Goal: Information Seeking & Learning: Learn about a topic

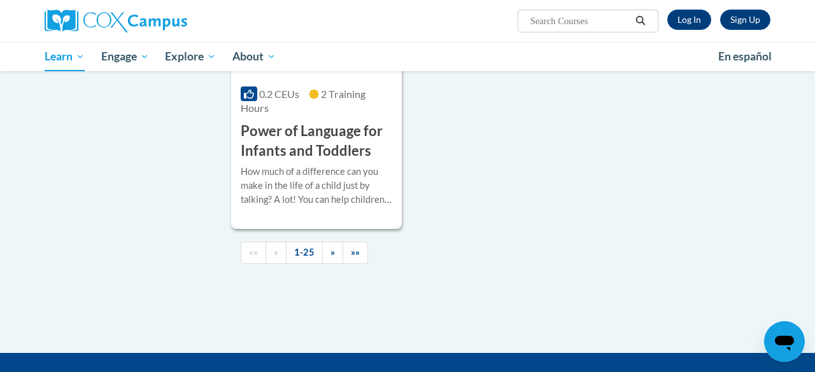
scroll to position [3233, 0]
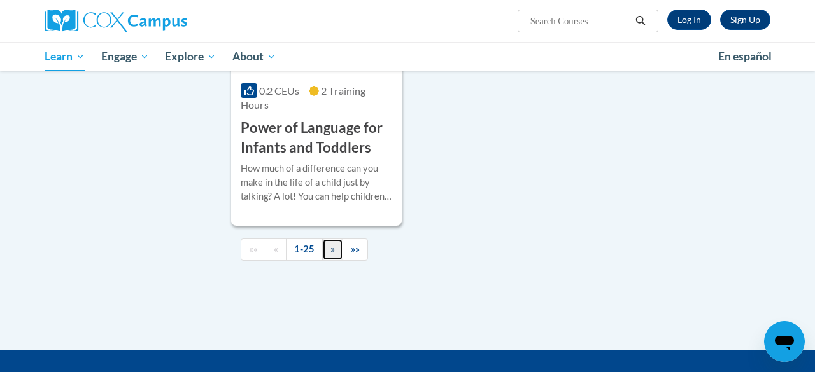
click at [330, 244] on span "»" at bounding box center [332, 249] width 4 height 11
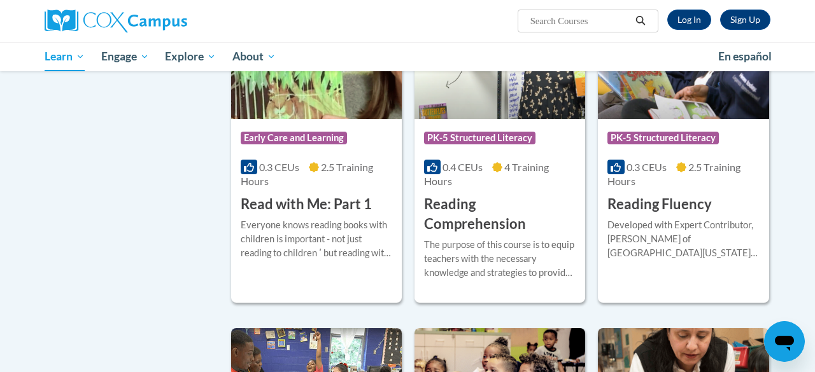
scroll to position [587, 0]
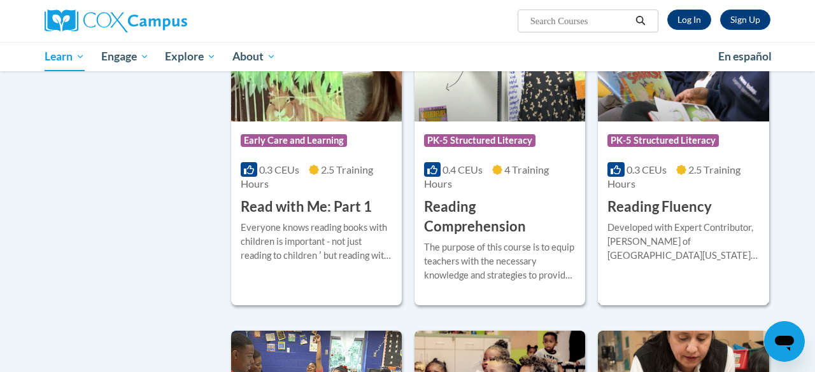
click at [696, 217] on div "More Info Start Developed with Expert Contributor, Dr. Laura Rhinehart of Unive…" at bounding box center [683, 249] width 171 height 65
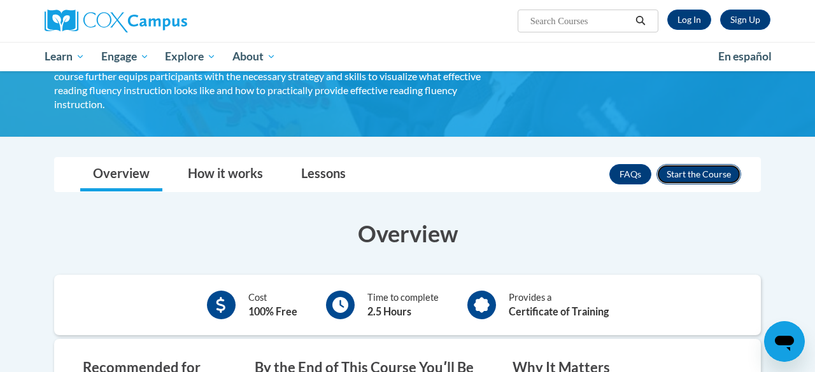
click at [726, 164] on button "Enroll" at bounding box center [698, 174] width 85 height 20
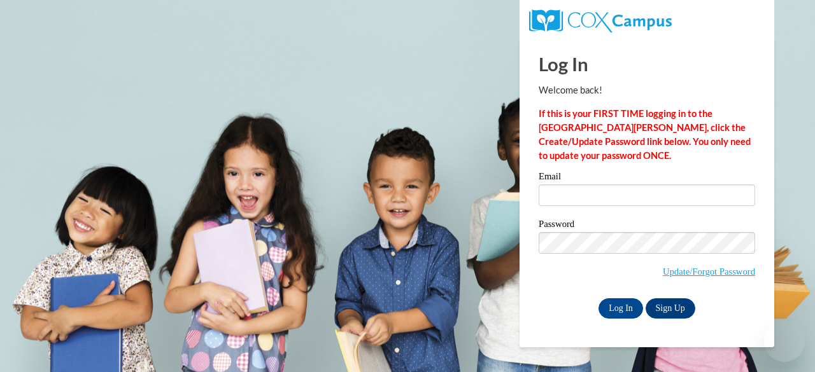
type input "dkerr21@ivytech.edu"
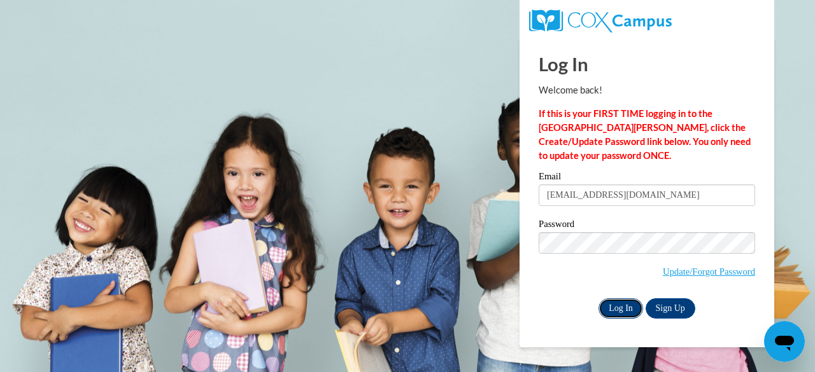
click at [623, 311] on input "Log In" at bounding box center [620, 308] width 45 height 20
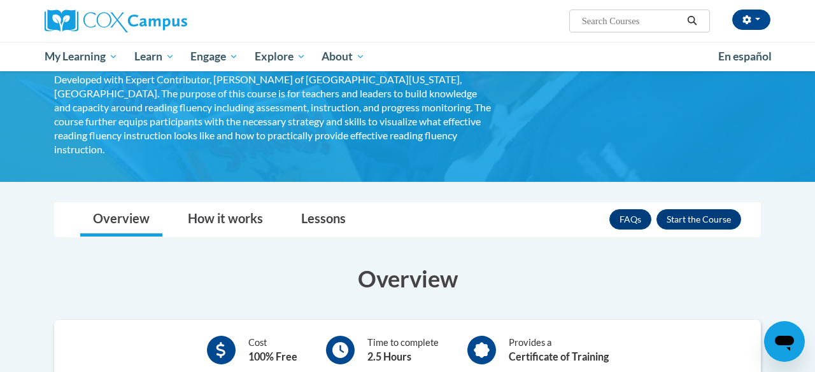
scroll to position [99, 0]
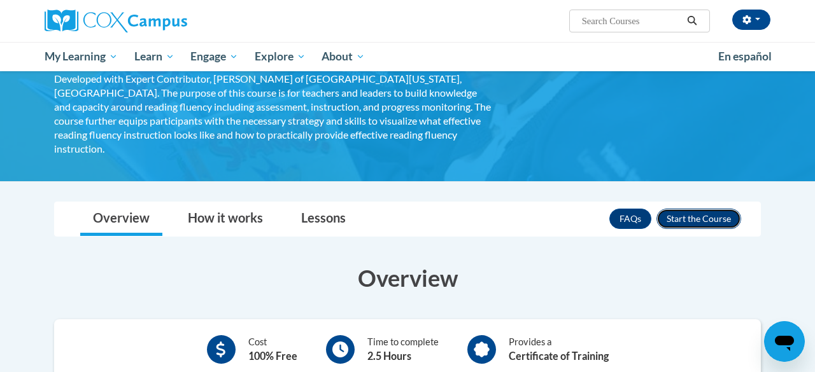
click at [707, 209] on button "Enroll" at bounding box center [698, 219] width 85 height 20
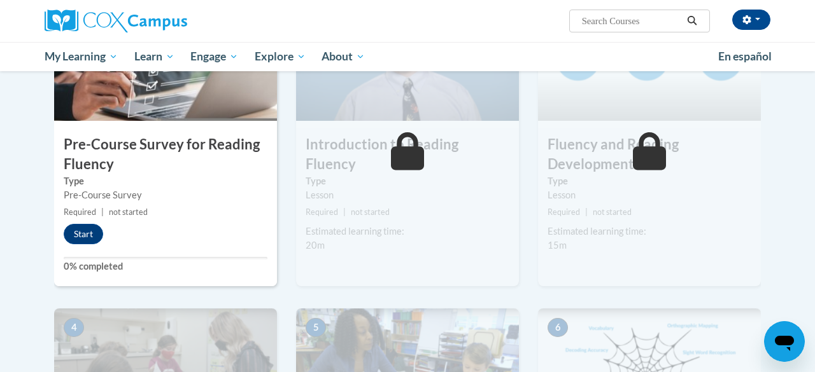
scroll to position [359, 0]
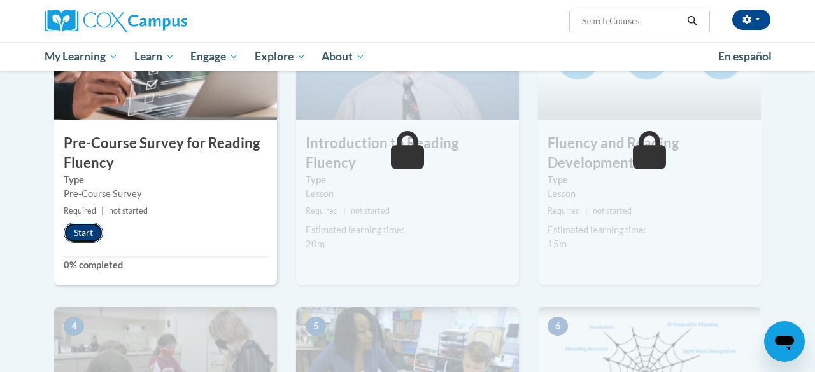
click at [92, 230] on button "Start" at bounding box center [83, 233] width 39 height 20
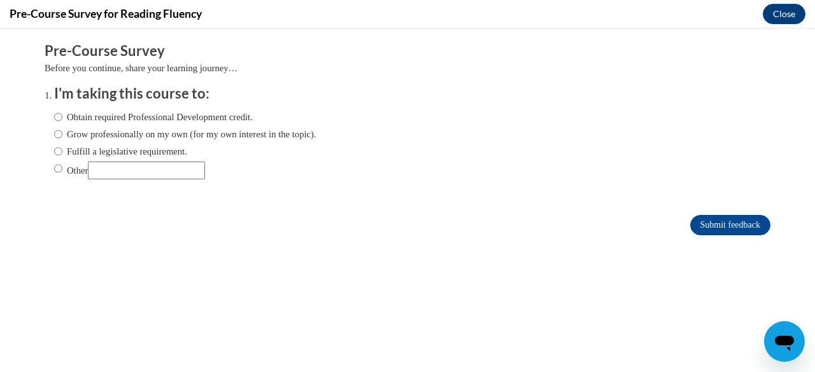
scroll to position [0, 0]
click at [55, 172] on input "Other" at bounding box center [58, 169] width 8 height 14
radio input "true"
click at [751, 230] on input "Submit feedback" at bounding box center [730, 225] width 80 height 20
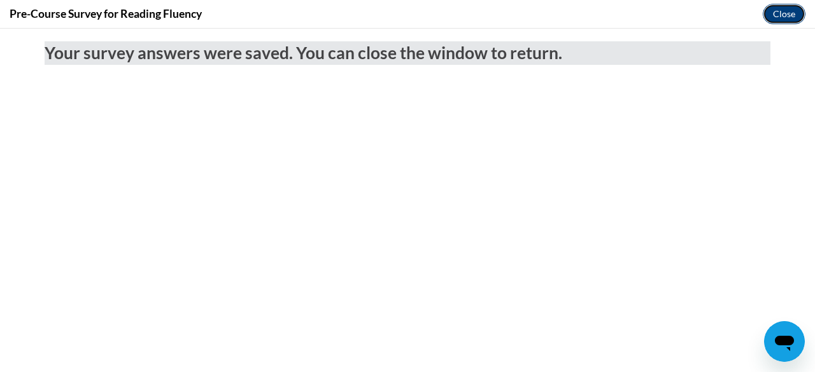
click at [784, 16] on button "Close" at bounding box center [783, 14] width 43 height 20
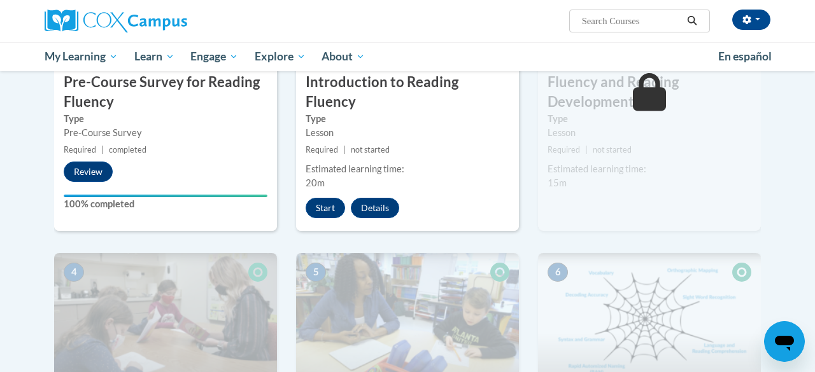
scroll to position [424, 0]
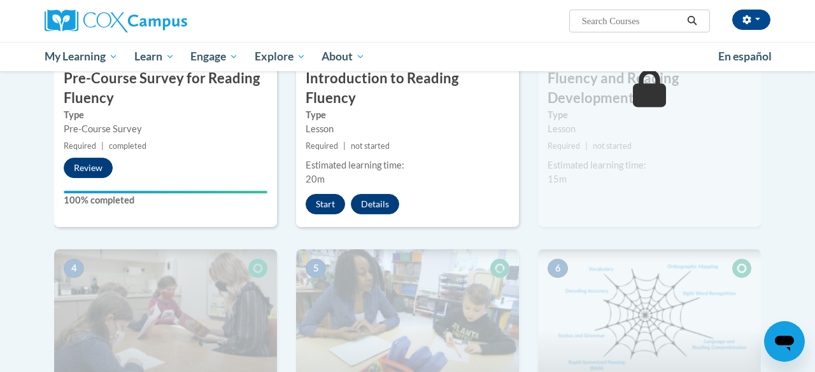
click at [329, 194] on button "Start" at bounding box center [324, 204] width 39 height 20
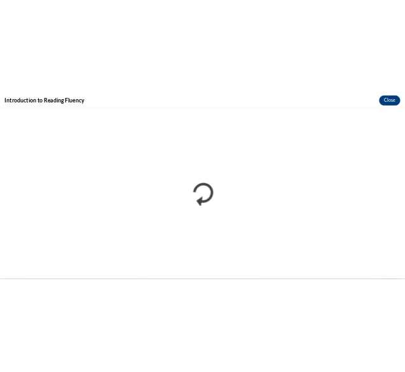
scroll to position [0, 0]
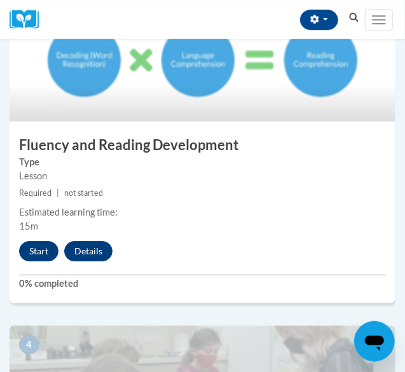
scroll to position [989, 0]
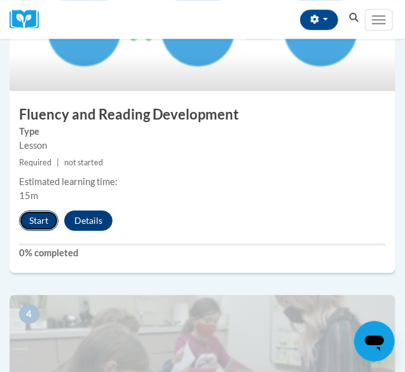
click at [45, 227] on button "Start" at bounding box center [38, 221] width 39 height 20
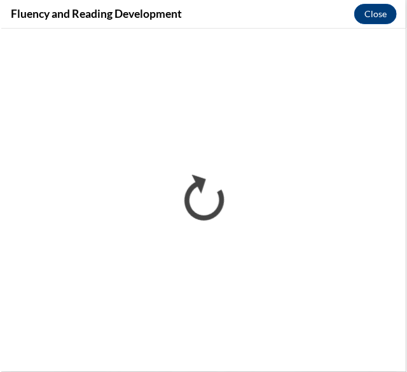
scroll to position [0, 0]
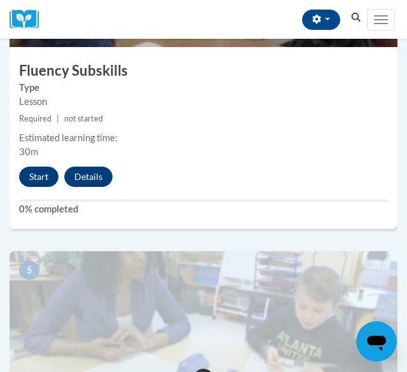
scroll to position [1354, 0]
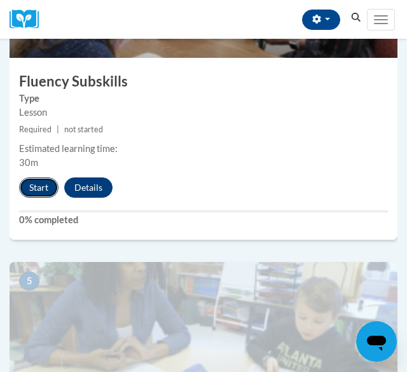
click at [38, 187] on button "Start" at bounding box center [38, 188] width 39 height 20
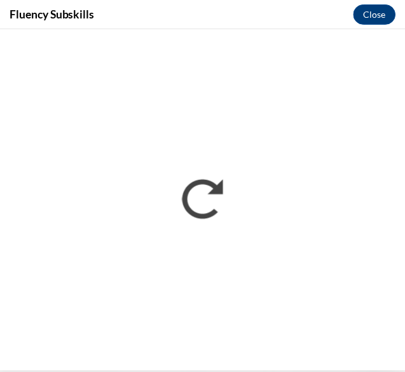
scroll to position [0, 0]
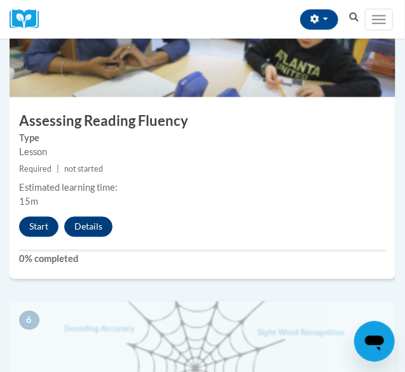
scroll to position [1636, 0]
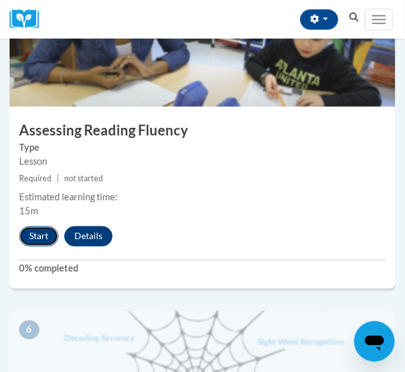
click at [48, 237] on button "Start" at bounding box center [38, 237] width 39 height 20
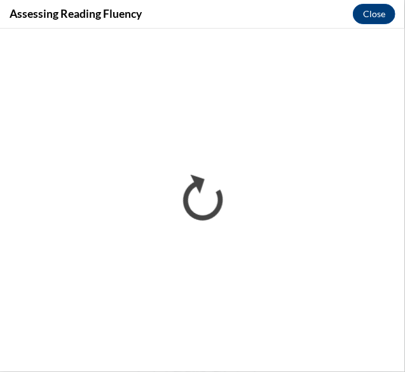
scroll to position [0, 0]
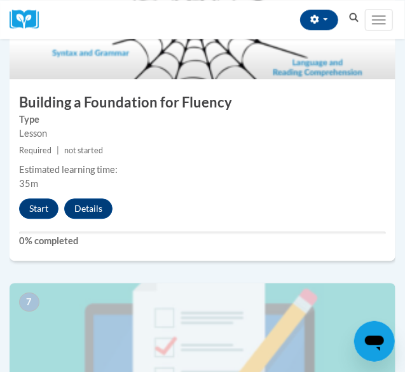
scroll to position [1996, 0]
click at [41, 209] on button "Start" at bounding box center [38, 209] width 39 height 20
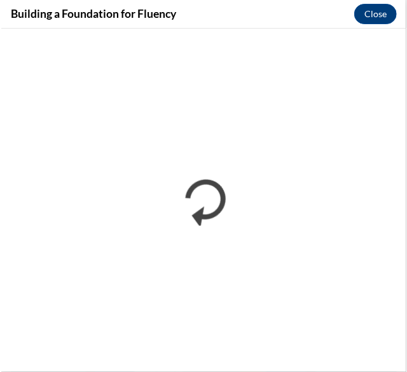
scroll to position [0, 0]
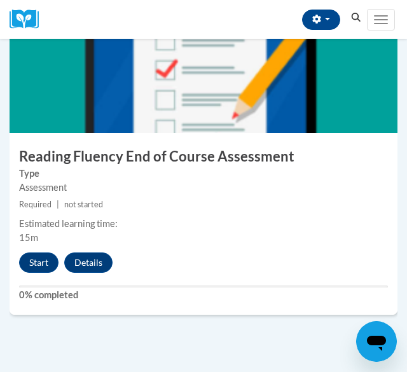
scroll to position [2274, 0]
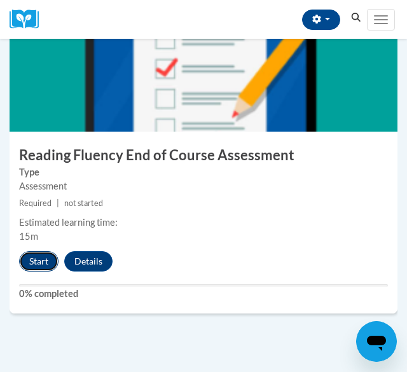
click at [34, 264] on button "Start" at bounding box center [38, 261] width 39 height 20
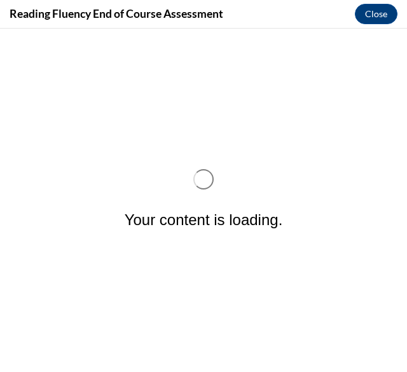
scroll to position [0, 0]
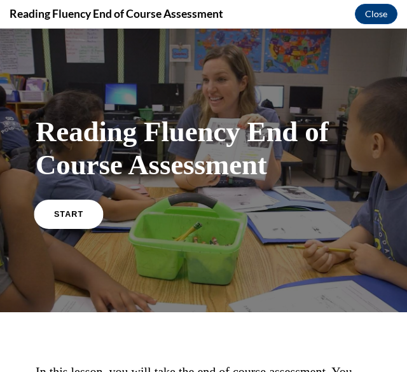
click at [75, 223] on link "START" at bounding box center [68, 213] width 69 height 29
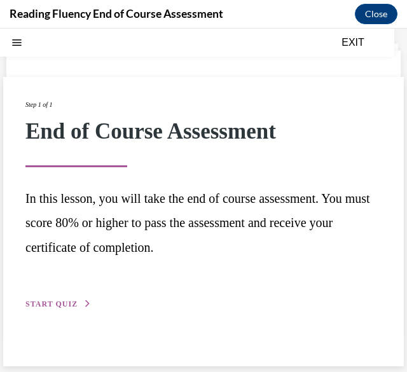
scroll to position [40, 0]
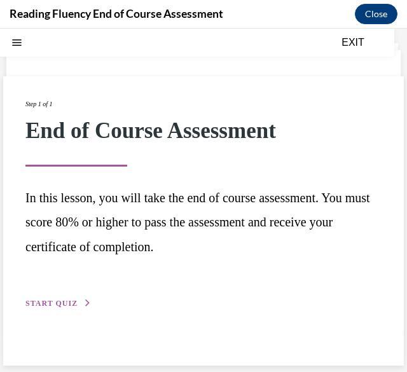
click at [58, 309] on div "Step 1 of 1 End of Course Assessment In this lesson, you will take the end of c…" at bounding box center [203, 205] width 356 height 212
click at [65, 305] on span "START QUIZ" at bounding box center [51, 303] width 52 height 9
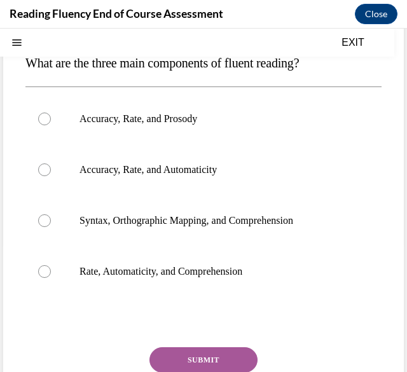
scroll to position [130, 0]
click at [190, 113] on p "Accuracy, Rate, and Prosody" at bounding box center [215, 119] width 270 height 13
click at [51, 113] on input "Accuracy, Rate, and Prosody" at bounding box center [44, 119] width 13 height 13
radio input "true"
click at [231, 357] on button "SUBMIT" at bounding box center [204, 359] width 108 height 25
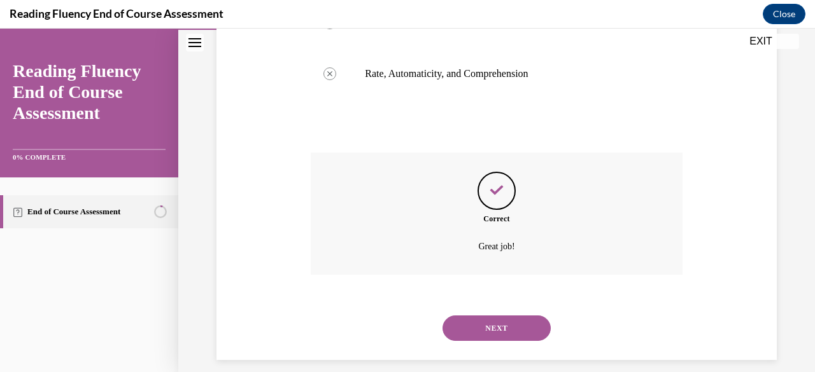
scroll to position [398, 0]
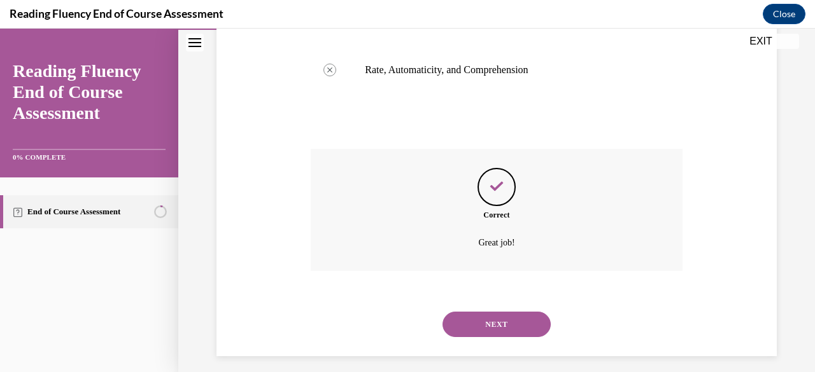
click at [407, 328] on button "NEXT" at bounding box center [496, 324] width 108 height 25
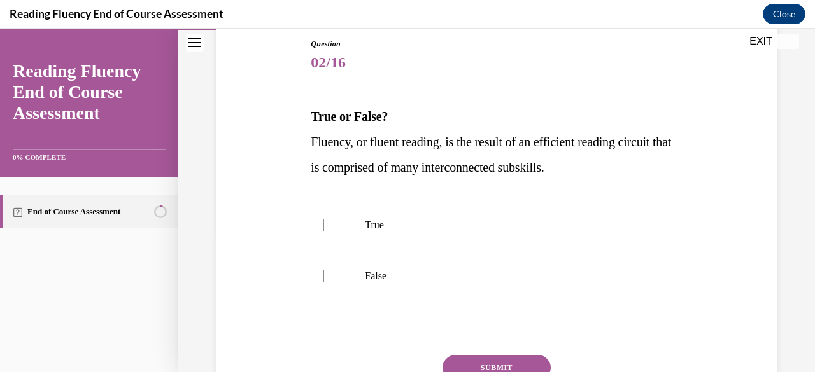
scroll to position [141, 0]
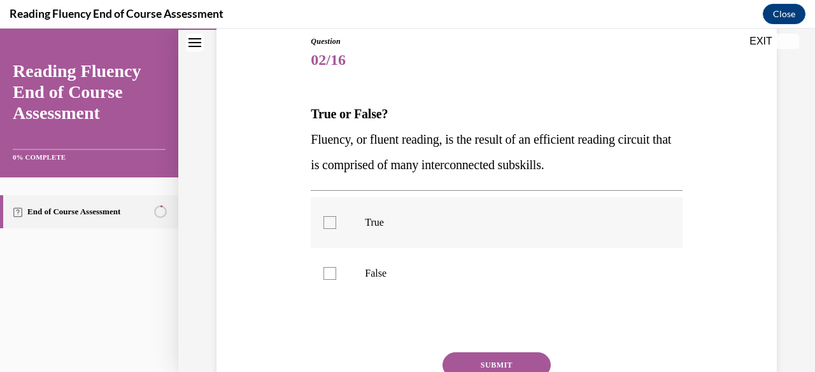
click at [319, 227] on label "True" at bounding box center [496, 222] width 371 height 51
click at [323, 227] on input "True" at bounding box center [329, 222] width 13 height 13
checkbox input "true"
click at [407, 370] on button "SUBMIT" at bounding box center [496, 365] width 108 height 25
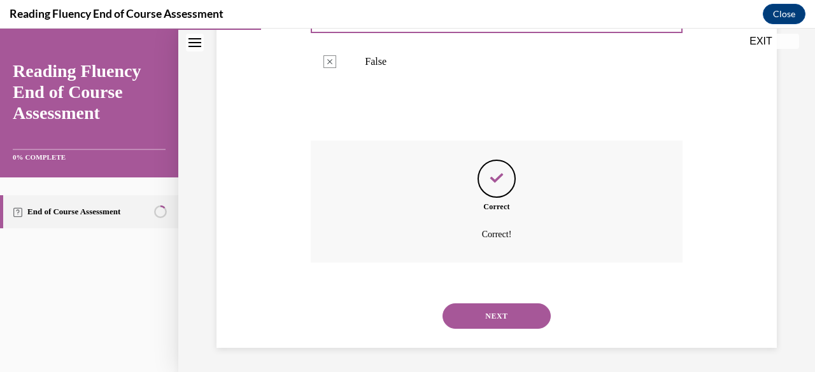
scroll to position [354, 0]
click at [407, 318] on button "NEXT" at bounding box center [496, 315] width 108 height 25
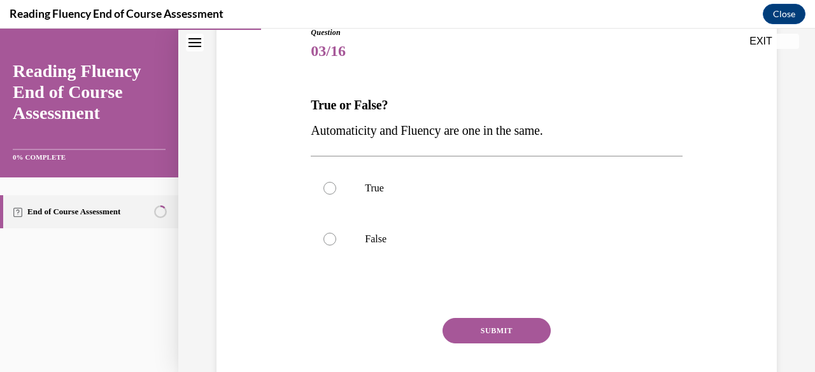
scroll to position [159, 0]
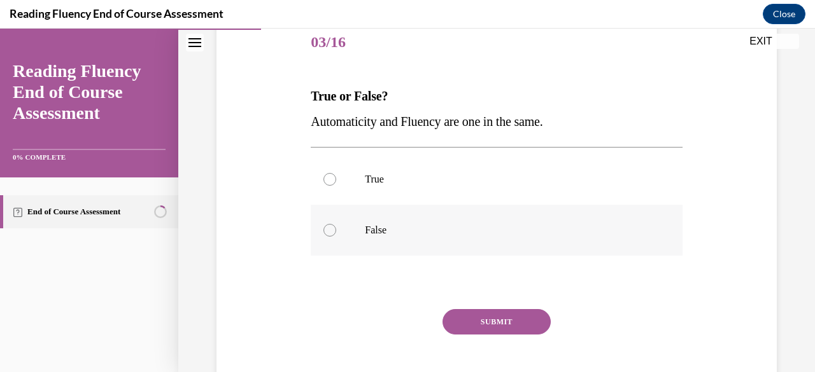
click at [327, 232] on div at bounding box center [329, 230] width 13 height 13
click at [327, 232] on input "False" at bounding box center [329, 230] width 13 height 13
radio input "true"
click at [407, 326] on button "SUBMIT" at bounding box center [496, 321] width 108 height 25
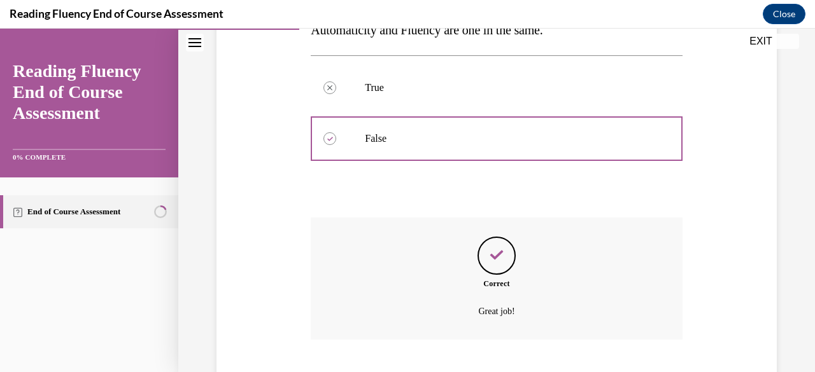
scroll to position [328, 0]
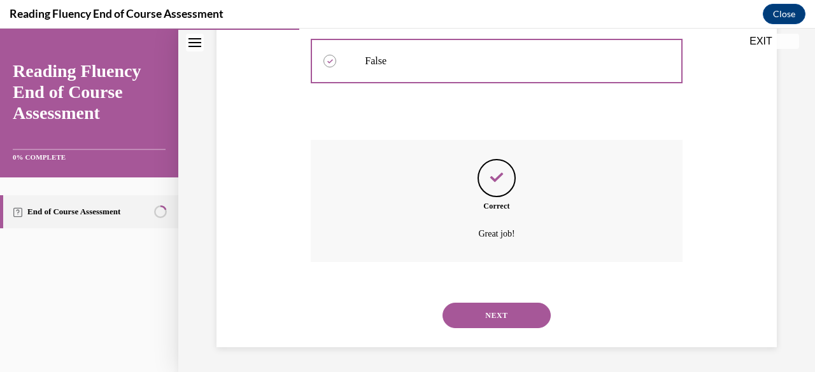
click at [407, 317] on button "NEXT" at bounding box center [496, 315] width 108 height 25
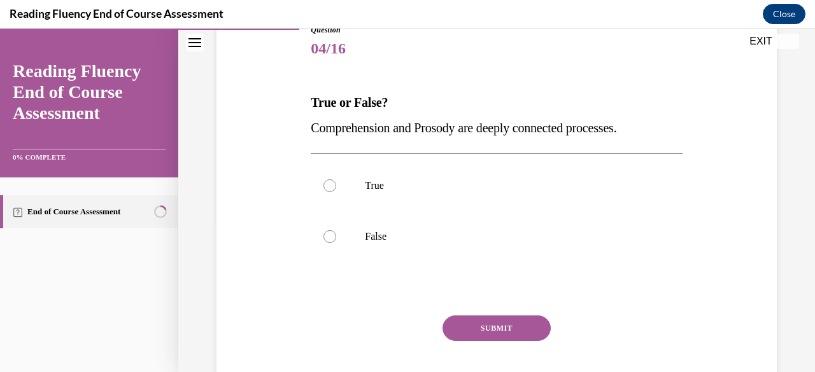
scroll to position [159, 0]
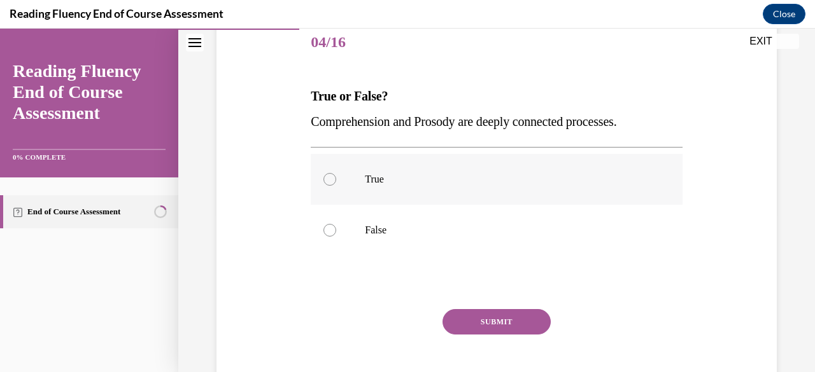
click at [336, 187] on label "True" at bounding box center [496, 179] width 371 height 51
click at [336, 186] on input "True" at bounding box center [329, 179] width 13 height 13
radio input "true"
click at [407, 330] on button "SUBMIT" at bounding box center [496, 321] width 108 height 25
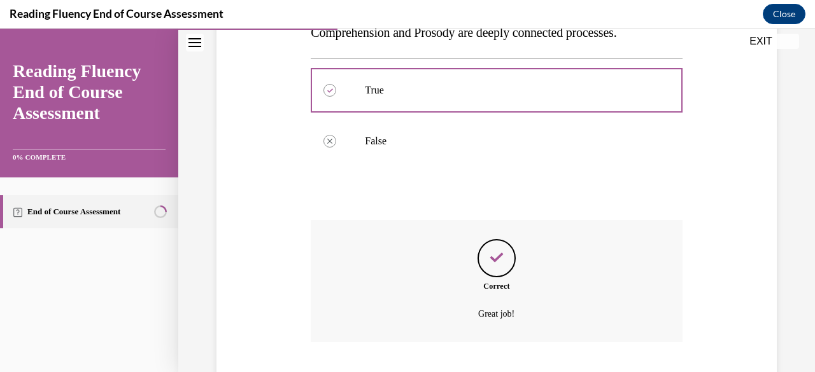
scroll to position [328, 0]
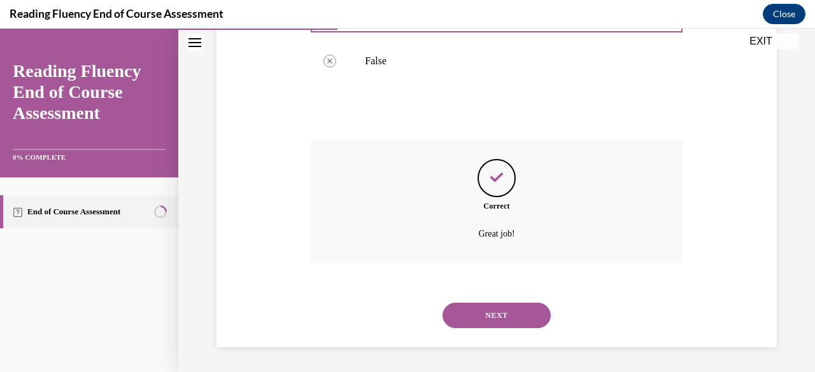
click at [407, 319] on button "NEXT" at bounding box center [496, 315] width 108 height 25
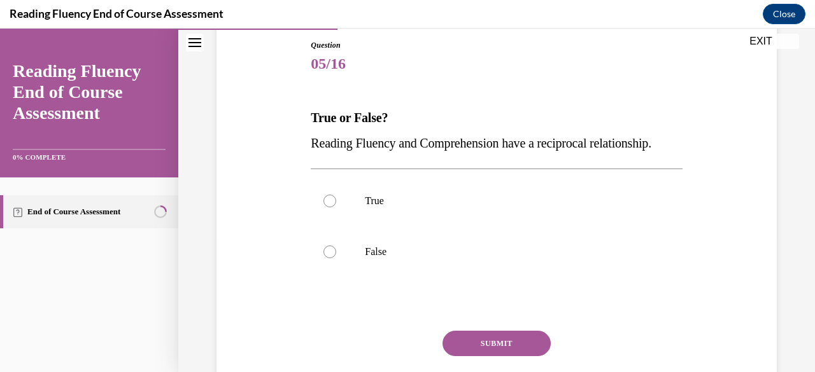
scroll to position [138, 0]
click at [334, 252] on div at bounding box center [329, 251] width 13 height 13
click at [334, 252] on input "False" at bounding box center [329, 251] width 13 height 13
radio input "true"
click at [407, 348] on button "SUBMIT" at bounding box center [496, 342] width 108 height 25
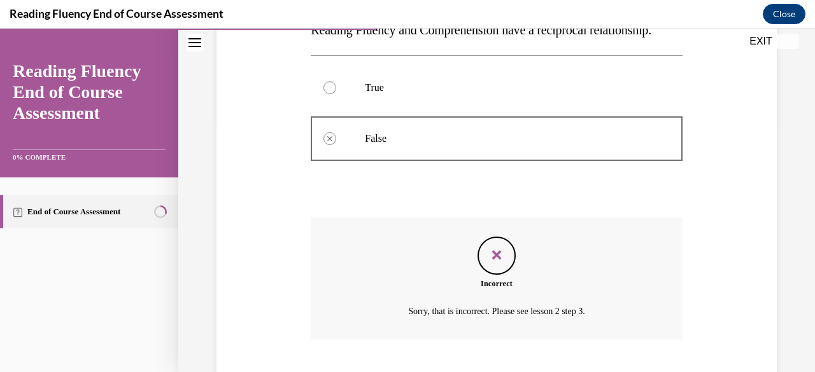
scroll to position [328, 0]
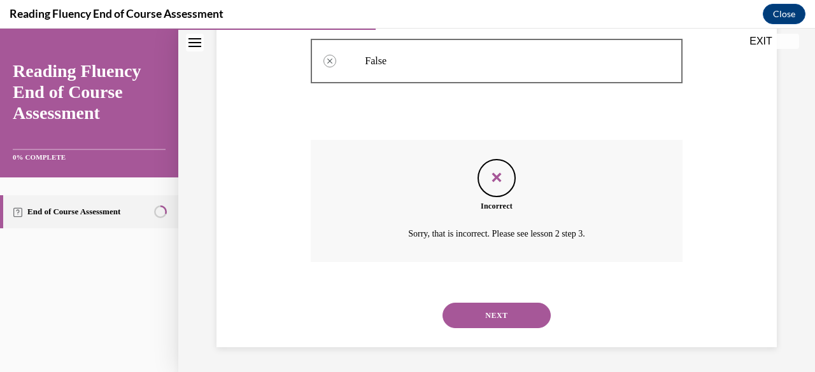
click at [407, 315] on button "NEXT" at bounding box center [496, 315] width 108 height 25
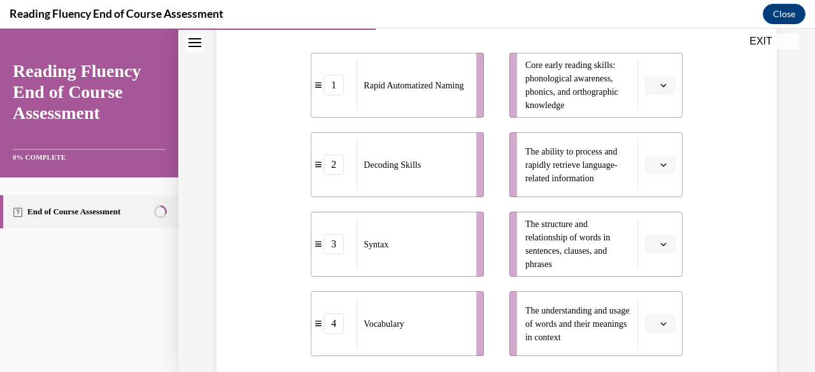
scroll to position [284, 0]
click at [407, 246] on button "button" at bounding box center [659, 244] width 31 height 19
click at [407, 219] on div "4" at bounding box center [657, 216] width 31 height 25
click at [407, 172] on button "button" at bounding box center [659, 165] width 31 height 19
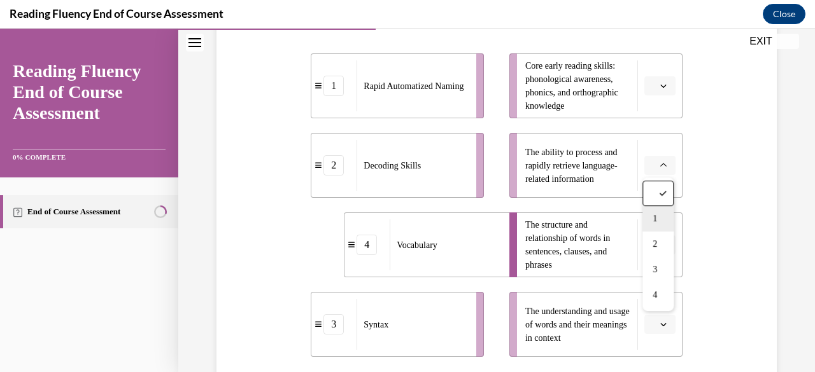
click at [407, 221] on div "1" at bounding box center [657, 218] width 31 height 25
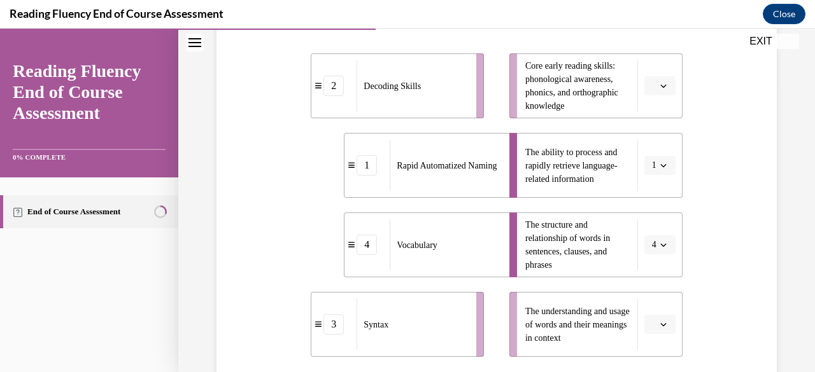
click at [407, 326] on button "button" at bounding box center [659, 324] width 31 height 19
click at [407, 269] on div "3" at bounding box center [657, 270] width 31 height 25
click at [407, 88] on button "button" at bounding box center [659, 85] width 31 height 19
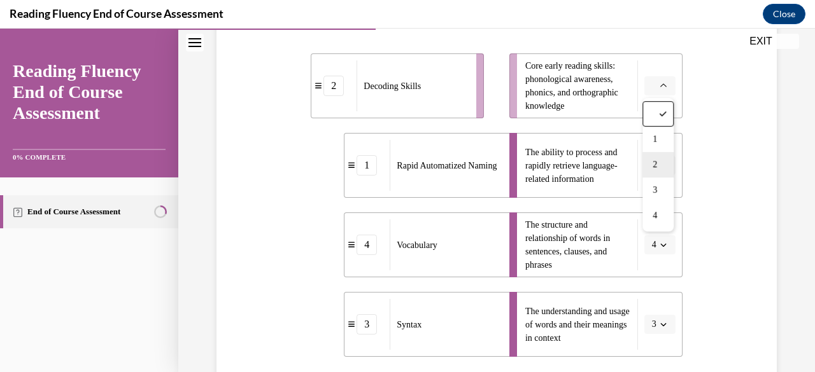
click at [407, 171] on div "2" at bounding box center [657, 164] width 31 height 25
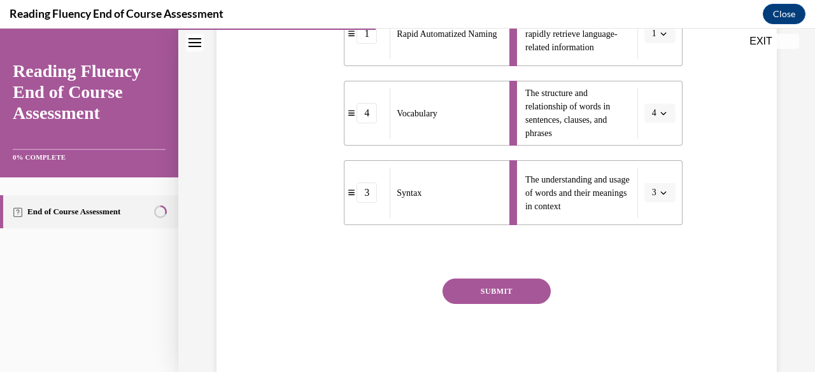
click at [407, 291] on button "SUBMIT" at bounding box center [496, 291] width 108 height 25
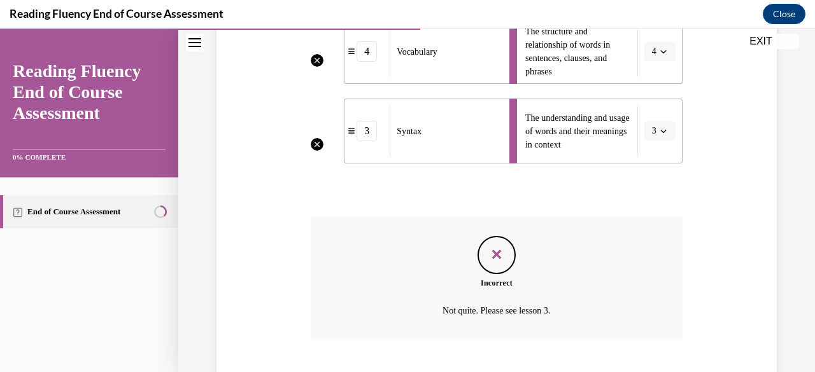
scroll to position [555, 0]
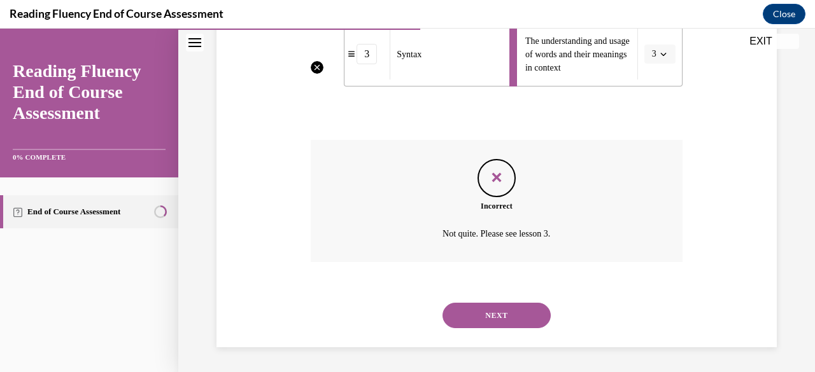
click at [407, 317] on button "NEXT" at bounding box center [496, 315] width 108 height 25
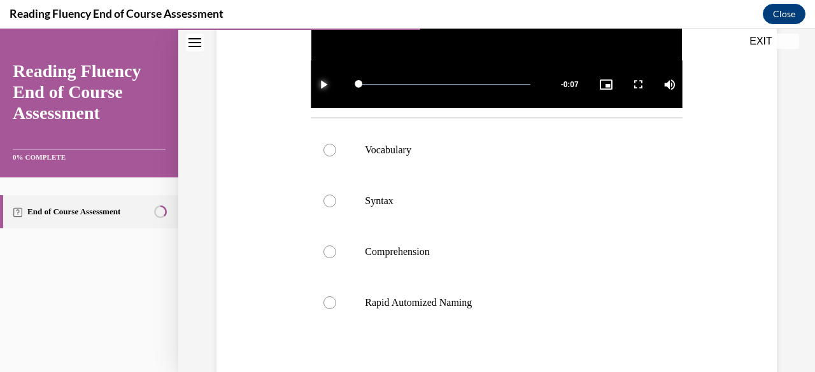
scroll to position [407, 0]
click at [386, 209] on label "Syntax" at bounding box center [496, 200] width 371 height 51
click at [336, 207] on input "Syntax" at bounding box center [329, 200] width 13 height 13
radio input "true"
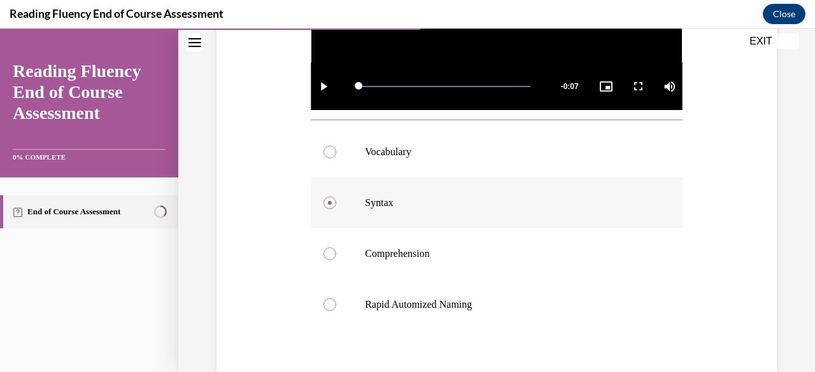
scroll to position [377, 0]
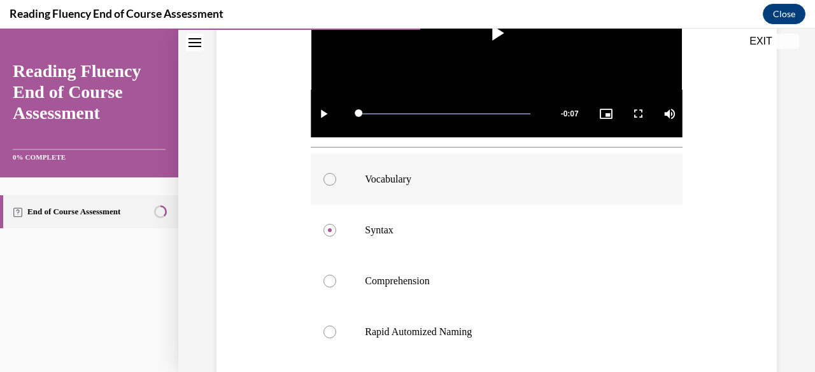
click at [388, 176] on p "Vocabulary" at bounding box center [507, 179] width 285 height 13
click at [336, 176] on input "Vocabulary" at bounding box center [329, 179] width 13 height 13
radio input "true"
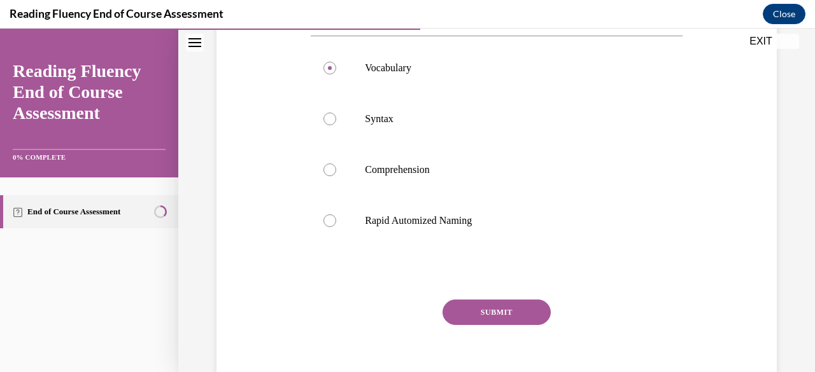
click at [407, 318] on button "SUBMIT" at bounding box center [496, 312] width 108 height 25
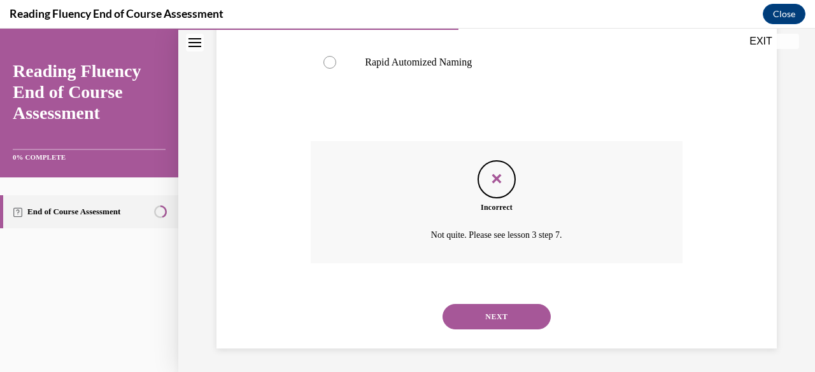
scroll to position [648, 0]
click at [407, 318] on button "NEXT" at bounding box center [496, 316] width 108 height 25
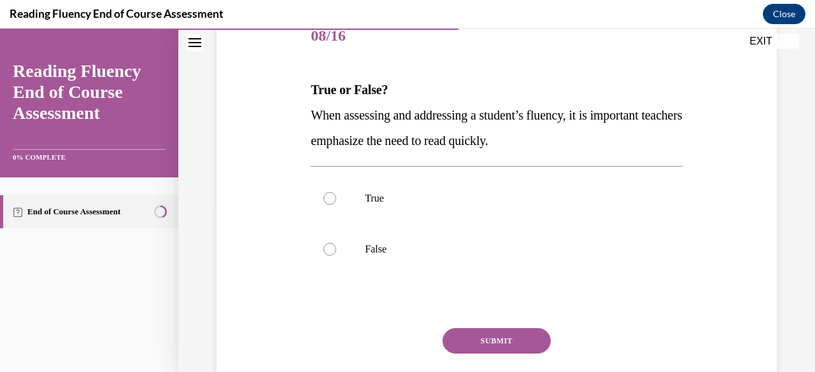
scroll to position [165, 0]
click at [382, 255] on label "False" at bounding box center [496, 249] width 371 height 51
click at [336, 255] on input "False" at bounding box center [329, 249] width 13 height 13
radio input "true"
click at [407, 344] on button "SUBMIT" at bounding box center [496, 340] width 108 height 25
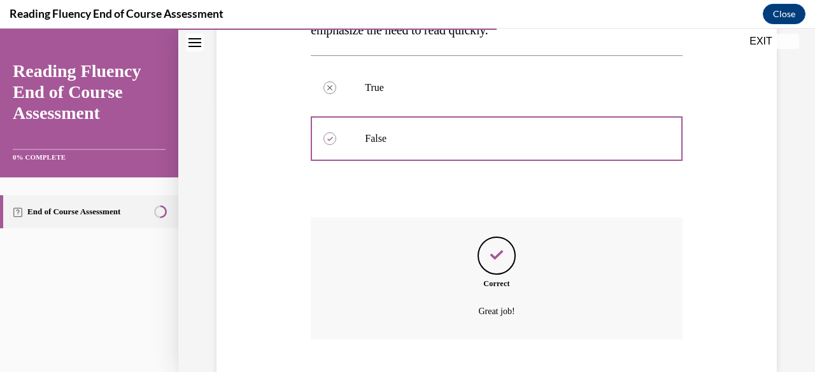
scroll to position [354, 0]
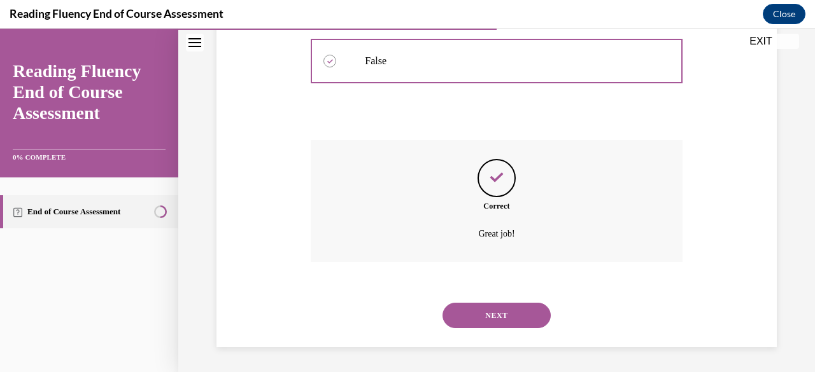
click at [407, 312] on button "NEXT" at bounding box center [496, 315] width 108 height 25
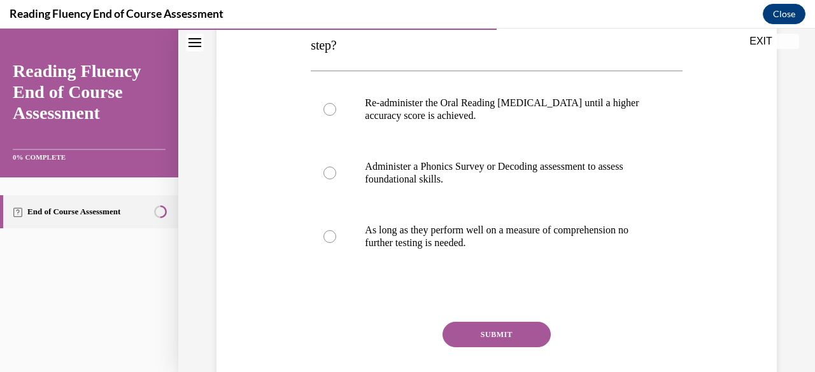
scroll to position [262, 0]
click at [407, 108] on p "Re-administer the Oral Reading Fluency assessment until a higher accuracy score…" at bounding box center [507, 108] width 285 height 25
click at [336, 108] on input "Re-administer the Oral Reading Fluency assessment until a higher accuracy score…" at bounding box center [329, 108] width 13 height 13
radio input "true"
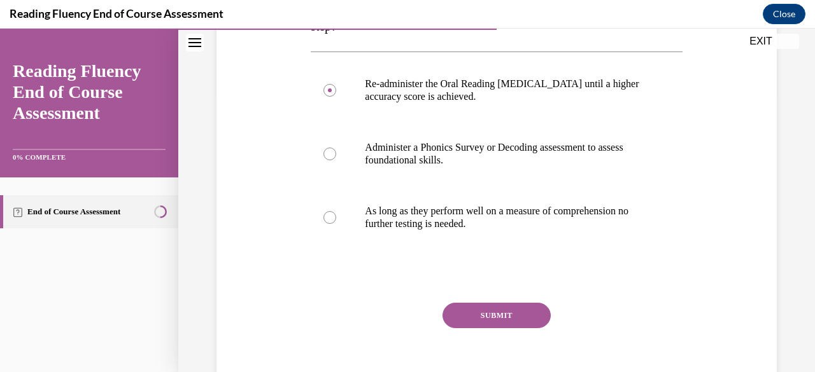
click at [407, 316] on button "SUBMIT" at bounding box center [496, 315] width 108 height 25
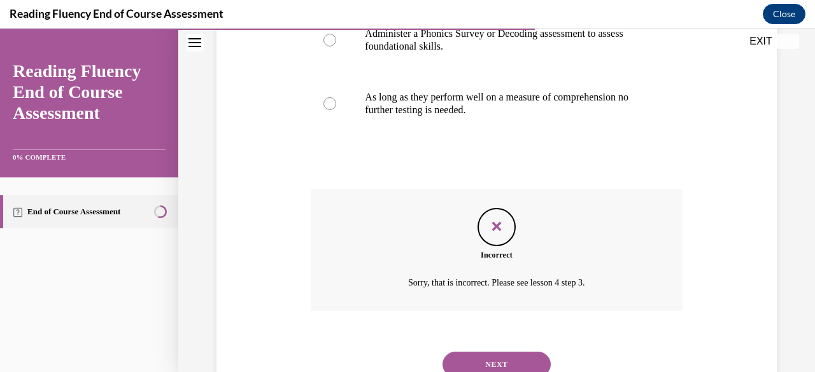
scroll to position [443, 0]
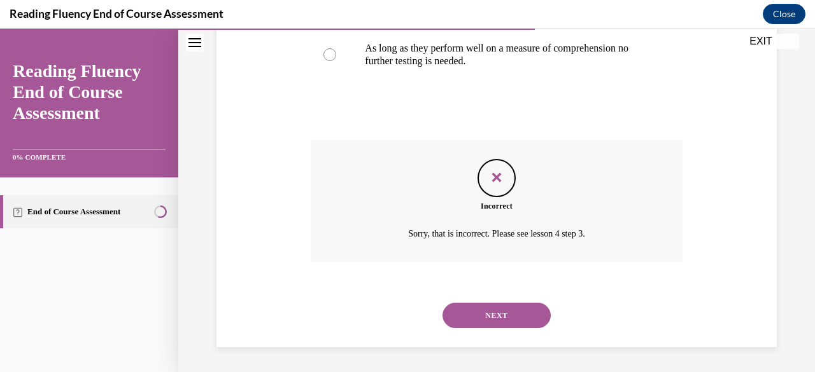
click at [407, 316] on button "NEXT" at bounding box center [496, 315] width 108 height 25
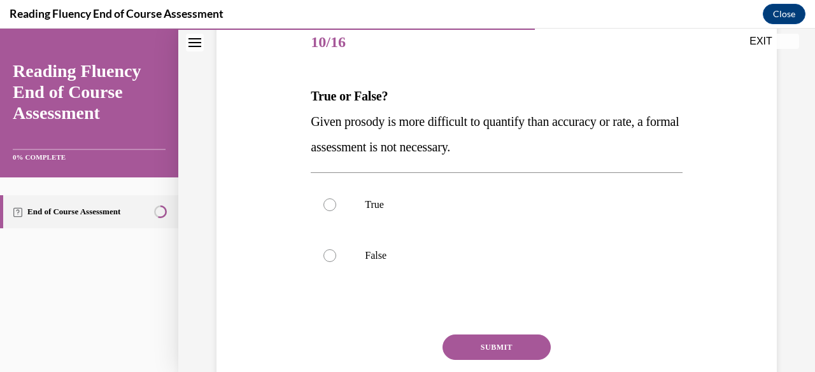
scroll to position [160, 0]
click at [359, 261] on label "False" at bounding box center [496, 254] width 371 height 51
click at [336, 261] on input "False" at bounding box center [329, 254] width 13 height 13
radio input "true"
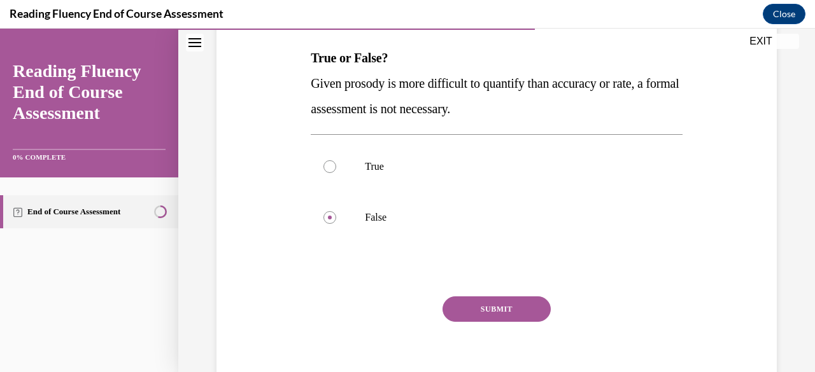
click at [407, 314] on button "SUBMIT" at bounding box center [496, 309] width 108 height 25
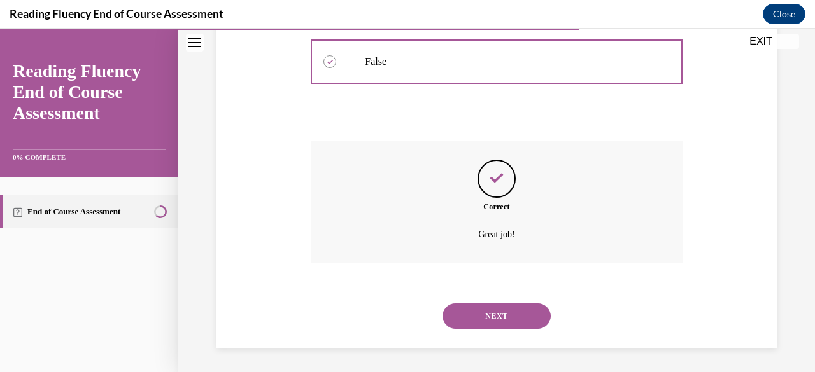
scroll to position [354, 0]
click at [407, 317] on button "NEXT" at bounding box center [496, 315] width 108 height 25
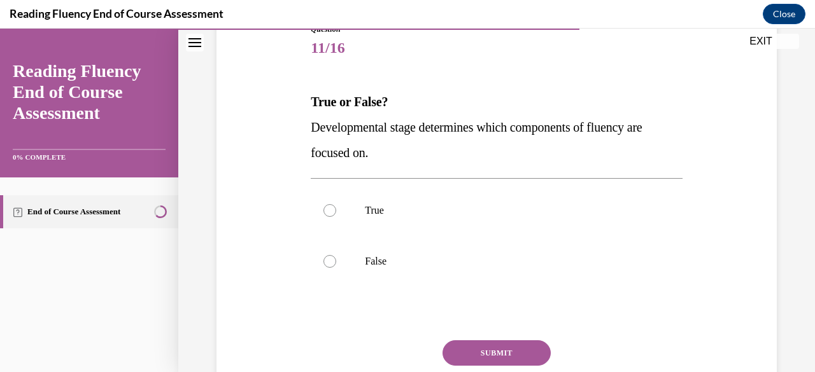
scroll to position [154, 0]
click at [354, 215] on label "True" at bounding box center [496, 210] width 371 height 51
click at [336, 215] on input "True" at bounding box center [329, 210] width 13 height 13
radio input "true"
click at [407, 353] on button "SUBMIT" at bounding box center [496, 352] width 108 height 25
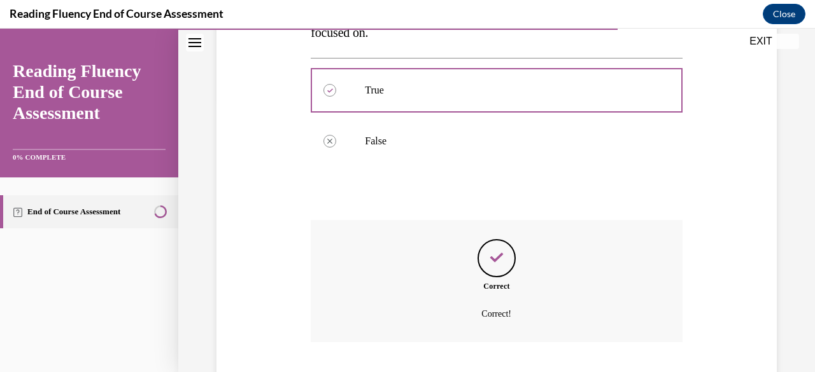
scroll to position [354, 0]
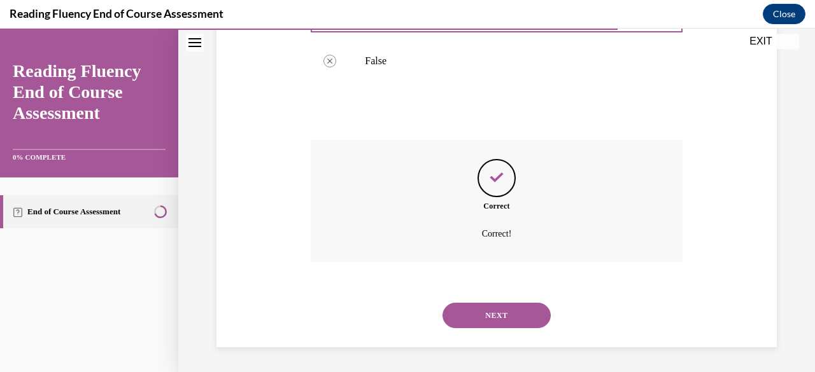
click at [407, 318] on button "NEXT" at bounding box center [496, 315] width 108 height 25
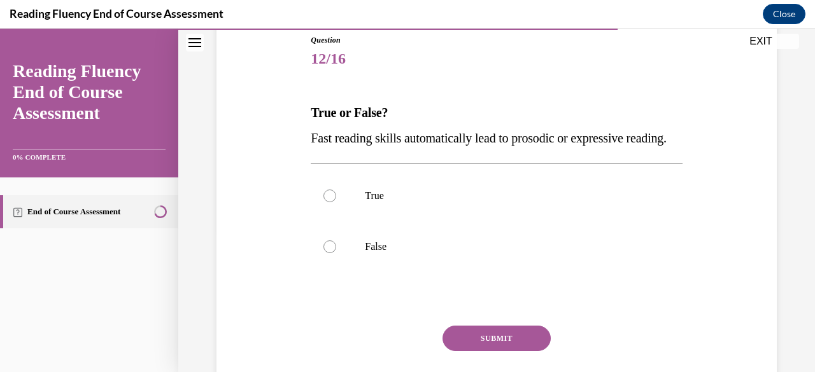
scroll to position [144, 0]
click at [326, 271] on label "False" at bounding box center [496, 245] width 371 height 51
click at [326, 252] on input "False" at bounding box center [329, 245] width 13 height 13
radio input "true"
click at [407, 350] on button "SUBMIT" at bounding box center [496, 337] width 108 height 25
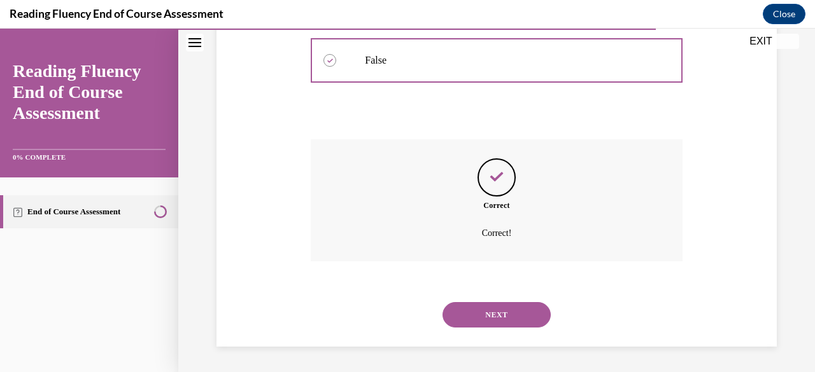
scroll to position [354, 0]
click at [407, 317] on button "NEXT" at bounding box center [496, 314] width 108 height 25
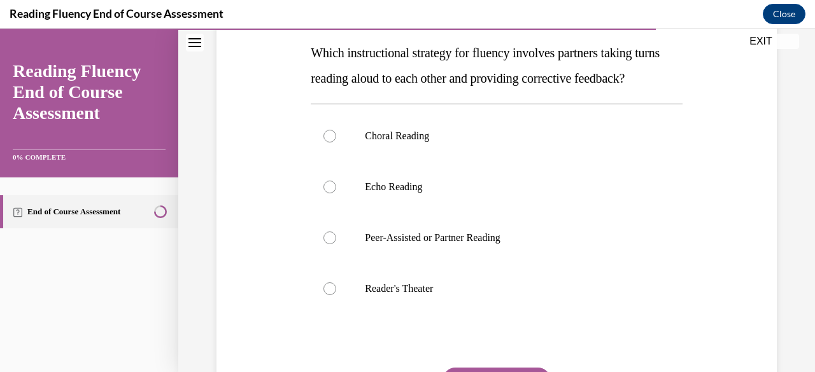
scroll to position [202, 0]
click at [407, 244] on p "Peer-Assisted or Partner Reading" at bounding box center [507, 238] width 285 height 13
click at [336, 244] on input "Peer-Assisted or Partner Reading" at bounding box center [329, 238] width 13 height 13
radio input "true"
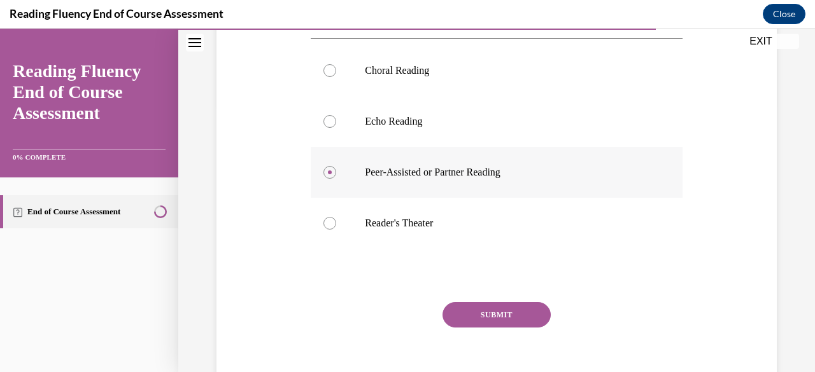
scroll to position [275, 0]
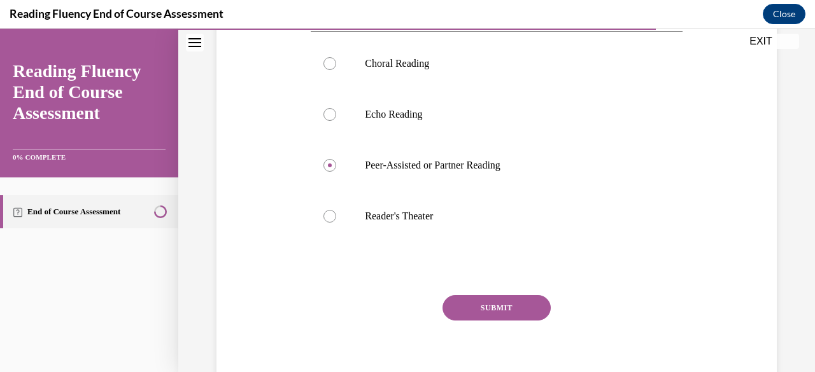
click at [407, 321] on button "SUBMIT" at bounding box center [496, 307] width 108 height 25
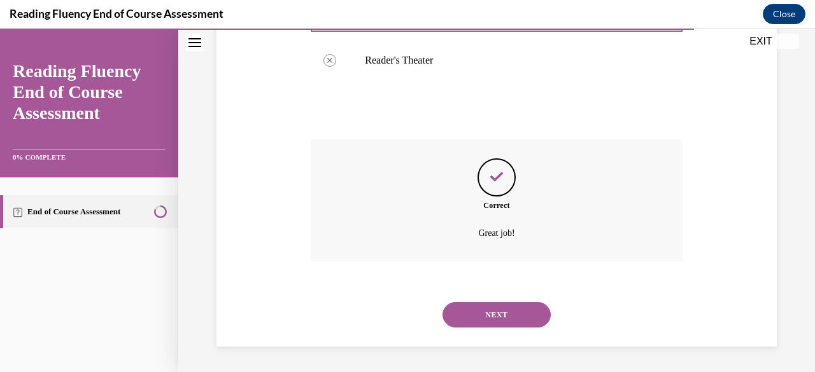
scroll to position [456, 0]
click at [407, 318] on button "NEXT" at bounding box center [496, 314] width 108 height 25
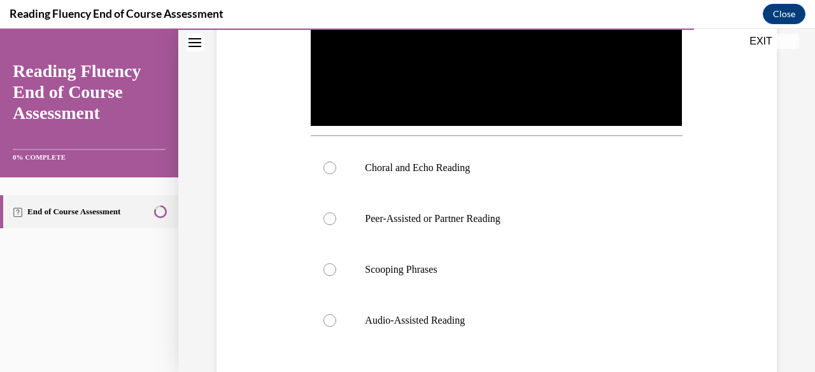
scroll to position [401, 0]
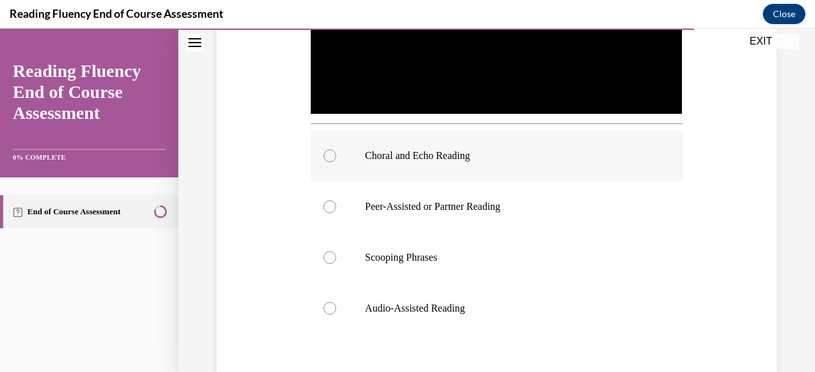
click at [407, 155] on p "Choral and Echo Reading" at bounding box center [507, 156] width 285 height 13
click at [336, 155] on input "Choral and Echo Reading" at bounding box center [329, 156] width 13 height 13
radio input "true"
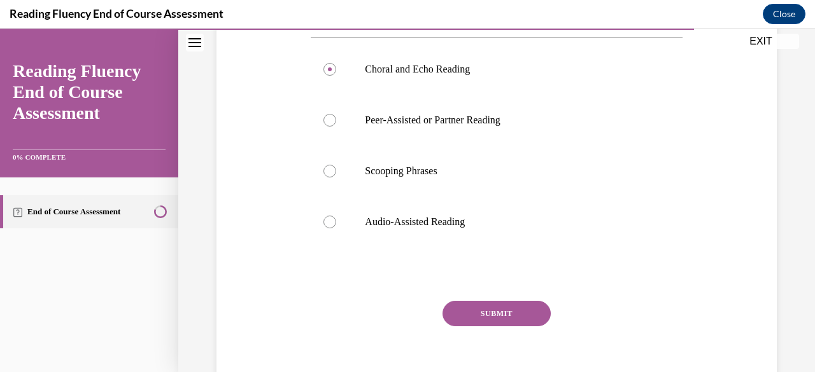
click at [407, 317] on button "SUBMIT" at bounding box center [496, 313] width 108 height 25
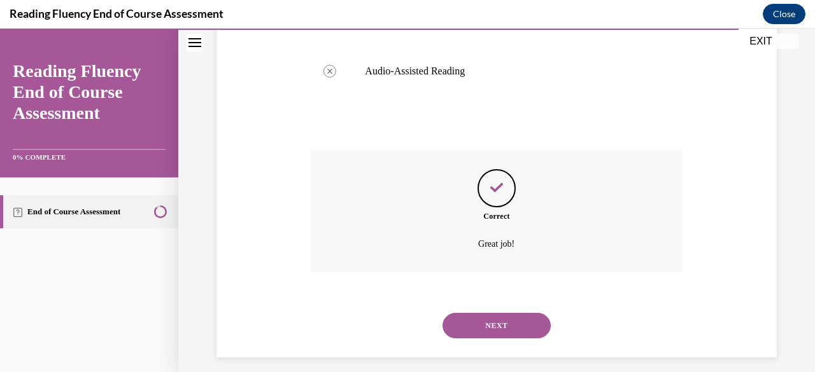
scroll to position [648, 0]
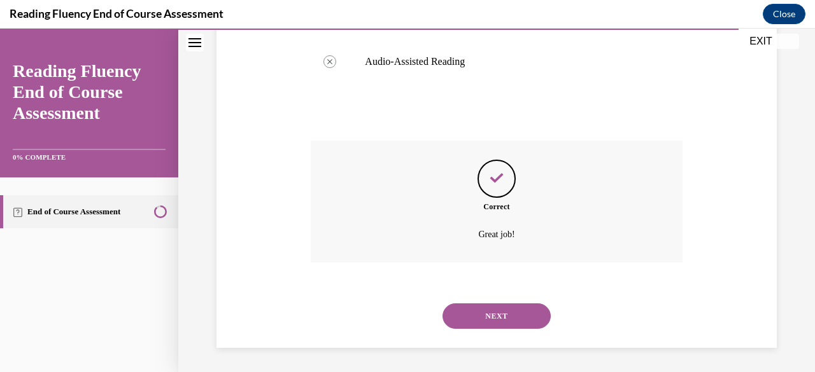
click at [407, 325] on button "NEXT" at bounding box center [496, 316] width 108 height 25
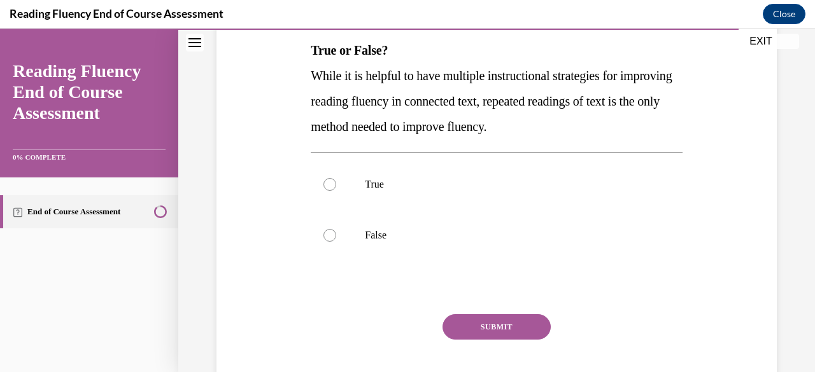
scroll to position [206, 0]
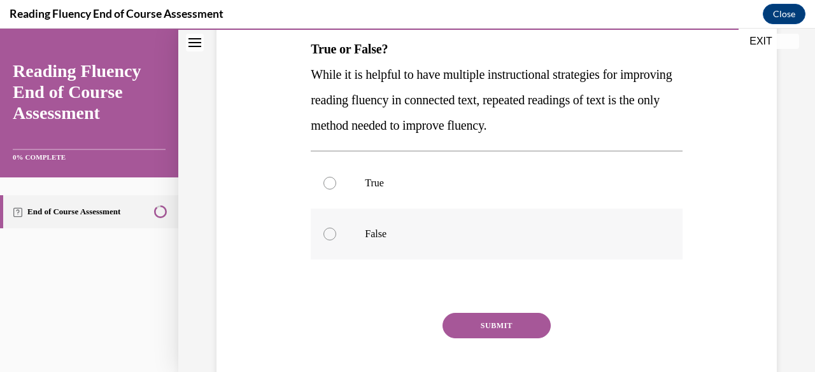
click at [370, 237] on p "False" at bounding box center [507, 234] width 285 height 13
click at [336, 237] on input "False" at bounding box center [329, 234] width 13 height 13
radio input "true"
click at [407, 326] on button "SUBMIT" at bounding box center [496, 325] width 108 height 25
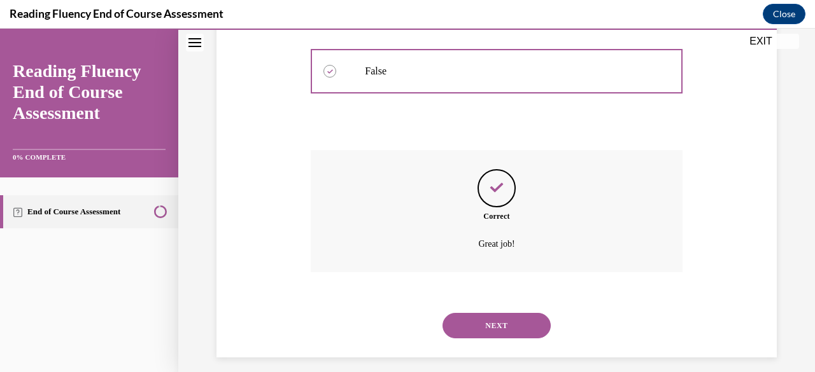
scroll to position [379, 0]
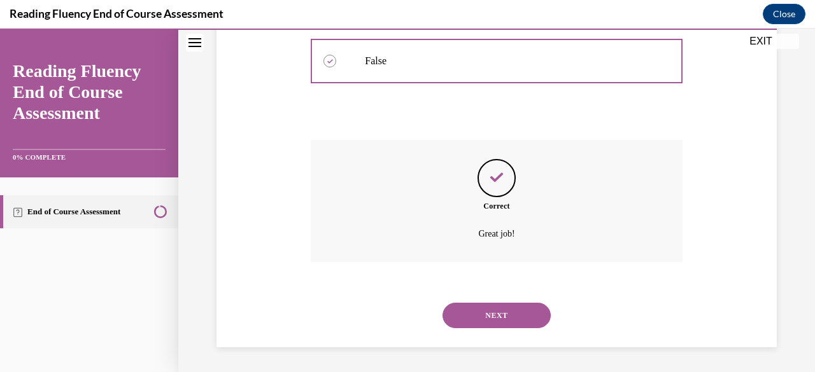
click at [407, 316] on button "NEXT" at bounding box center [496, 315] width 108 height 25
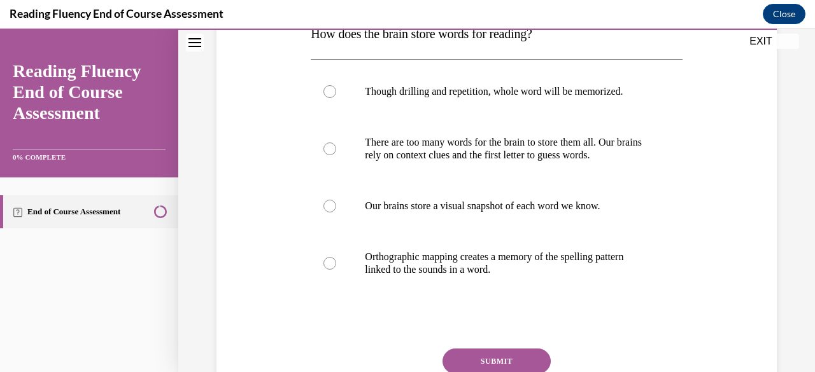
scroll to position [223, 0]
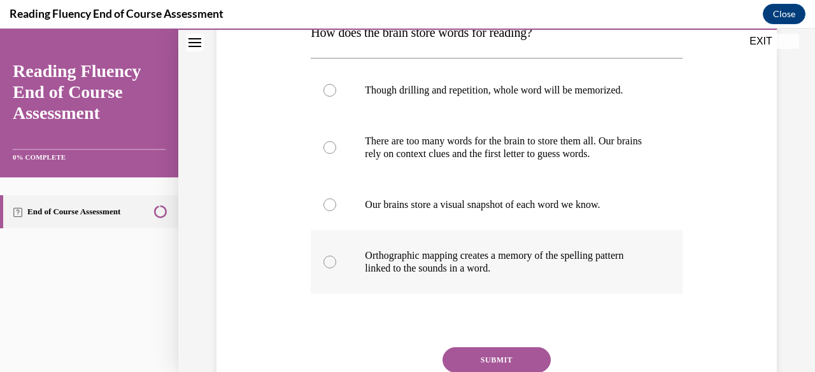
click at [407, 256] on p "Orthographic mapping creates a memory of the spelling pattern linked to the sou…" at bounding box center [507, 261] width 285 height 25
click at [336, 256] on input "Orthographic mapping creates a memory of the spelling pattern linked to the sou…" at bounding box center [329, 262] width 13 height 13
radio input "true"
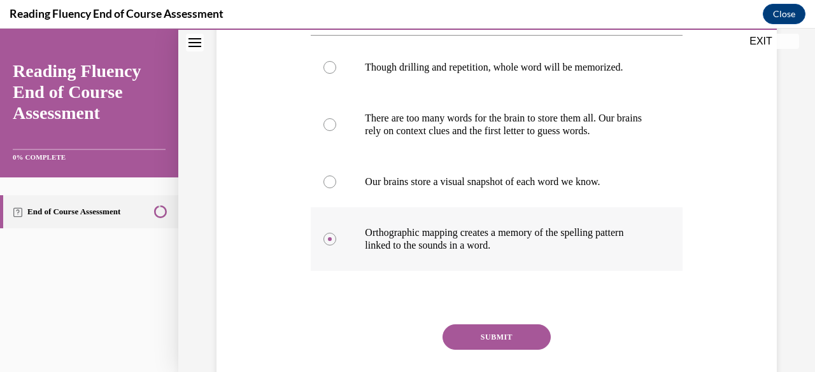
scroll to position [246, 0]
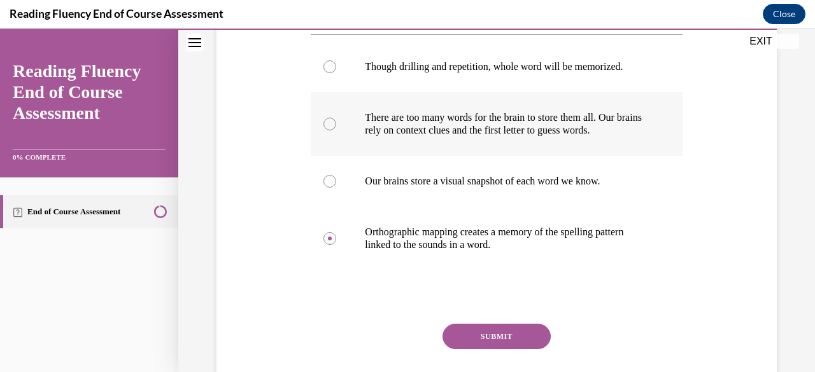
click at [407, 130] on p "There are too many words for the brain to store them all. Our brains rely on co…" at bounding box center [507, 123] width 285 height 25
click at [336, 130] on input "There are too many words for the brain to store them all. Our brains rely on co…" at bounding box center [329, 124] width 13 height 13
radio input "true"
click at [407, 347] on button "SUBMIT" at bounding box center [496, 336] width 108 height 25
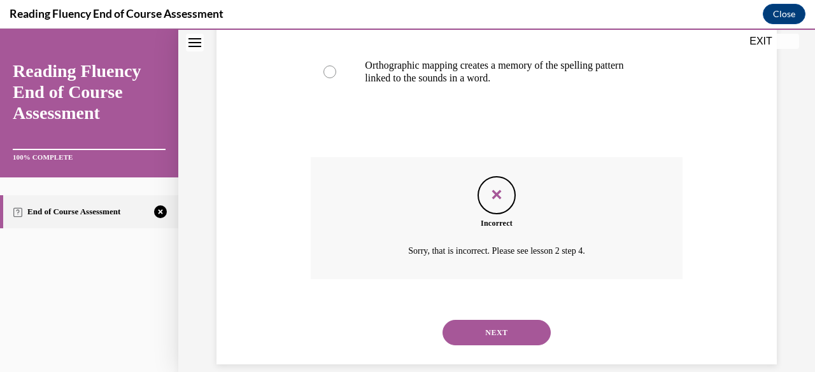
scroll to position [430, 0]
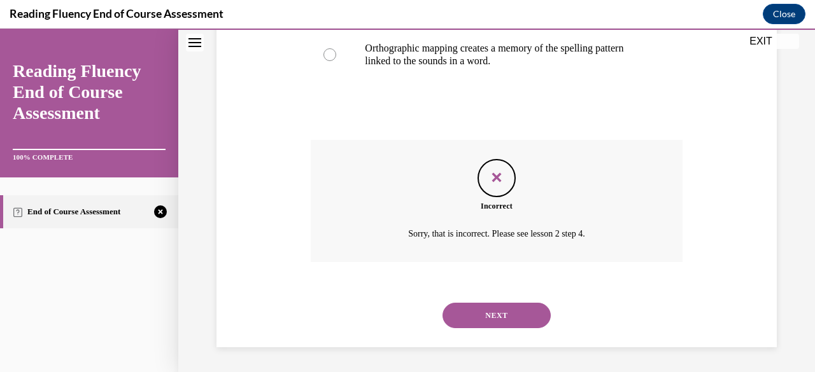
click at [407, 318] on button "NEXT" at bounding box center [496, 315] width 108 height 25
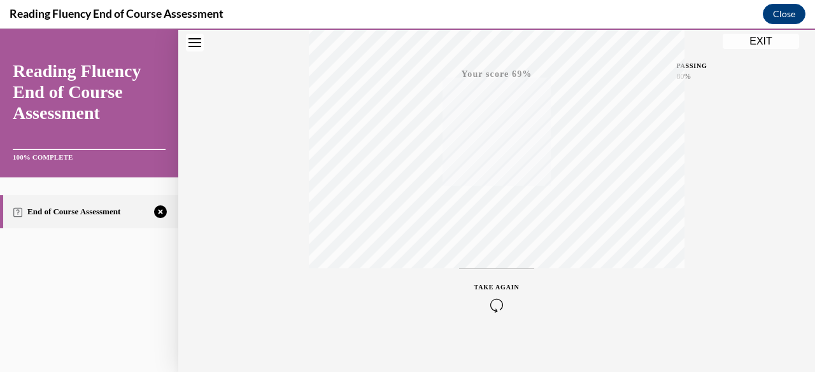
scroll to position [308, 0]
click at [407, 297] on icon "button" at bounding box center [496, 295] width 45 height 14
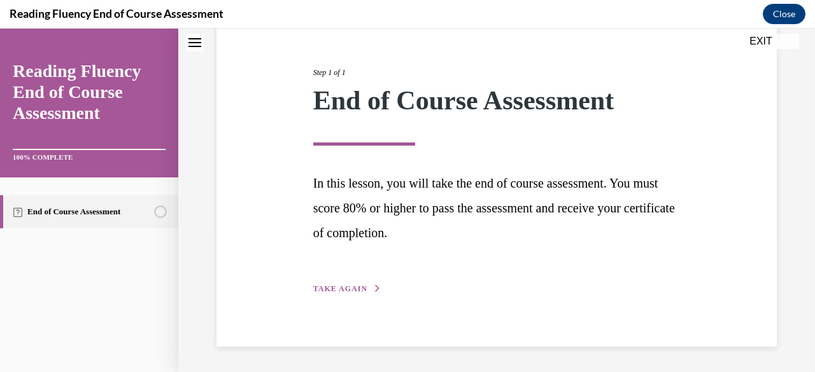
scroll to position [139, 0]
click at [363, 293] on span "TAKE AGAIN" at bounding box center [340, 289] width 54 height 9
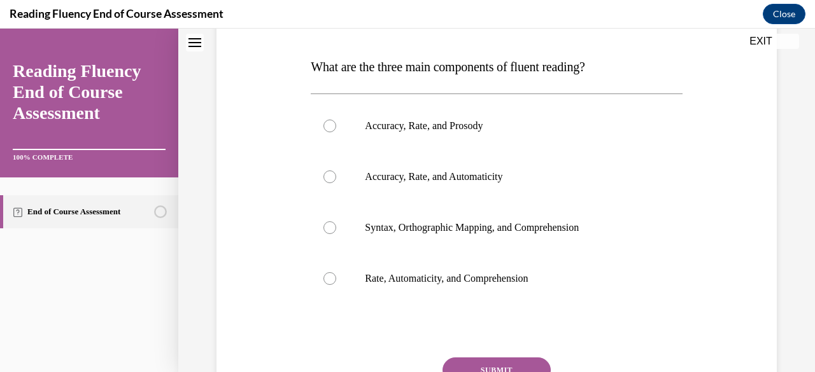
scroll to position [192, 0]
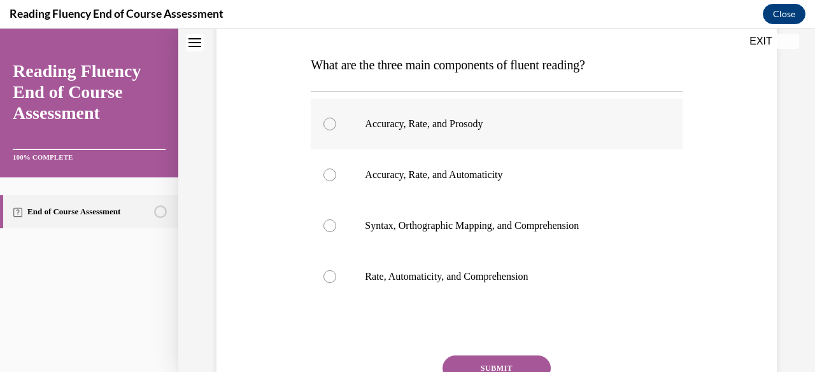
click at [407, 129] on p "Accuracy, Rate, and Prosody" at bounding box center [507, 124] width 285 height 13
click at [336, 129] on input "Accuracy, Rate, and Prosody" at bounding box center [329, 124] width 13 height 13
radio input "true"
click at [407, 365] on button "SUBMIT" at bounding box center [496, 368] width 108 height 25
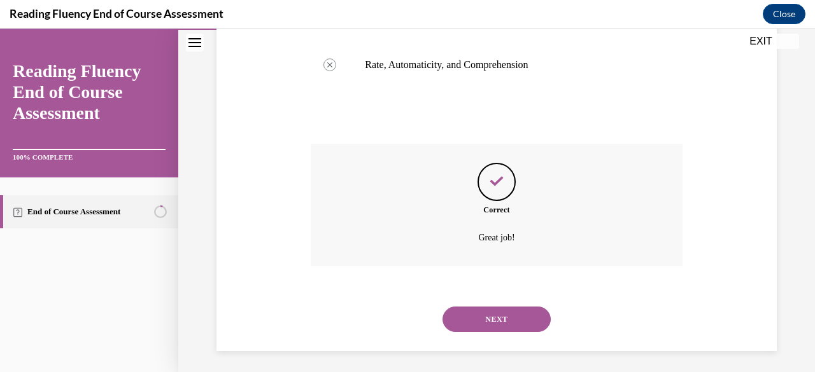
scroll to position [407, 0]
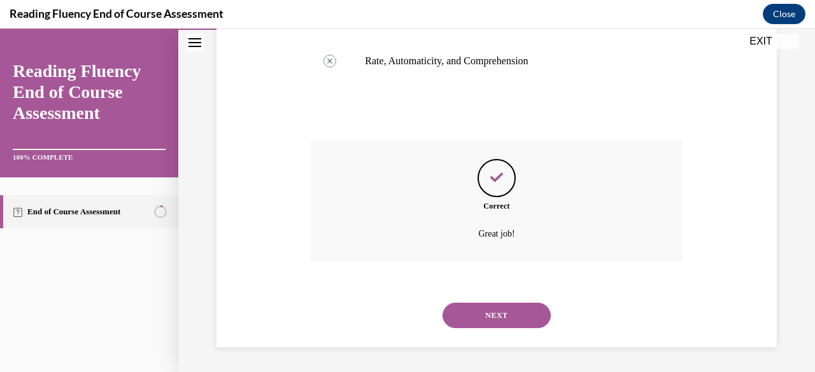
click at [407, 313] on button "NEXT" at bounding box center [496, 315] width 108 height 25
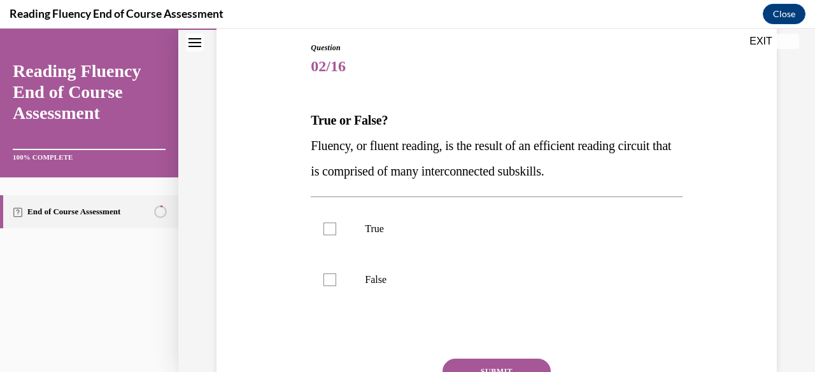
scroll to position [150, 0]
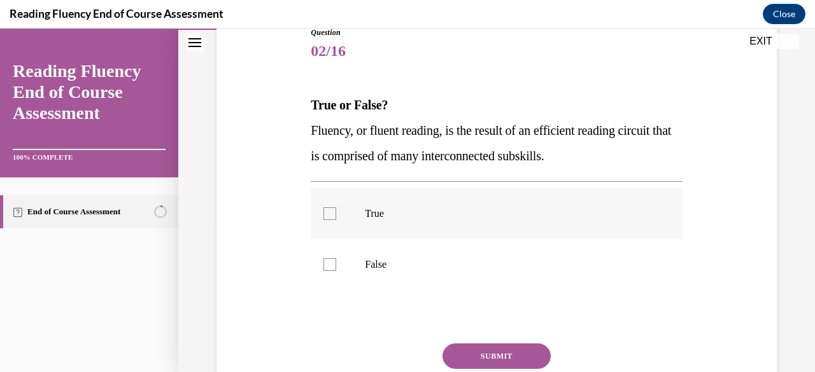
click at [325, 219] on div at bounding box center [329, 213] width 13 height 13
click at [325, 219] on input "True" at bounding box center [329, 213] width 13 height 13
checkbox input "true"
click at [407, 353] on button "SUBMIT" at bounding box center [496, 356] width 108 height 25
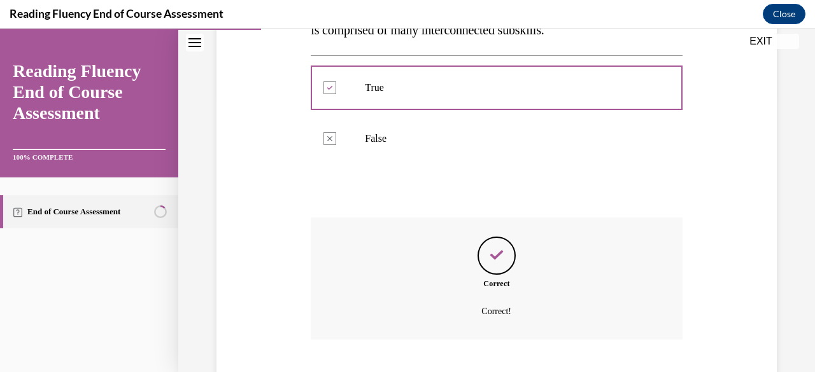
scroll to position [354, 0]
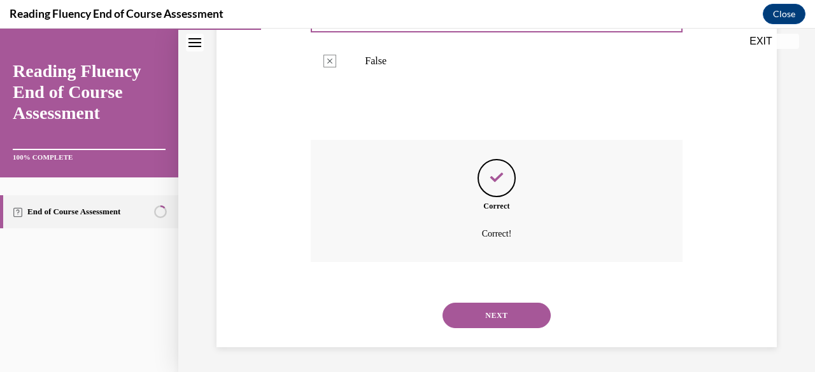
click at [407, 312] on button "NEXT" at bounding box center [496, 315] width 108 height 25
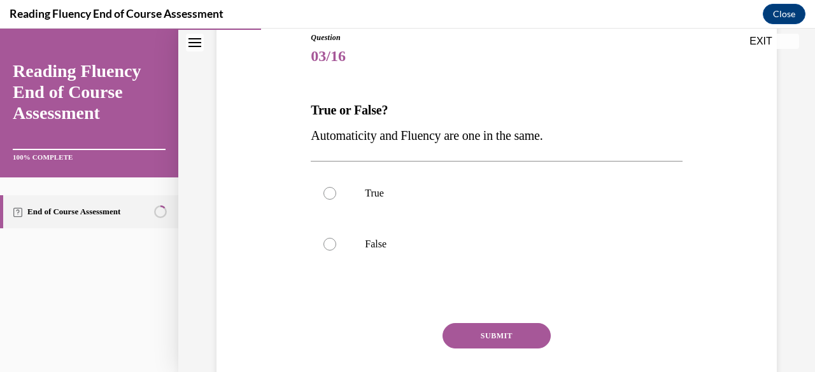
scroll to position [145, 0]
click at [331, 248] on div at bounding box center [329, 244] width 13 height 13
click at [331, 248] on input "False" at bounding box center [329, 244] width 13 height 13
radio input "true"
click at [407, 331] on button "SUBMIT" at bounding box center [496, 335] width 108 height 25
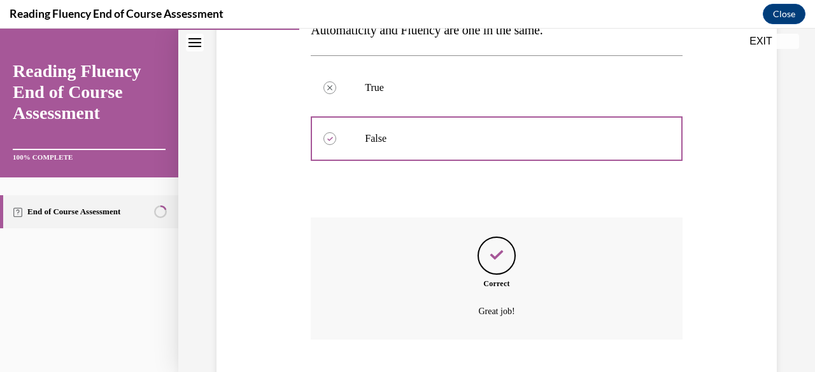
scroll to position [328, 0]
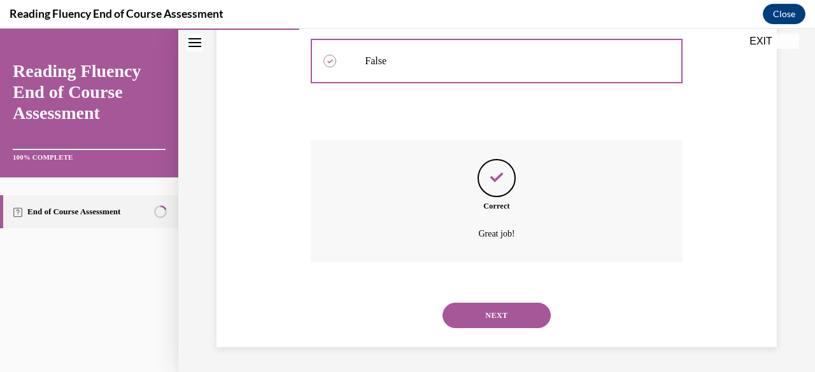
click at [407, 327] on button "NEXT" at bounding box center [496, 315] width 108 height 25
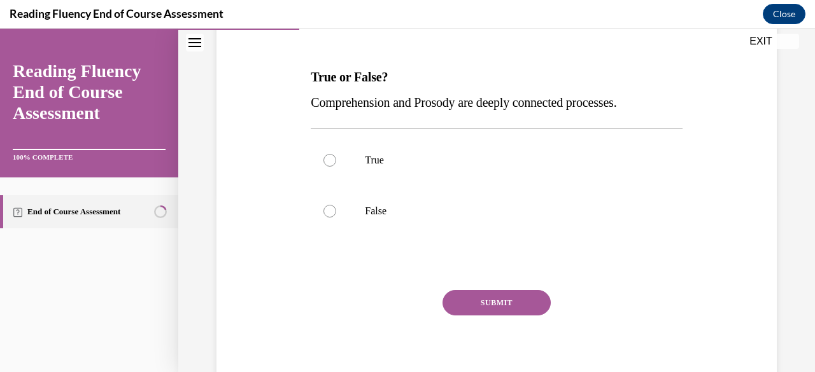
scroll to position [225, 0]
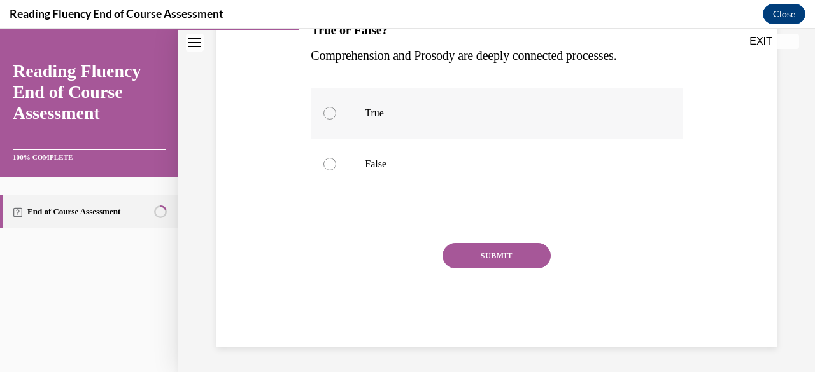
click at [326, 114] on div at bounding box center [329, 113] width 13 height 13
click at [326, 114] on input "True" at bounding box center [329, 113] width 13 height 13
radio input "true"
click at [407, 255] on button "SUBMIT" at bounding box center [496, 255] width 108 height 25
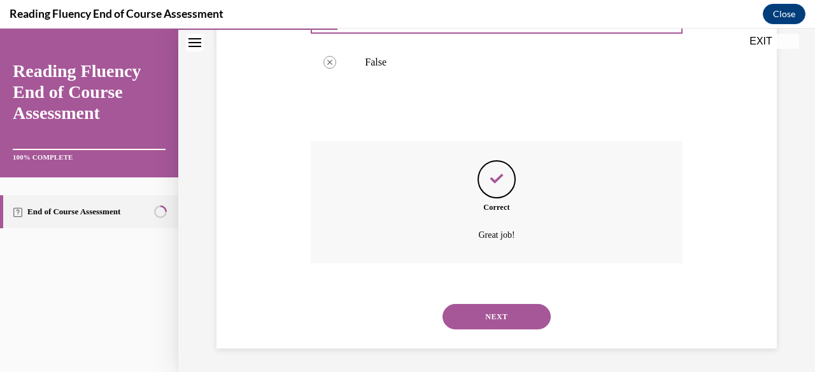
scroll to position [328, 0]
click at [407, 316] on button "NEXT" at bounding box center [496, 315] width 108 height 25
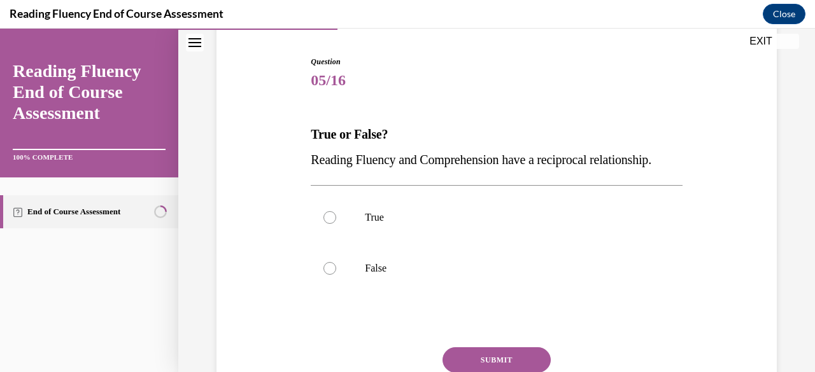
scroll to position [126, 0]
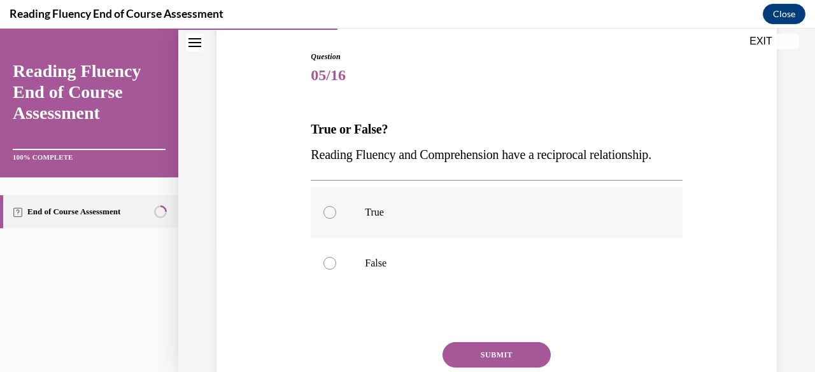
click at [331, 214] on div at bounding box center [329, 212] width 13 height 13
click at [331, 214] on input "True" at bounding box center [329, 212] width 13 height 13
radio input "true"
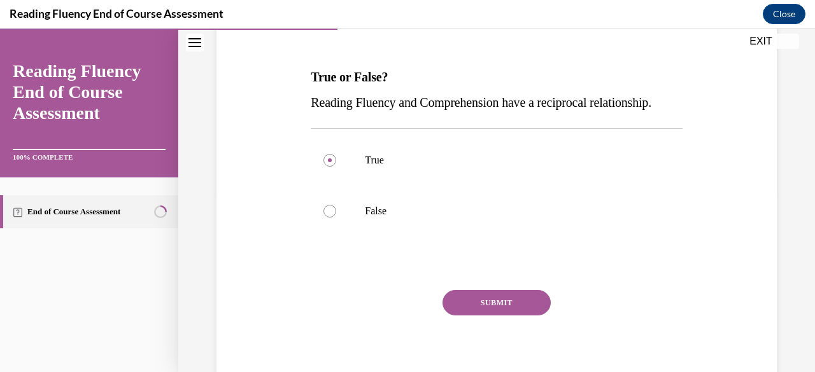
click at [407, 300] on button "SUBMIT" at bounding box center [496, 302] width 108 height 25
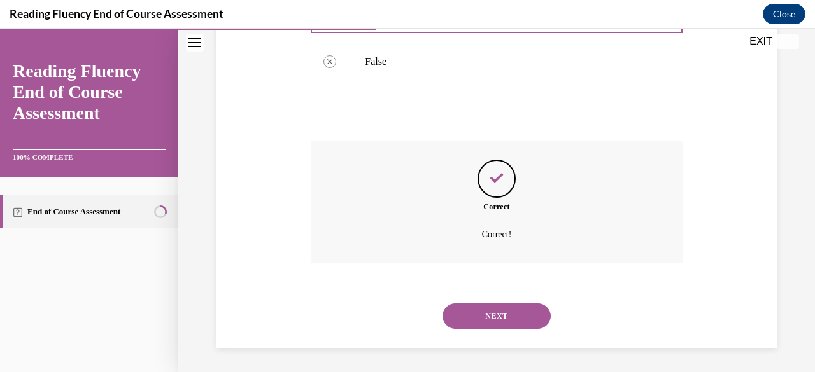
scroll to position [328, 0]
click at [407, 318] on button "NEXT" at bounding box center [496, 315] width 108 height 25
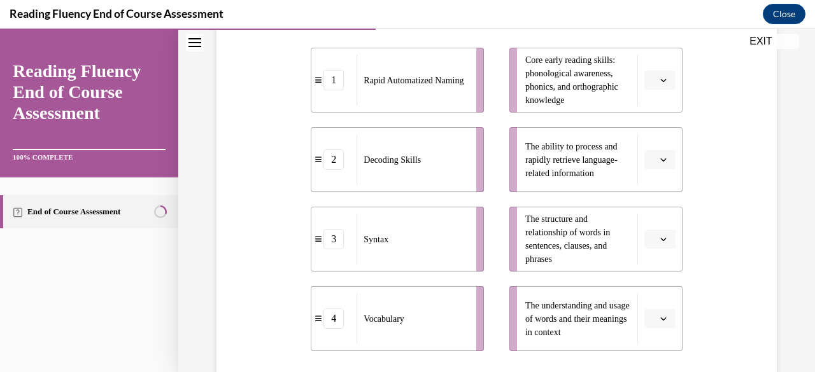
scroll to position [295, 0]
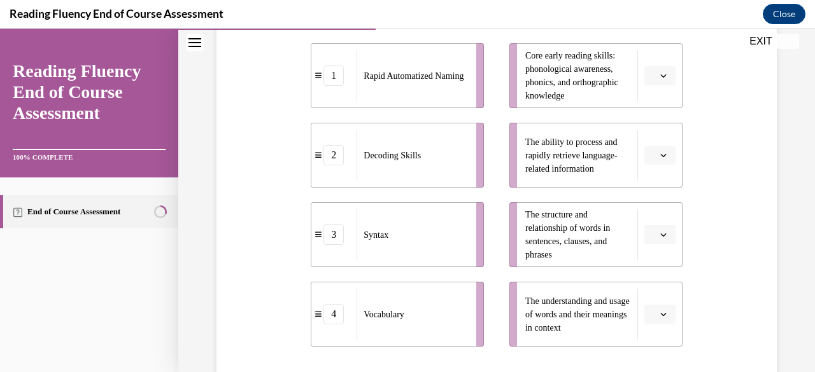
click at [407, 75] on button "button" at bounding box center [659, 75] width 31 height 19
click at [407, 153] on div "2" at bounding box center [657, 154] width 31 height 25
click at [407, 162] on button "button" at bounding box center [659, 155] width 31 height 19
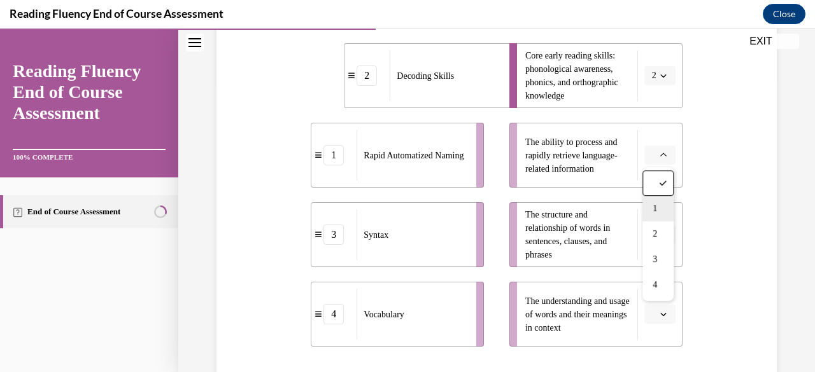
click at [407, 213] on div "1" at bounding box center [657, 208] width 31 height 25
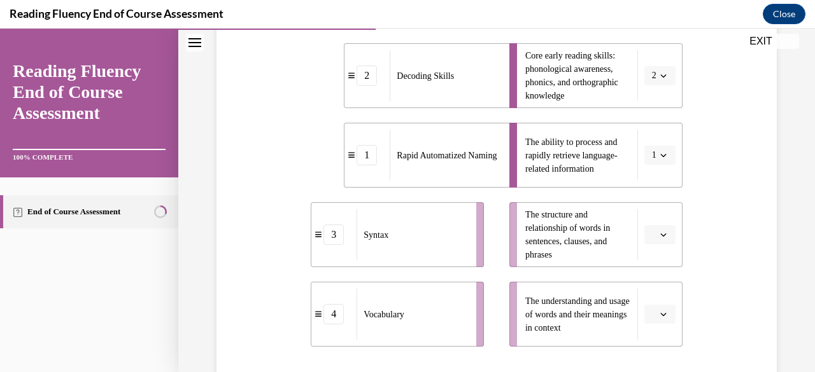
click at [407, 235] on icon "button" at bounding box center [663, 235] width 6 height 6
click at [407, 182] on div "3" at bounding box center [657, 180] width 31 height 25
click at [407, 312] on span "button" at bounding box center [663, 314] width 9 height 9
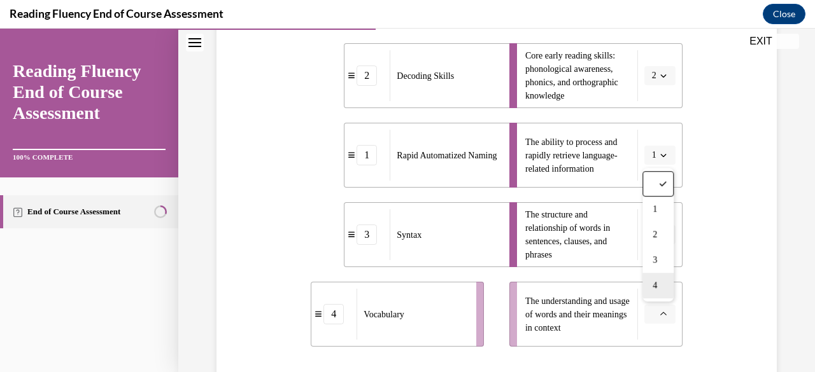
click at [407, 286] on div "4" at bounding box center [657, 285] width 31 height 25
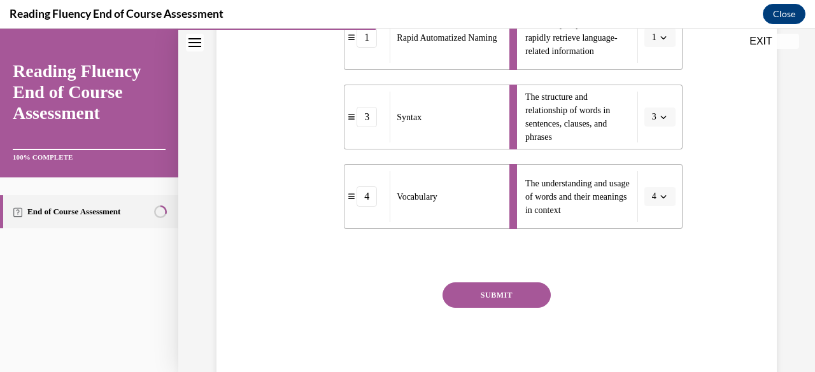
click at [407, 297] on button "SUBMIT" at bounding box center [496, 295] width 108 height 25
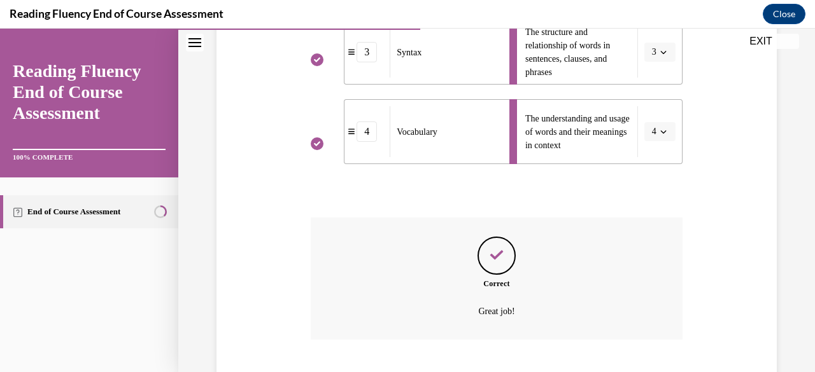
scroll to position [555, 0]
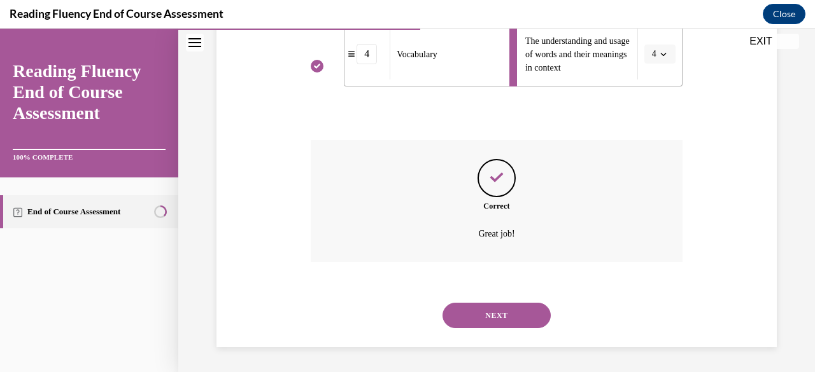
click at [407, 320] on button "NEXT" at bounding box center [496, 315] width 108 height 25
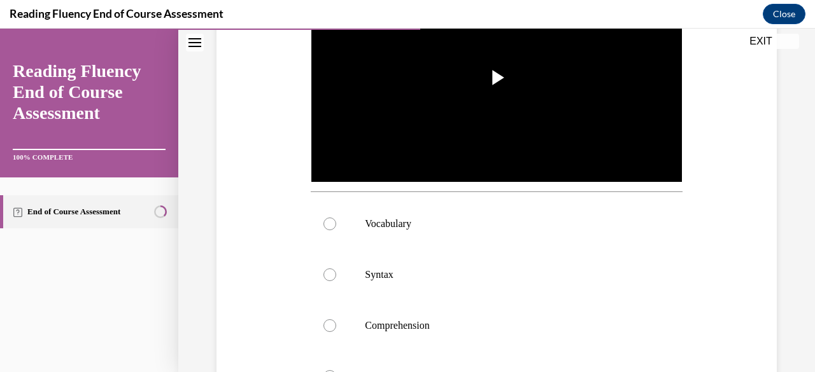
scroll to position [326, 0]
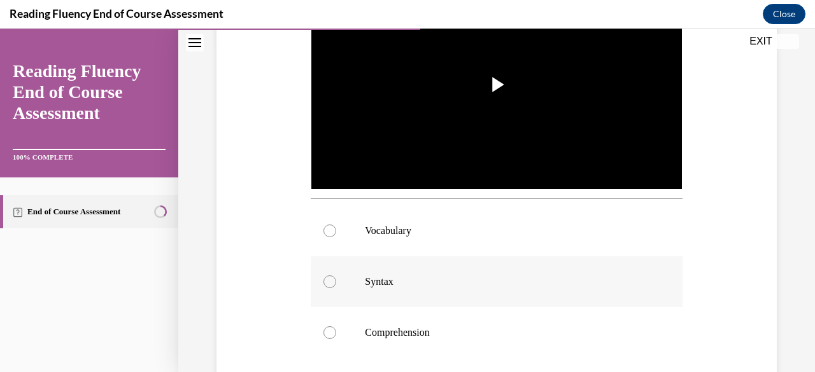
click at [407, 276] on p "Syntax" at bounding box center [507, 282] width 285 height 13
click at [336, 276] on input "Syntax" at bounding box center [329, 282] width 13 height 13
radio input "true"
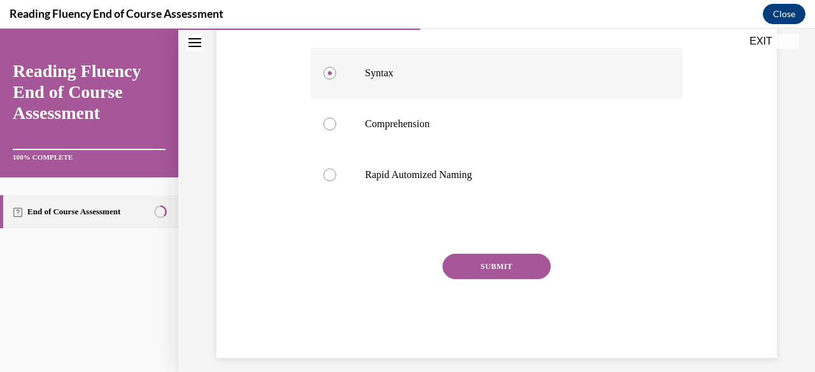
scroll to position [535, 0]
click at [407, 263] on button "SUBMIT" at bounding box center [496, 265] width 108 height 25
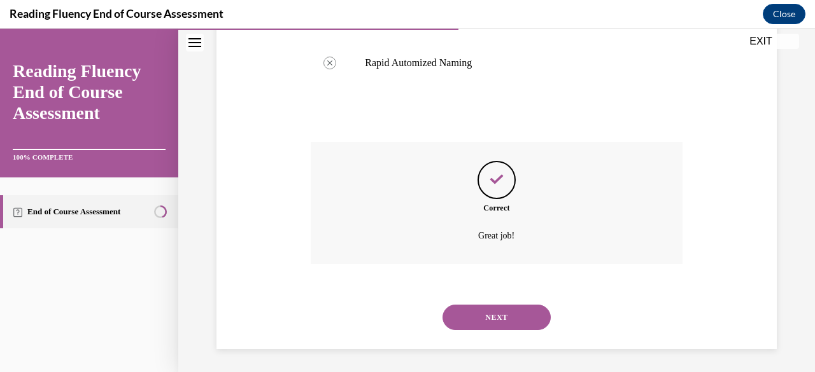
scroll to position [648, 0]
click at [407, 318] on button "NEXT" at bounding box center [496, 316] width 108 height 25
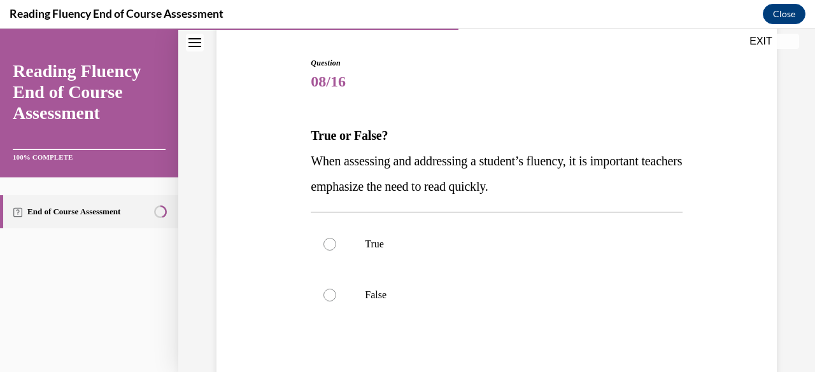
scroll to position [120, 0]
click at [319, 289] on label "False" at bounding box center [496, 294] width 371 height 51
click at [323, 289] on input "False" at bounding box center [329, 294] width 13 height 13
radio input "true"
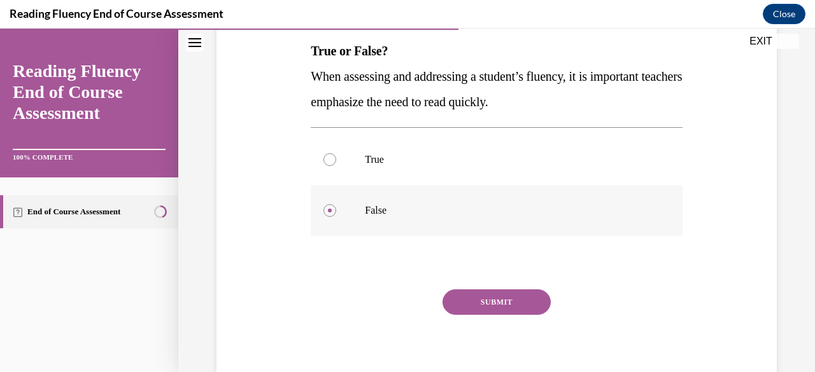
scroll to position [219, 0]
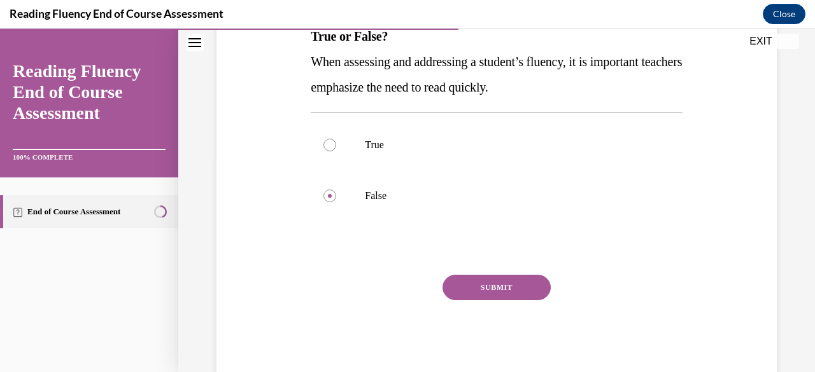
click at [407, 283] on button "SUBMIT" at bounding box center [496, 287] width 108 height 25
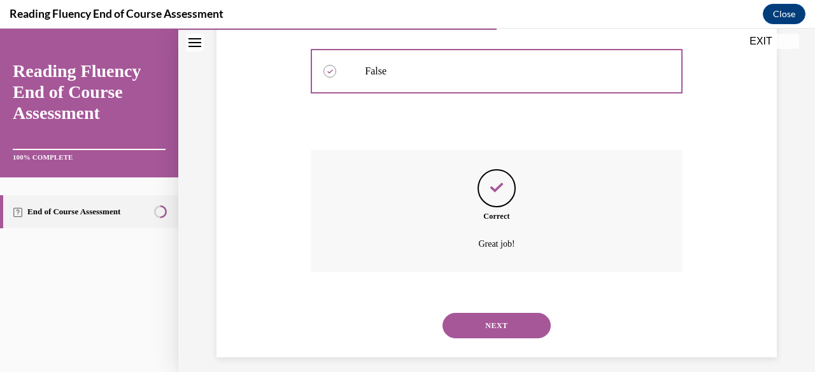
scroll to position [354, 0]
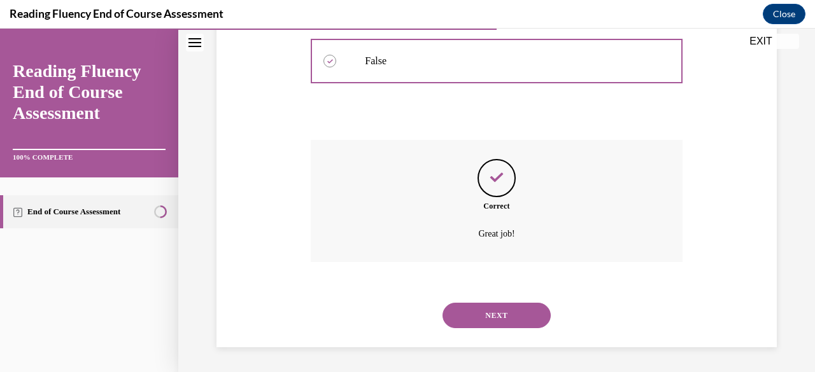
click at [407, 321] on button "NEXT" at bounding box center [496, 315] width 108 height 25
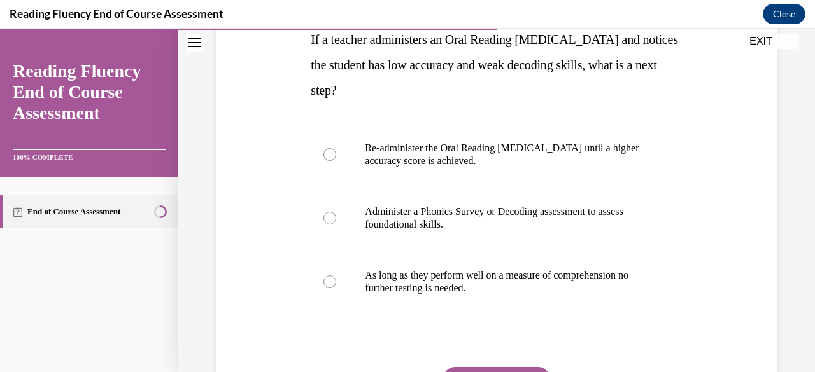
scroll to position [216, 0]
click at [407, 221] on p "Administer a Phonics Survey or Decoding assessment to assess foundational skill…" at bounding box center [507, 217] width 285 height 25
click at [336, 221] on input "Administer a Phonics Survey or Decoding assessment to assess foundational skill…" at bounding box center [329, 217] width 13 height 13
radio input "true"
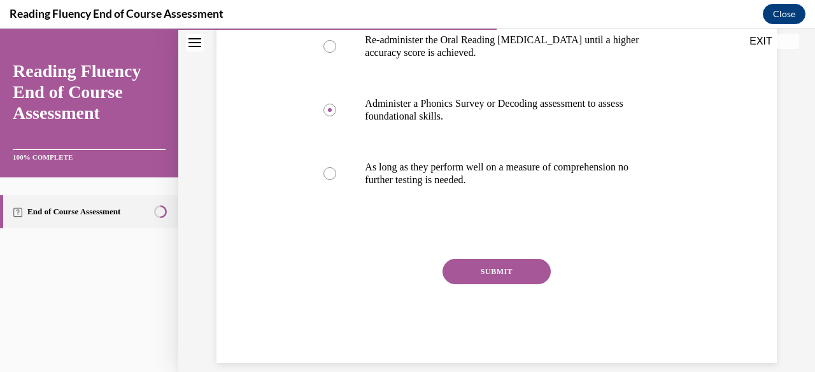
click at [407, 269] on button "SUBMIT" at bounding box center [496, 271] width 108 height 25
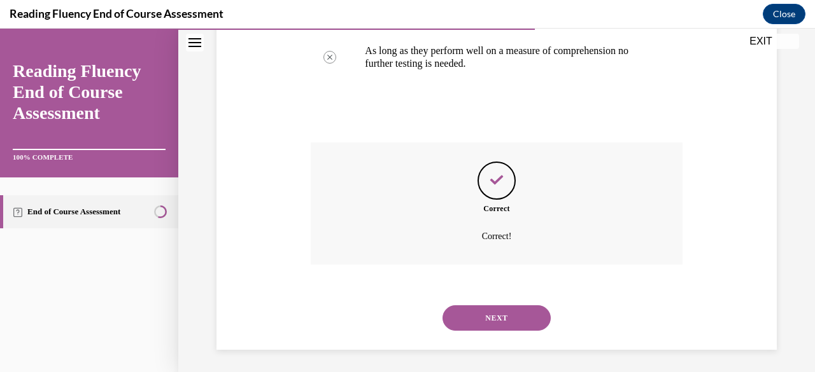
scroll to position [443, 0]
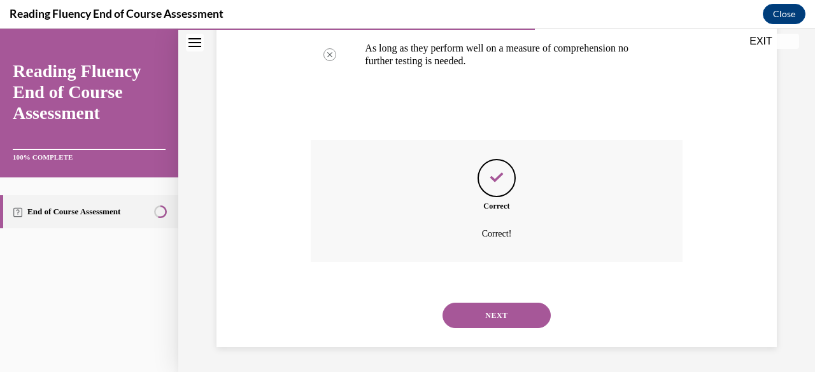
click at [407, 315] on button "NEXT" at bounding box center [496, 315] width 108 height 25
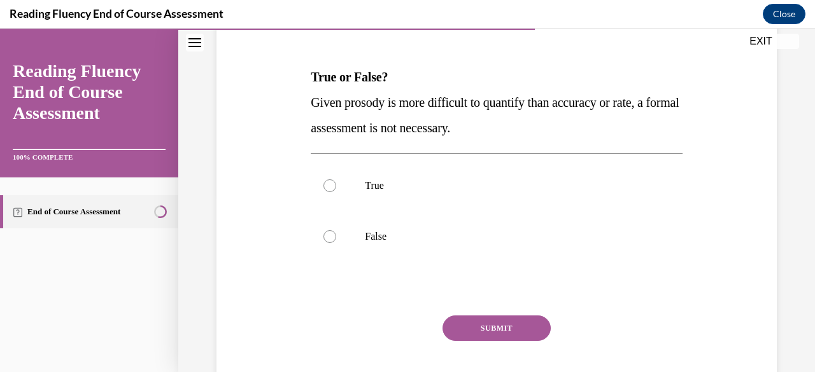
scroll to position [190, 0]
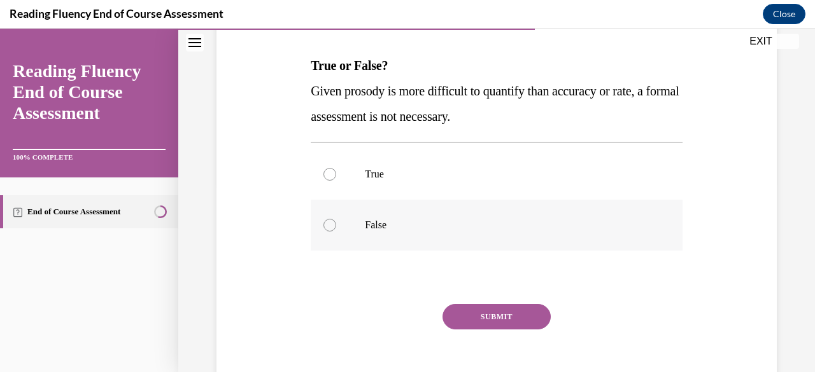
click at [370, 221] on p "False" at bounding box center [507, 225] width 285 height 13
click at [336, 221] on input "False" at bounding box center [329, 225] width 13 height 13
radio input "true"
click at [407, 316] on button "SUBMIT" at bounding box center [496, 316] width 108 height 25
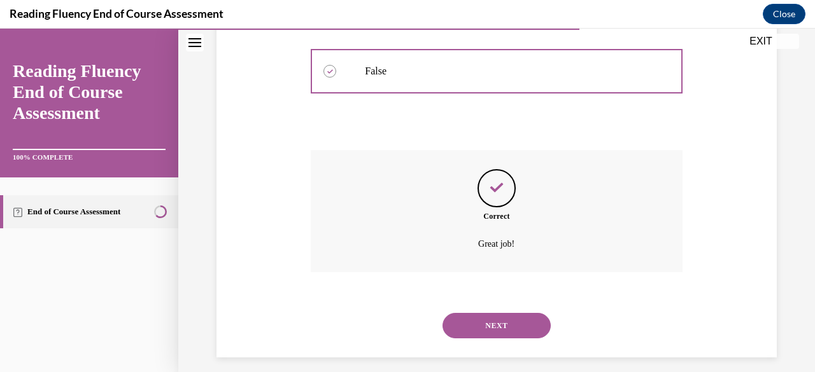
scroll to position [354, 0]
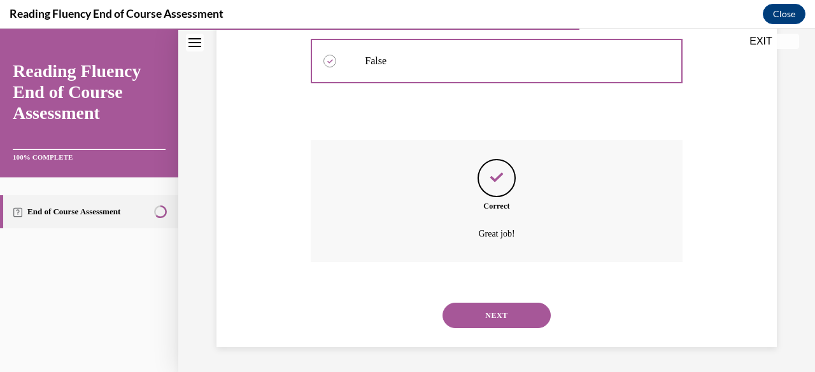
click at [407, 314] on button "NEXT" at bounding box center [496, 315] width 108 height 25
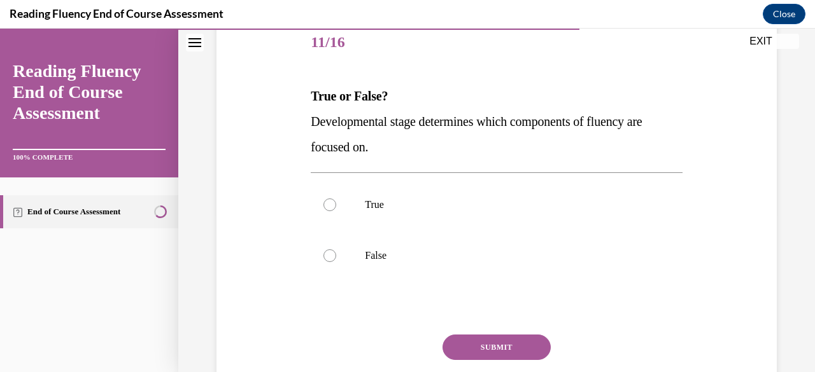
scroll to position [167, 0]
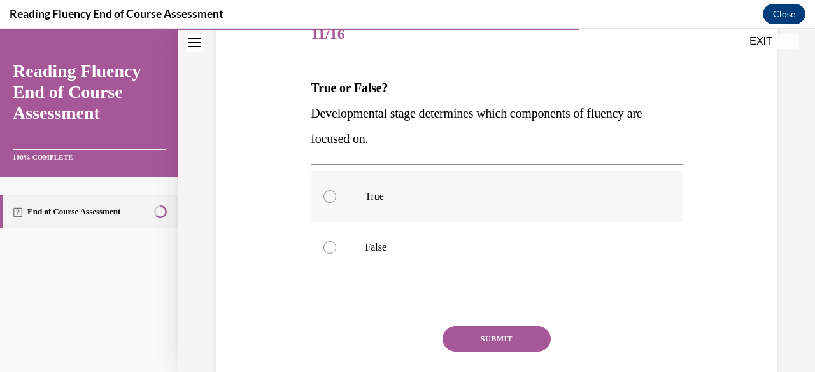
click at [373, 194] on p "True" at bounding box center [507, 196] width 285 height 13
click at [336, 194] on input "True" at bounding box center [329, 196] width 13 height 13
radio input "true"
click at [407, 342] on button "SUBMIT" at bounding box center [496, 338] width 108 height 25
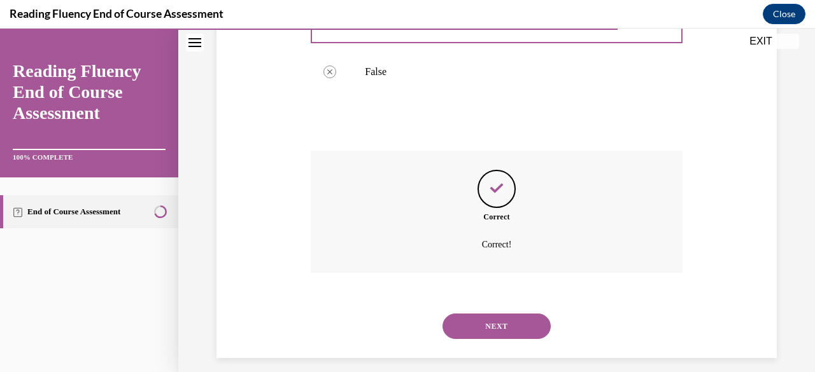
scroll to position [354, 0]
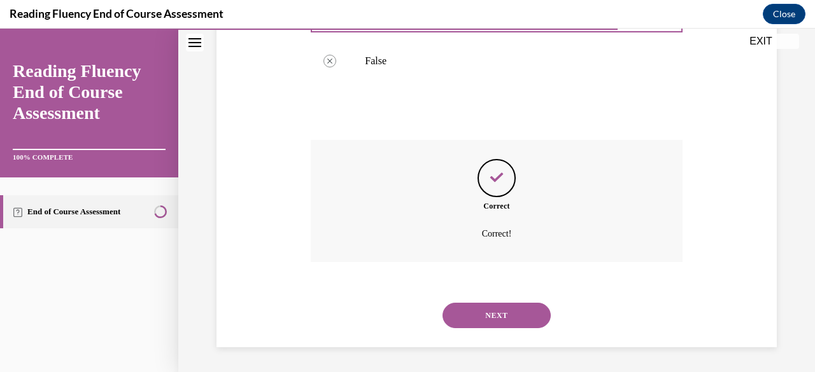
click at [407, 314] on button "NEXT" at bounding box center [496, 315] width 108 height 25
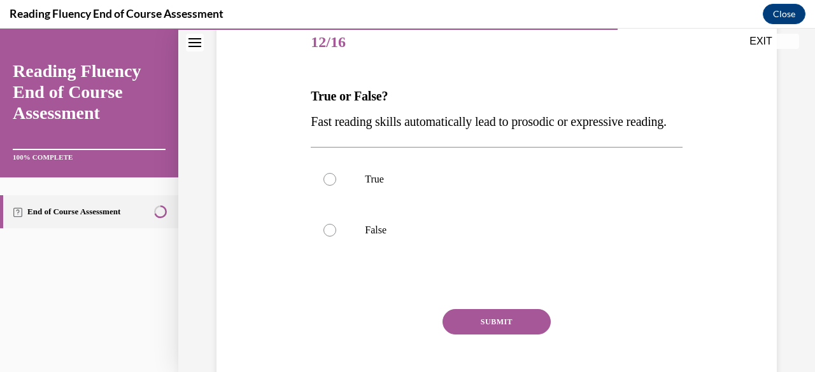
scroll to position [170, 0]
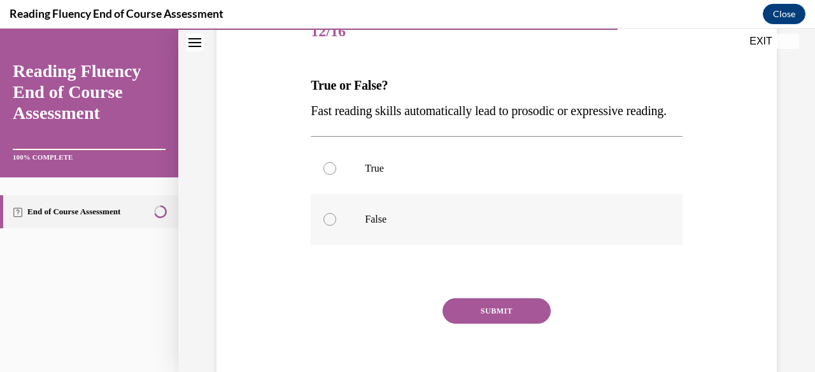
click at [378, 226] on p "False" at bounding box center [507, 219] width 285 height 13
click at [336, 226] on input "False" at bounding box center [329, 219] width 13 height 13
radio input "true"
click at [407, 324] on button "SUBMIT" at bounding box center [496, 310] width 108 height 25
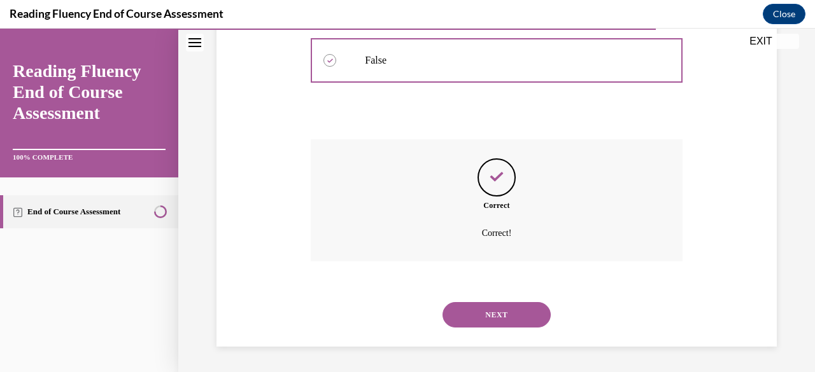
scroll to position [354, 0]
click at [407, 319] on button "NEXT" at bounding box center [496, 314] width 108 height 25
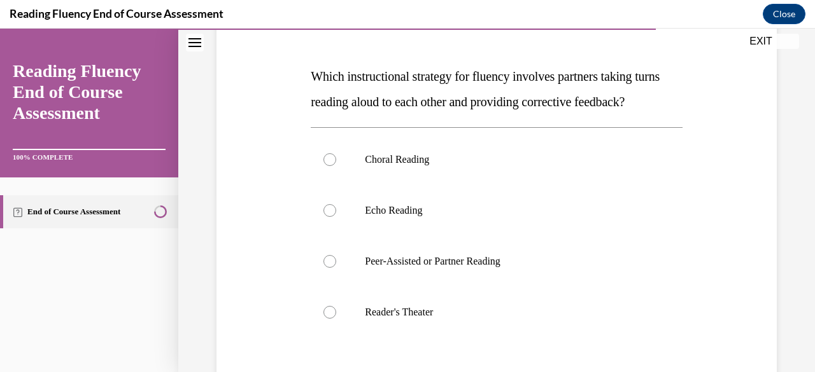
scroll to position [187, 0]
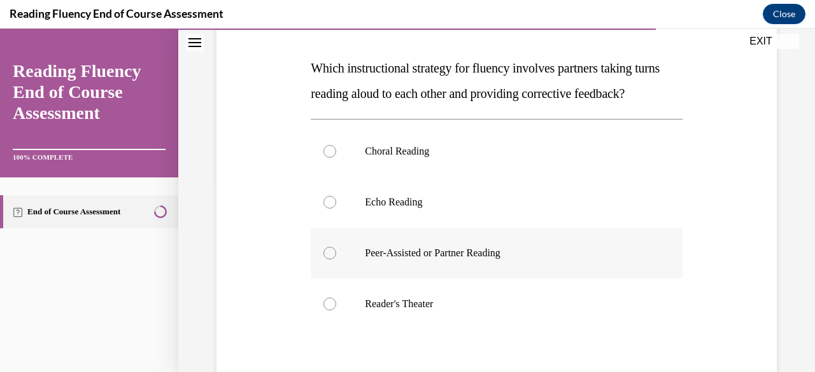
click at [407, 279] on label "Peer-Assisted or Partner Reading" at bounding box center [496, 253] width 371 height 51
click at [336, 260] on input "Peer-Assisted or Partner Reading" at bounding box center [329, 253] width 13 height 13
radio input "true"
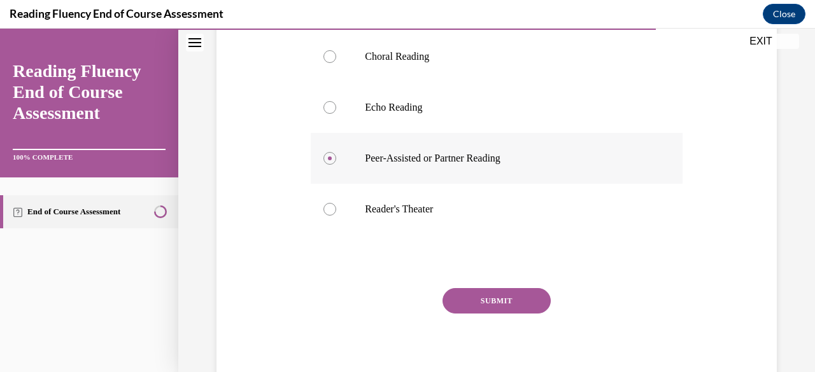
scroll to position [285, 0]
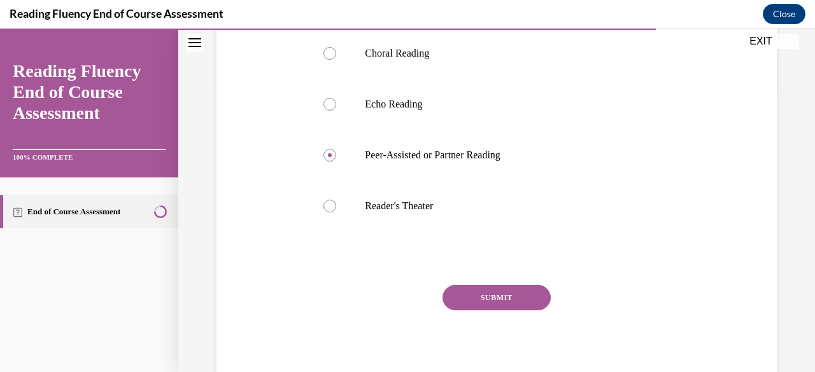
click at [407, 311] on button "SUBMIT" at bounding box center [496, 297] width 108 height 25
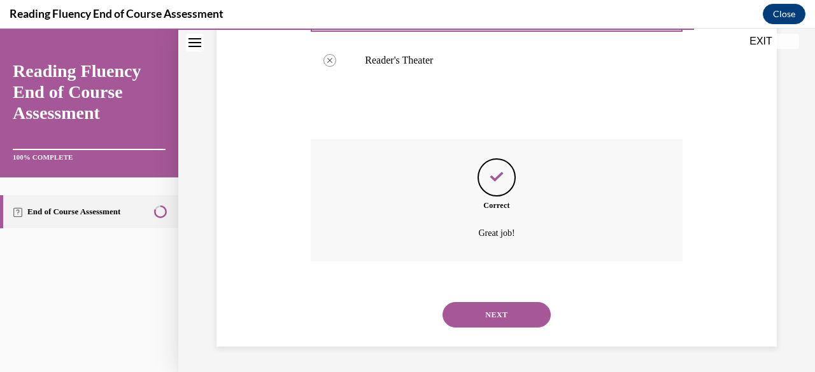
scroll to position [456, 0]
click at [407, 322] on button "NEXT" at bounding box center [496, 314] width 108 height 25
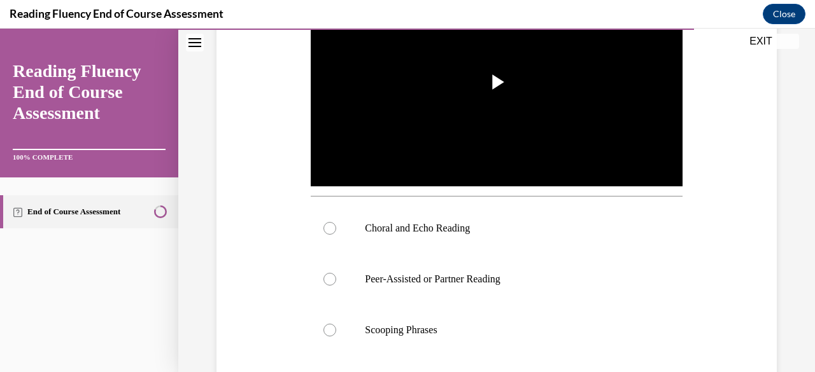
scroll to position [335, 0]
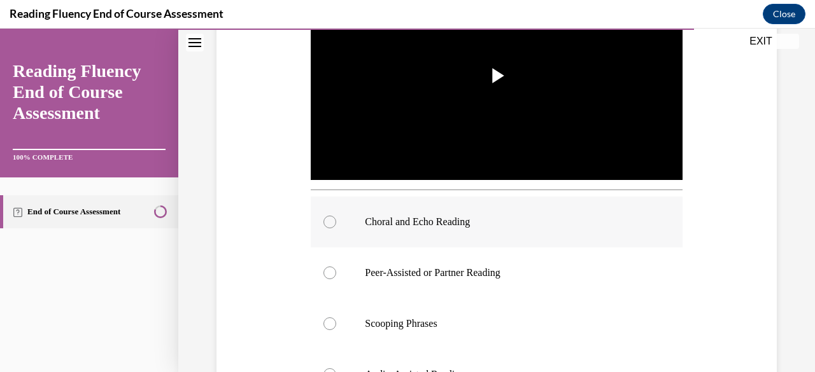
click at [407, 225] on p "Choral and Echo Reading" at bounding box center [507, 222] width 285 height 13
click at [336, 225] on input "Choral and Echo Reading" at bounding box center [329, 222] width 13 height 13
radio input "true"
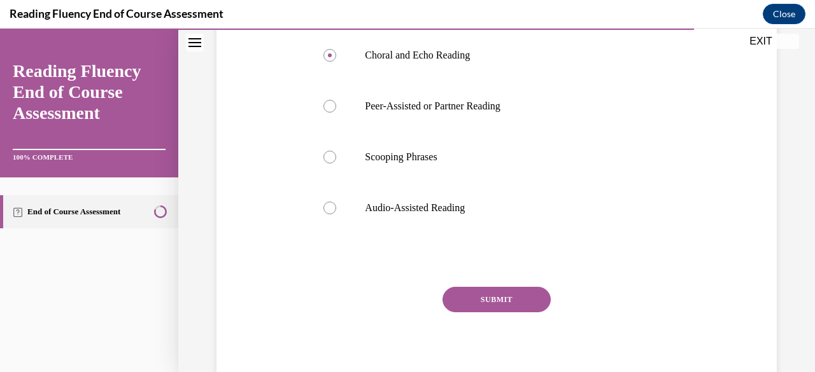
click at [407, 301] on button "SUBMIT" at bounding box center [496, 299] width 108 height 25
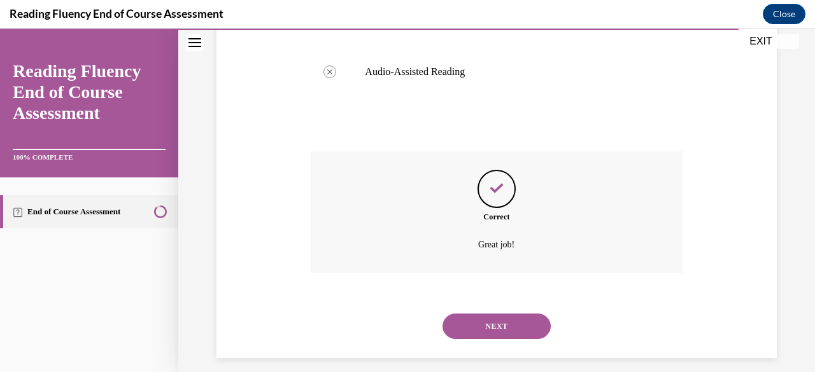
scroll to position [648, 0]
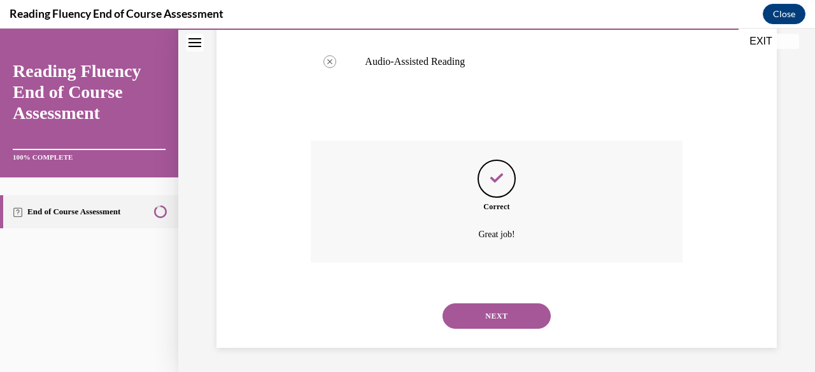
click at [407, 317] on button "NEXT" at bounding box center [496, 316] width 108 height 25
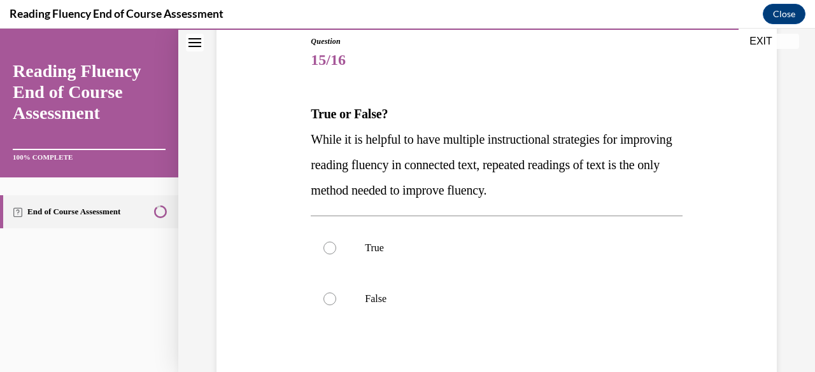
scroll to position [143, 0]
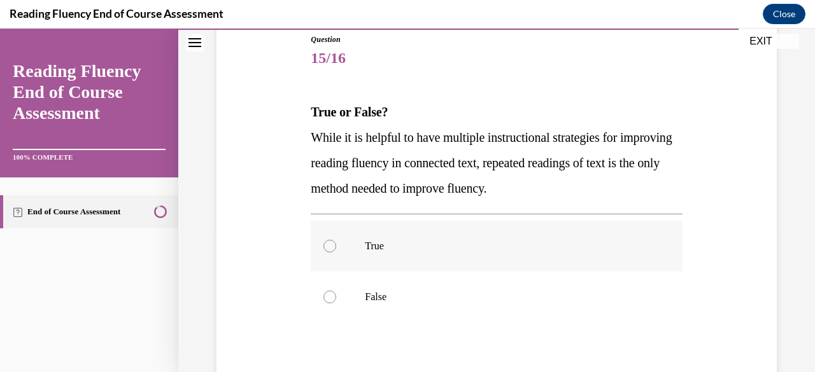
click at [395, 255] on label "True" at bounding box center [496, 246] width 371 height 51
click at [336, 253] on input "True" at bounding box center [329, 246] width 13 height 13
radio input "true"
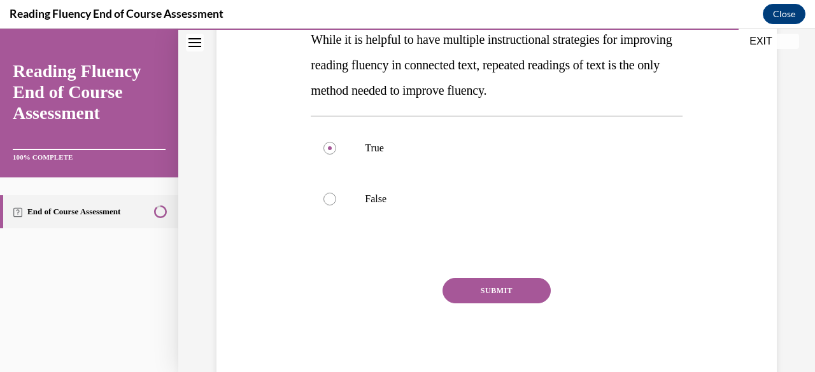
click at [407, 297] on button "SUBMIT" at bounding box center [496, 290] width 108 height 25
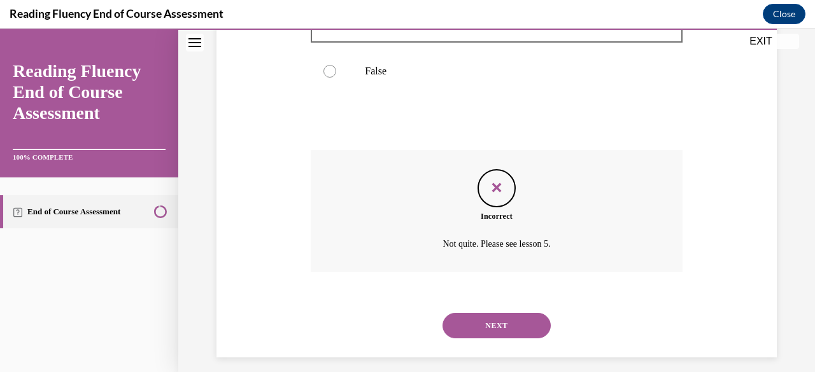
scroll to position [379, 0]
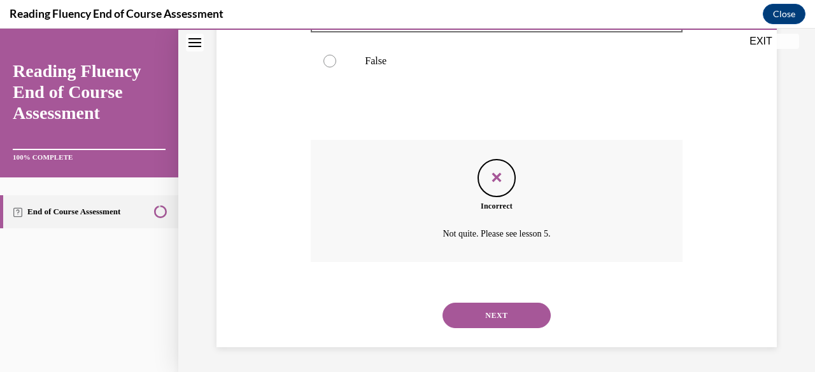
click at [407, 316] on button "NEXT" at bounding box center [496, 315] width 108 height 25
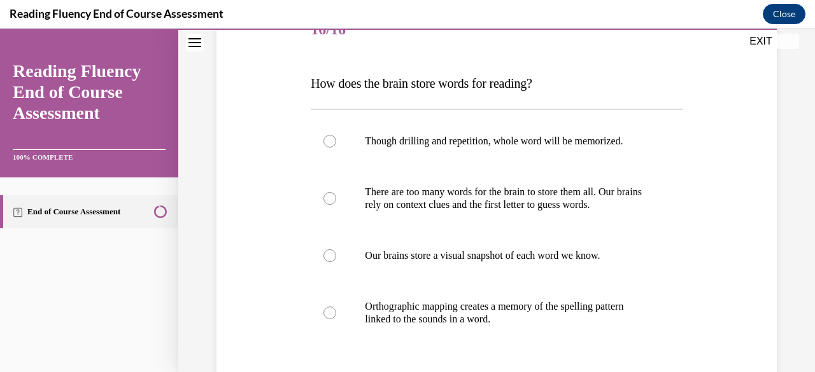
scroll to position [185, 0]
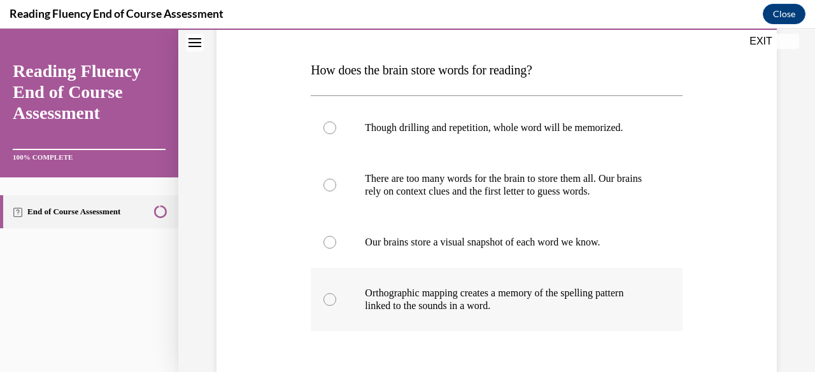
click at [407, 304] on p "Orthographic mapping creates a memory of the spelling pattern linked to the sou…" at bounding box center [507, 299] width 285 height 25
click at [336, 304] on input "Orthographic mapping creates a memory of the spelling pattern linked to the sou…" at bounding box center [329, 299] width 13 height 13
radio input "true"
click at [407, 256] on label "Our brains store a visual snapshot of each word we know." at bounding box center [496, 242] width 371 height 51
click at [336, 249] on input "Our brains store a visual snapshot of each word we know." at bounding box center [329, 242] width 13 height 13
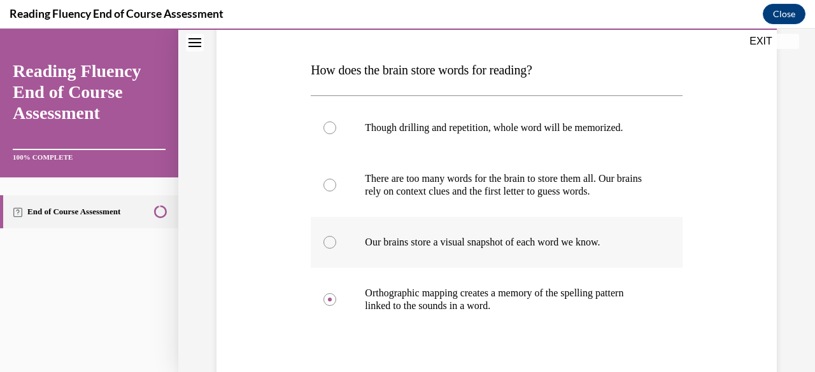
radio input "true"
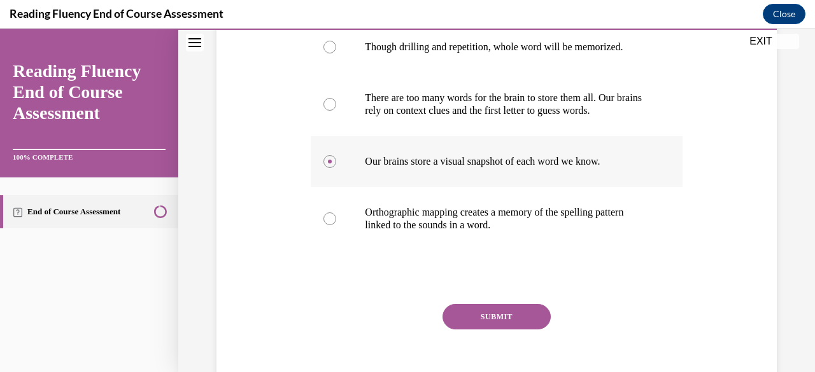
scroll to position [267, 0]
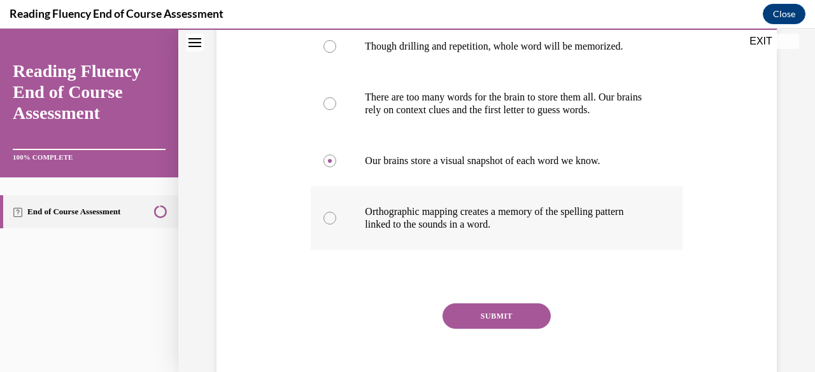
click at [407, 214] on p "Orthographic mapping creates a memory of the spelling pattern linked to the sou…" at bounding box center [507, 218] width 285 height 25
click at [336, 214] on input "Orthographic mapping creates a memory of the spelling pattern linked to the sou…" at bounding box center [329, 218] width 13 height 13
radio input "true"
click at [407, 317] on button "SUBMIT" at bounding box center [496, 316] width 108 height 25
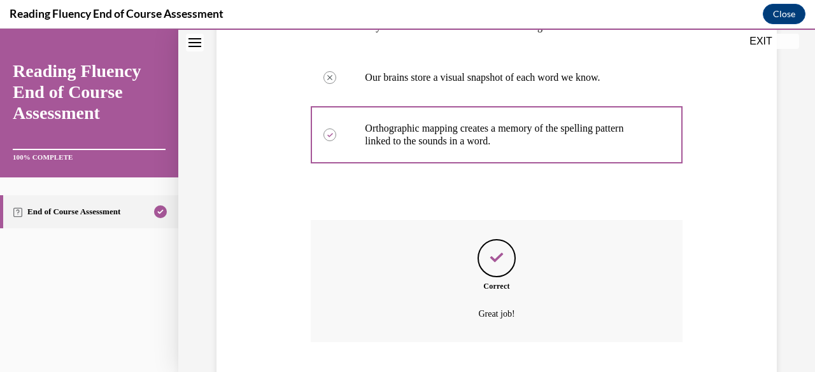
scroll to position [430, 0]
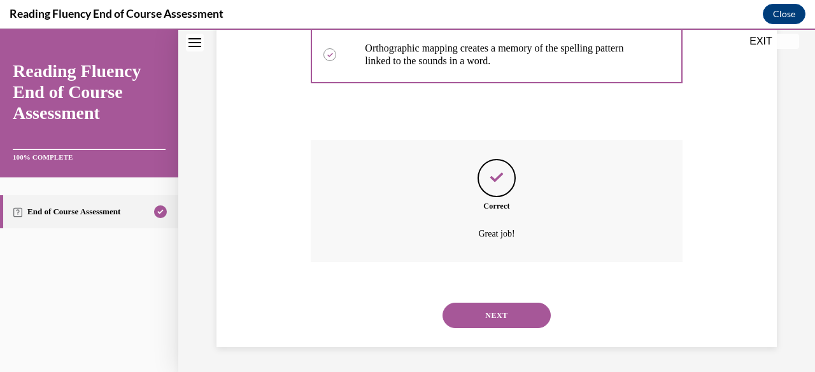
click at [407, 307] on button "NEXT" at bounding box center [496, 315] width 108 height 25
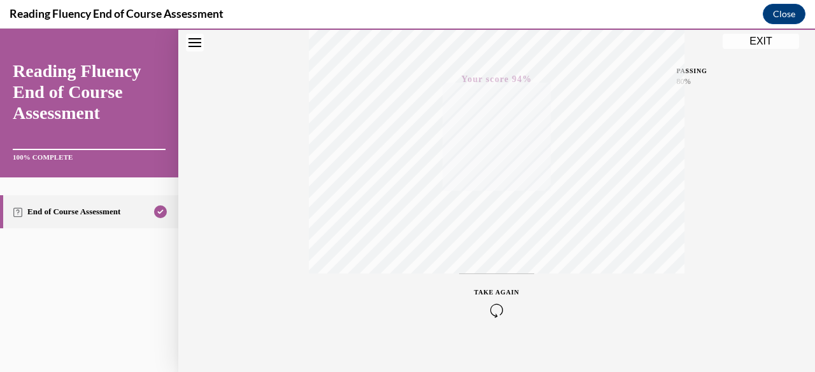
scroll to position [308, 0]
click at [407, 42] on button "EXIT" at bounding box center [760, 41] width 76 height 15
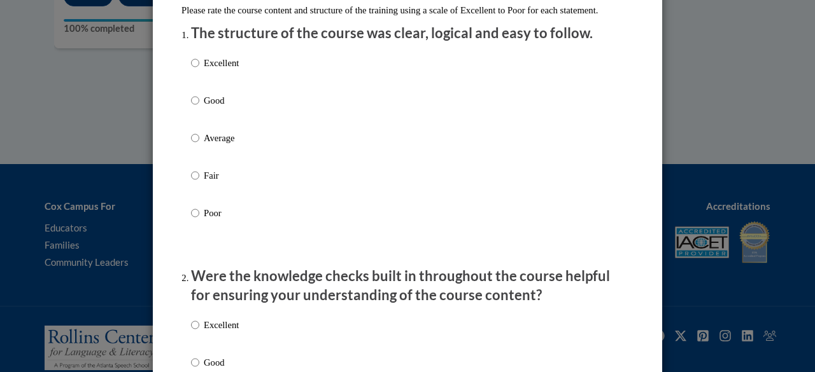
scroll to position [154, 0]
click at [195, 183] on input "Fair" at bounding box center [195, 176] width 8 height 14
radio input "true"
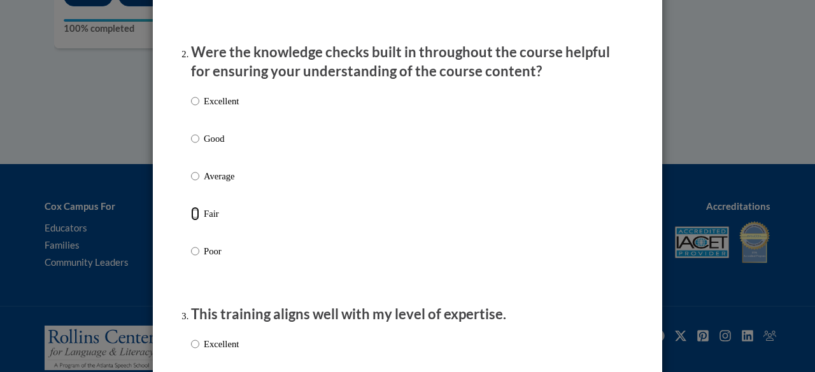
click at [196, 221] on input "Fair" at bounding box center [195, 214] width 8 height 14
radio input "true"
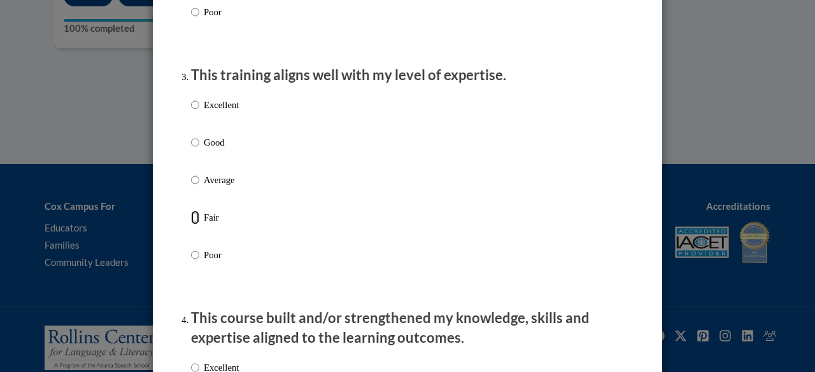
click at [192, 225] on input "Fair" at bounding box center [195, 218] width 8 height 14
radio input "true"
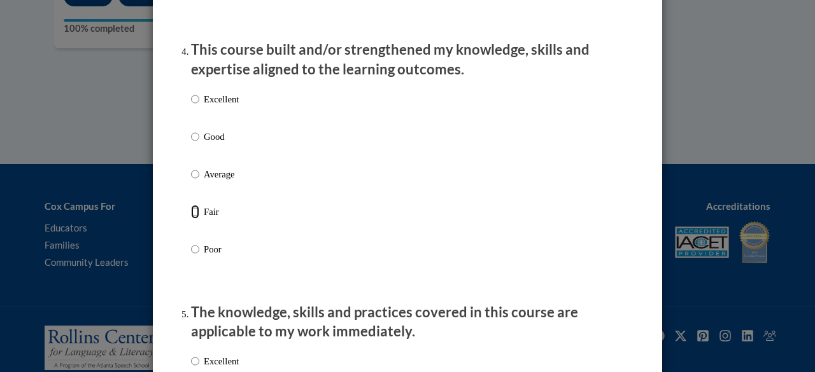
click at [193, 219] on input "Fair" at bounding box center [195, 212] width 8 height 14
radio input "true"
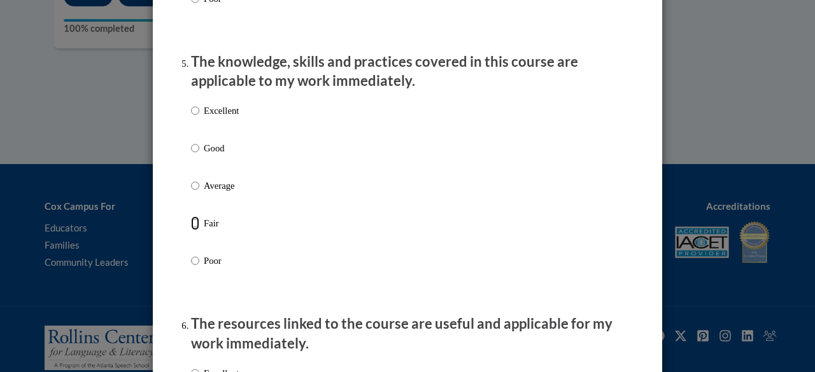
click at [193, 230] on input "Fair" at bounding box center [195, 223] width 8 height 14
radio input "true"
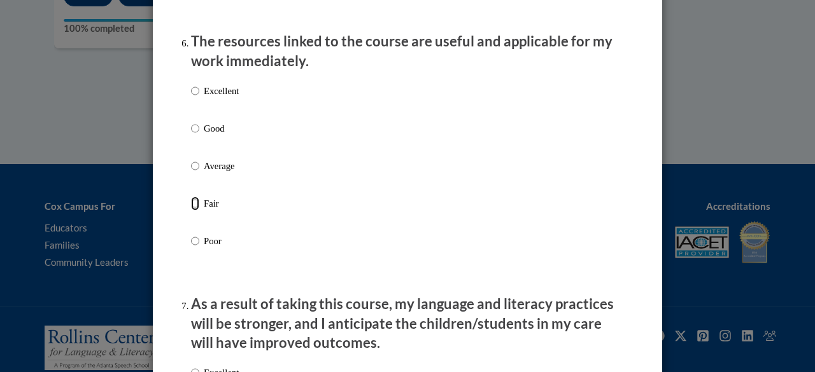
click at [192, 211] on input "Fair" at bounding box center [195, 204] width 8 height 14
radio input "true"
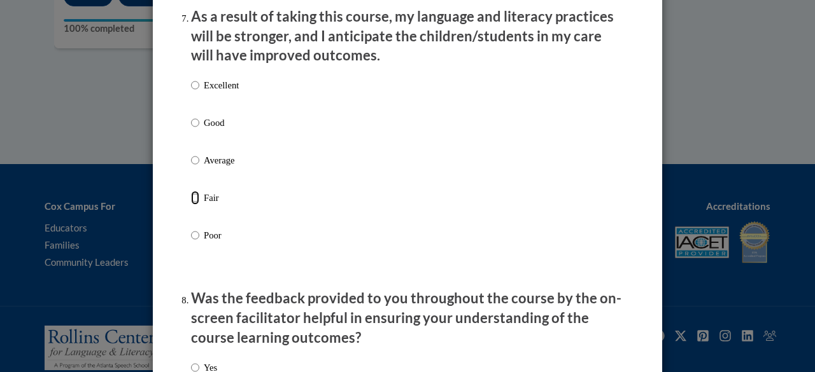
click at [193, 205] on input "Fair" at bounding box center [195, 198] width 8 height 14
radio input "true"
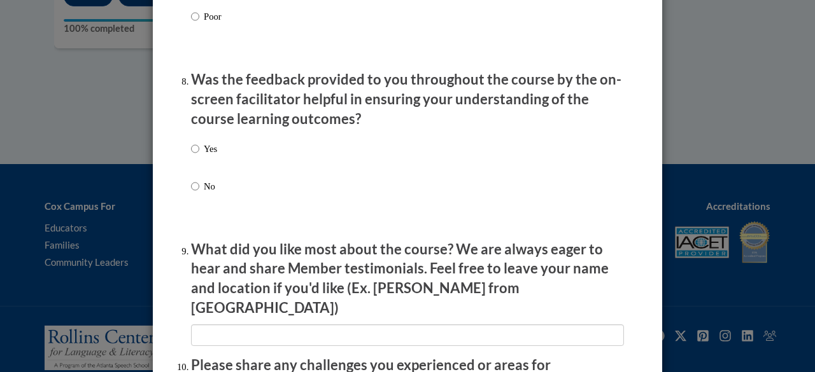
scroll to position [1955, 0]
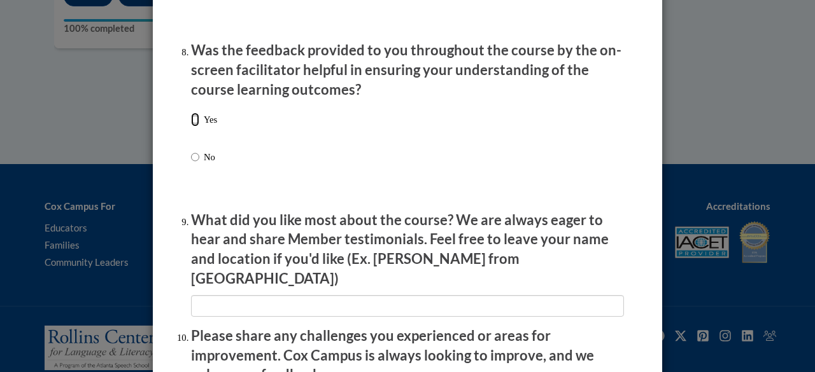
click at [195, 127] on input "Yes" at bounding box center [195, 120] width 8 height 14
radio input "true"
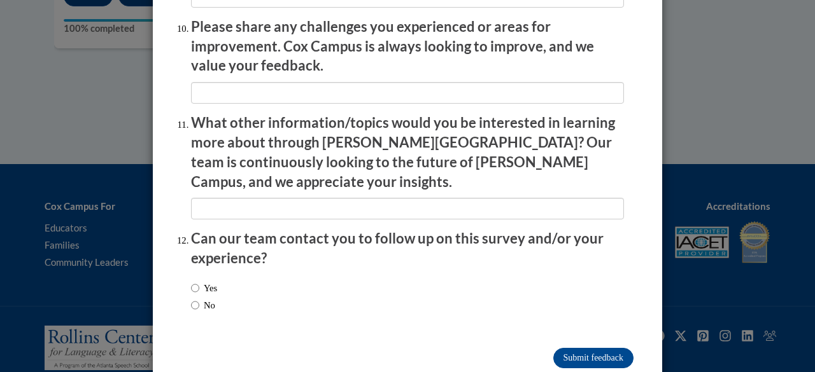
scroll to position [2274, 0]
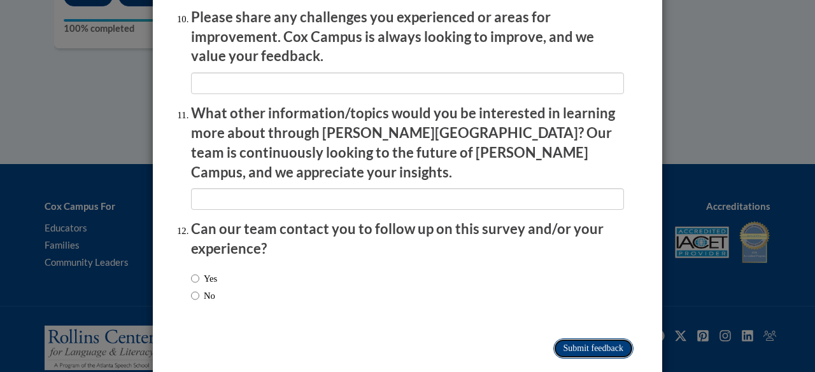
click at [407, 339] on input "Submit feedback" at bounding box center [593, 349] width 80 height 20
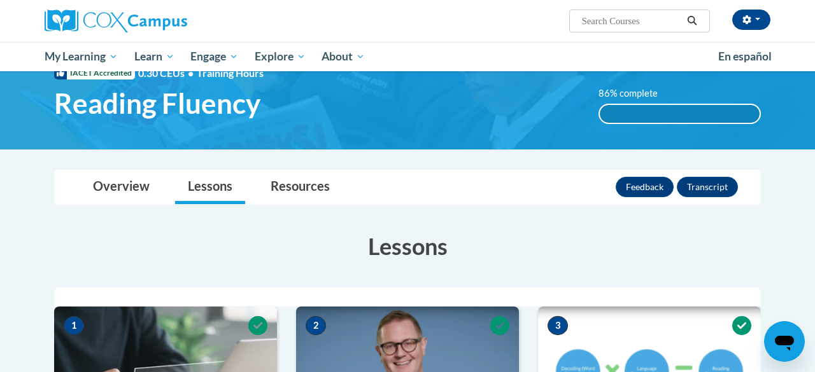
scroll to position [47, 0]
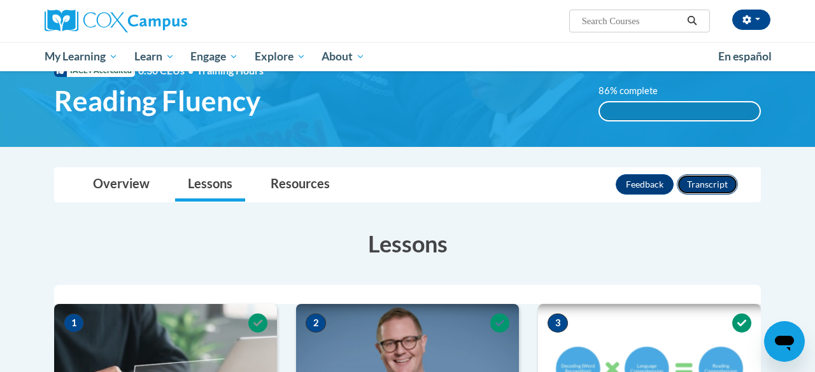
click at [407, 187] on button "Transcript" at bounding box center [706, 184] width 61 height 20
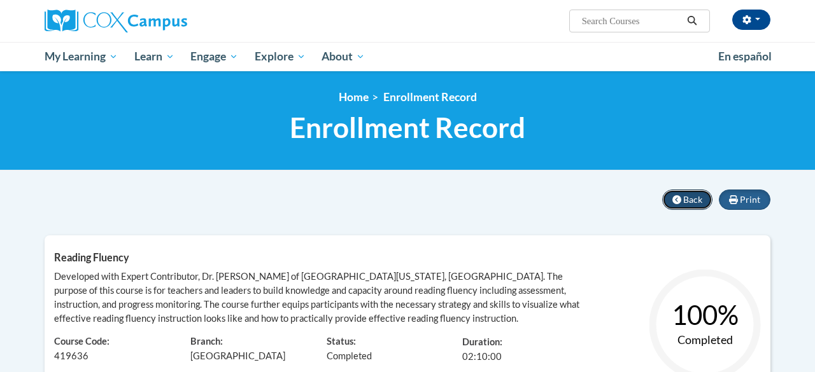
click at [692, 197] on span "Back" at bounding box center [692, 199] width 19 height 11
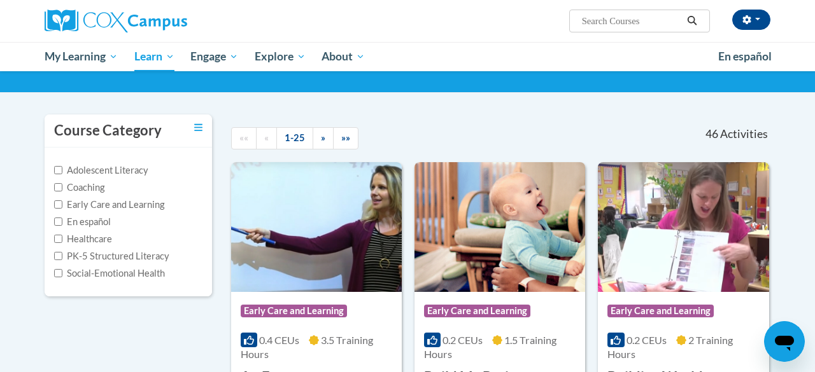
scroll to position [70, 0]
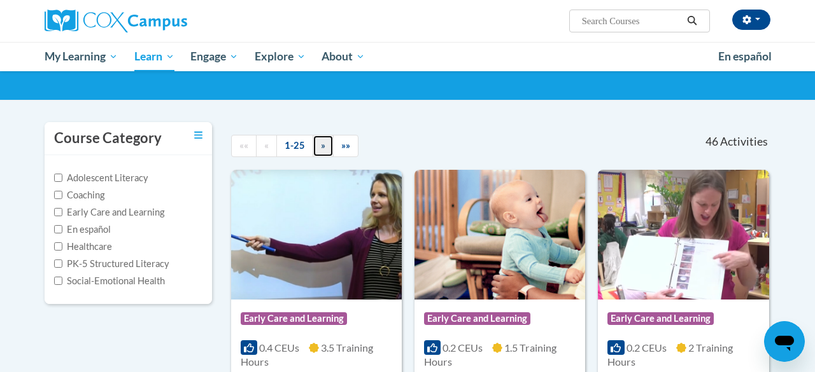
click at [321, 144] on span "»" at bounding box center [323, 145] width 4 height 11
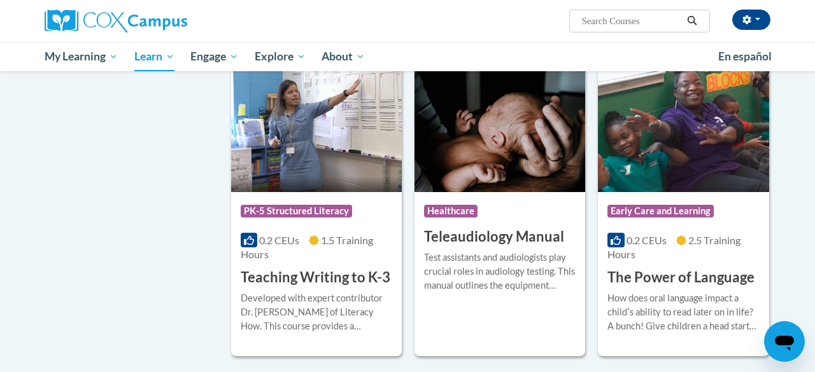
scroll to position [1947, 0]
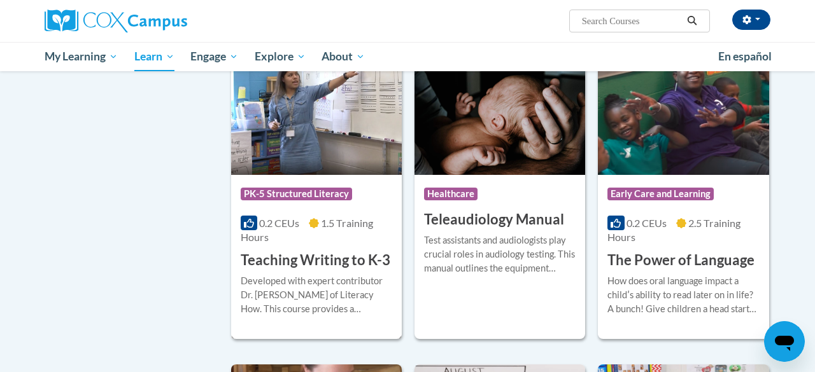
click at [341, 252] on h3 "Teaching Writing to K-3" at bounding box center [316, 261] width 150 height 20
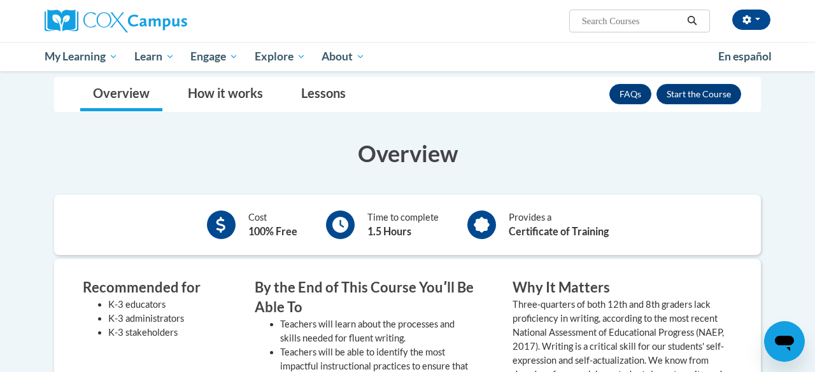
scroll to position [97, 0]
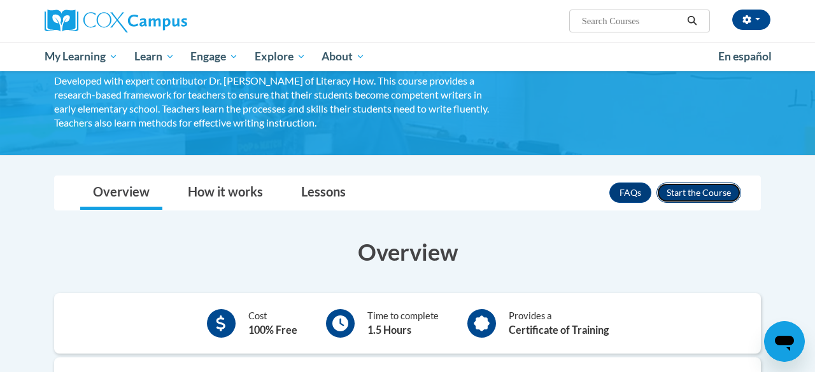
click at [702, 191] on button "Enroll" at bounding box center [698, 193] width 85 height 20
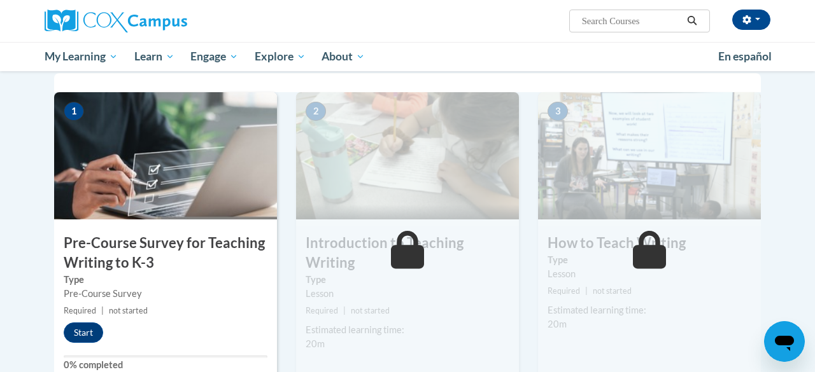
scroll to position [260, 0]
click at [85, 337] on button "Start" at bounding box center [83, 332] width 39 height 20
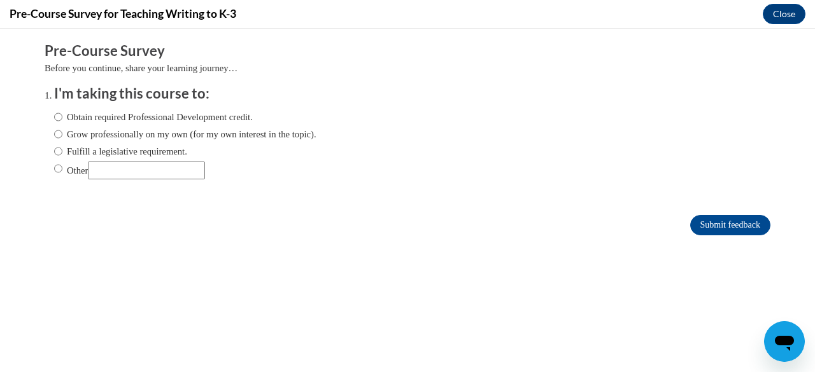
scroll to position [0, 0]
click at [55, 172] on input "Other" at bounding box center [58, 169] width 8 height 14
radio input "true"
click at [739, 230] on input "Submit feedback" at bounding box center [730, 225] width 80 height 20
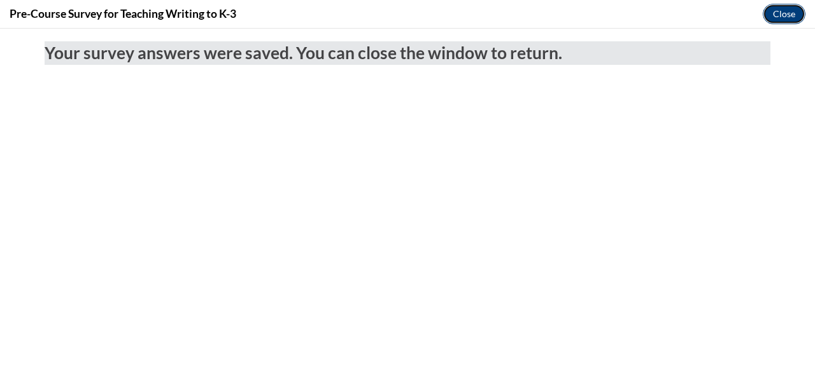
click at [788, 10] on button "Close" at bounding box center [783, 14] width 43 height 20
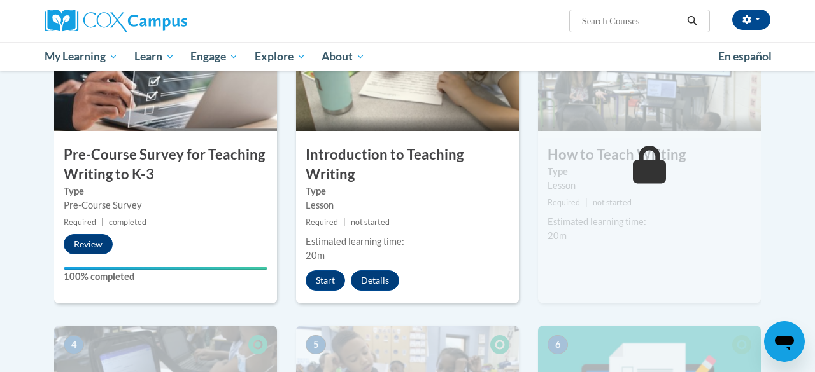
scroll to position [347, 0]
click at [328, 285] on button "Start" at bounding box center [324, 280] width 39 height 20
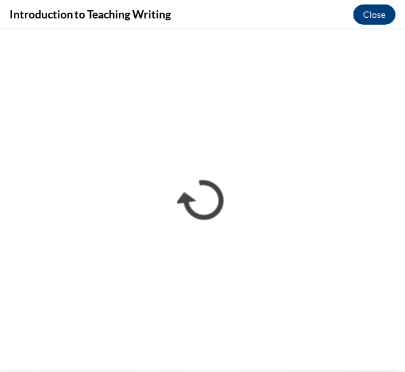
scroll to position [0, 0]
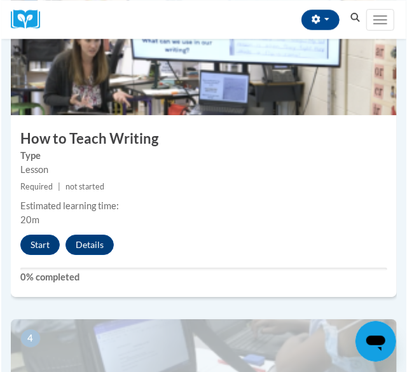
scroll to position [988, 0]
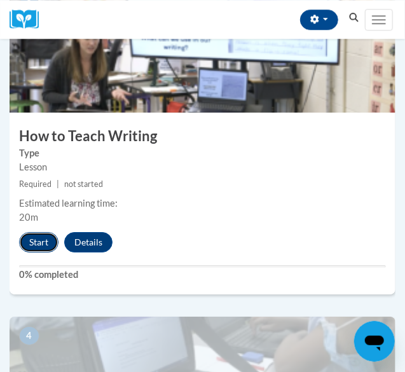
click at [40, 242] on button "Start" at bounding box center [38, 242] width 39 height 20
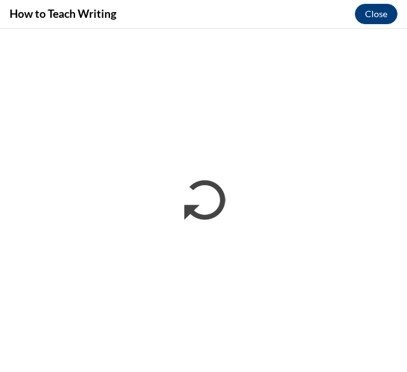
scroll to position [925, 0]
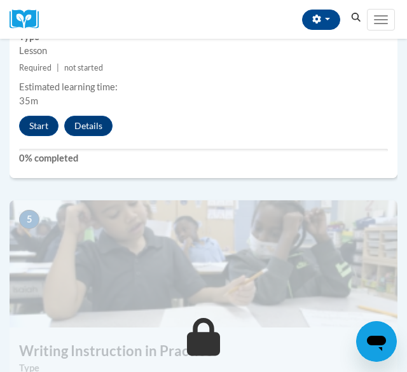
scroll to position [1441, 0]
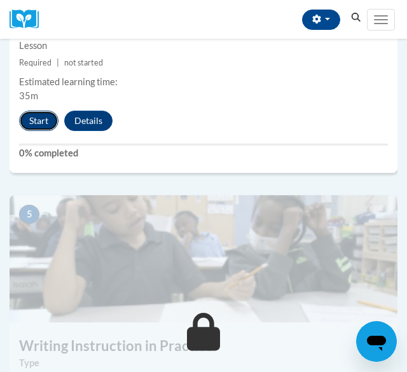
click at [46, 118] on button "Start" at bounding box center [38, 121] width 39 height 20
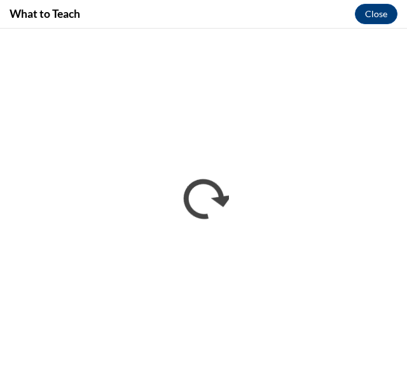
scroll to position [0, 0]
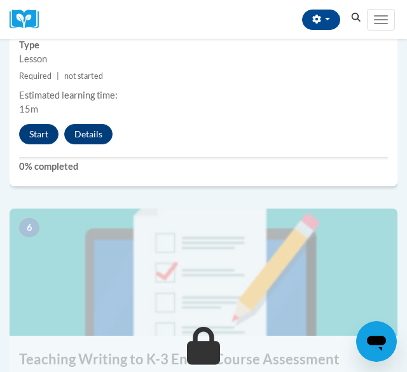
scroll to position [1767, 0]
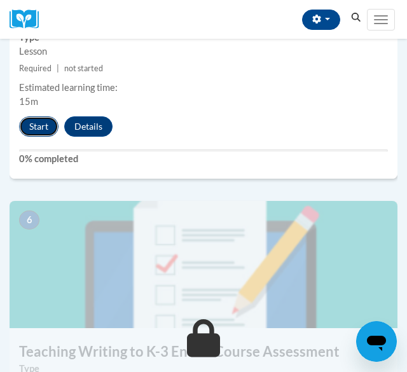
click at [45, 123] on button "Start" at bounding box center [38, 126] width 39 height 20
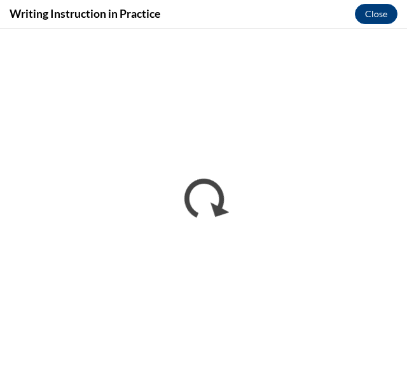
scroll to position [0, 0]
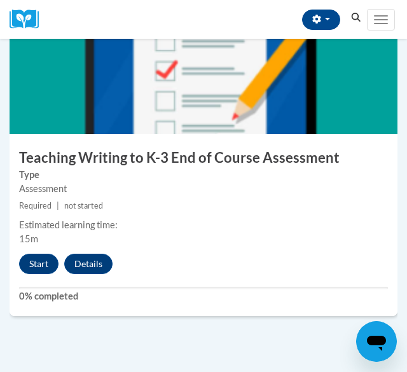
scroll to position [1956, 0]
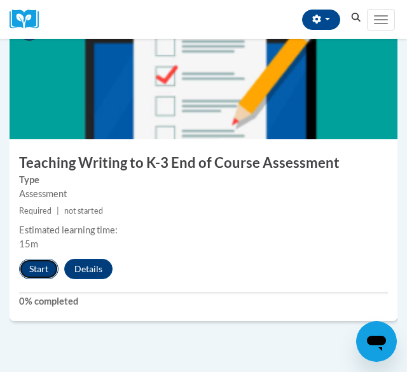
click at [45, 271] on button "Start" at bounding box center [38, 269] width 39 height 20
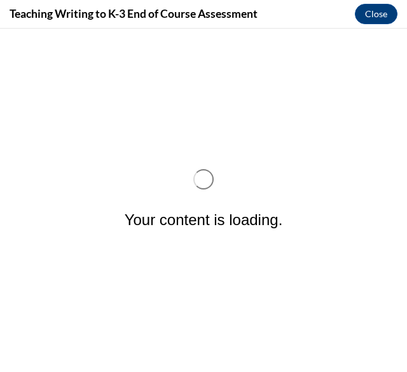
scroll to position [0, 0]
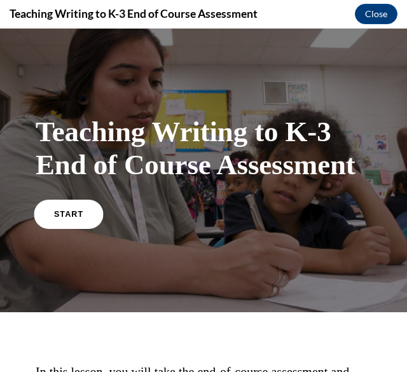
click at [78, 220] on link "START" at bounding box center [68, 213] width 69 height 29
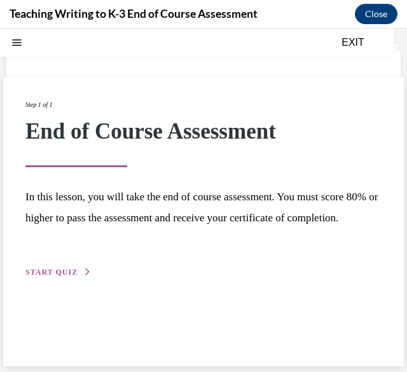
scroll to position [40, 0]
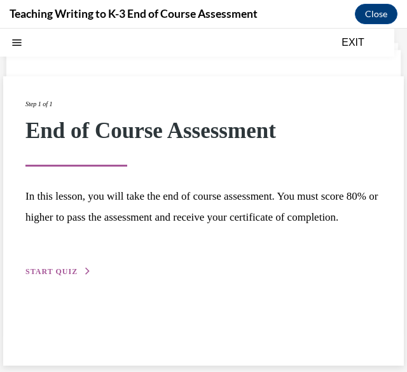
click at [59, 276] on span "START QUIZ" at bounding box center [51, 271] width 52 height 9
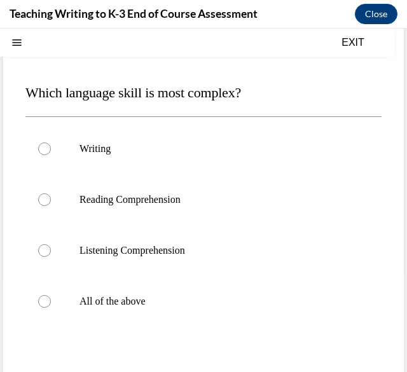
scroll to position [113, 0]
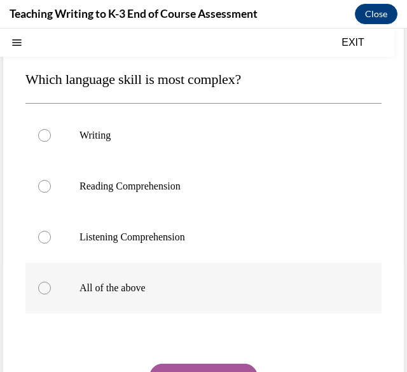
click at [46, 295] on label "All of the above" at bounding box center [203, 288] width 356 height 51
click at [46, 295] on input "All of the above" at bounding box center [44, 288] width 13 height 13
radio input "true"
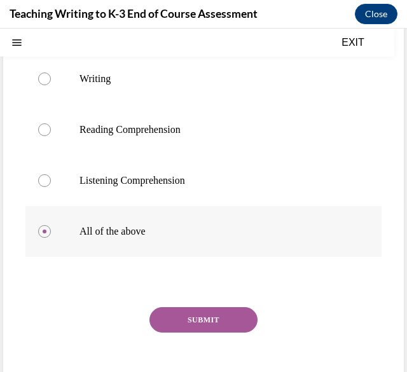
scroll to position [171, 0]
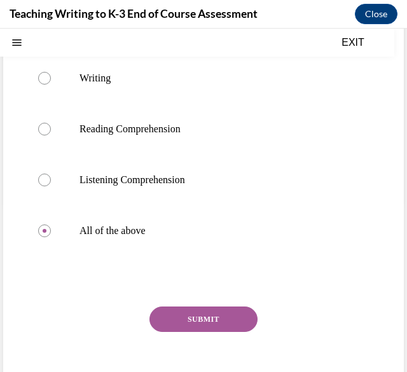
click at [238, 326] on button "SUBMIT" at bounding box center [204, 319] width 108 height 25
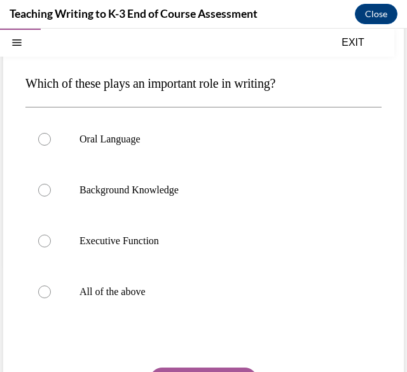
scroll to position [111, 0]
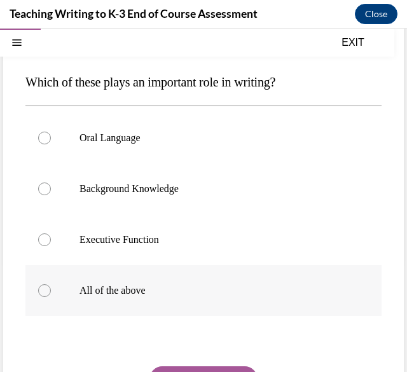
click at [134, 293] on p "All of the above" at bounding box center [215, 290] width 270 height 13
click at [51, 293] on input "All of the above" at bounding box center [44, 290] width 13 height 13
radio input "true"
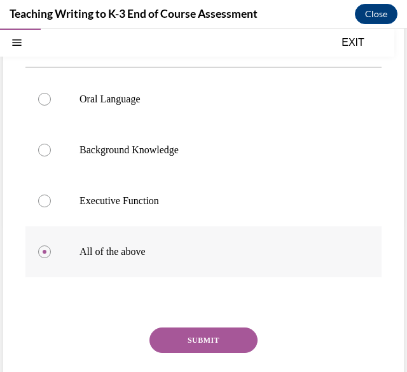
scroll to position [150, 0]
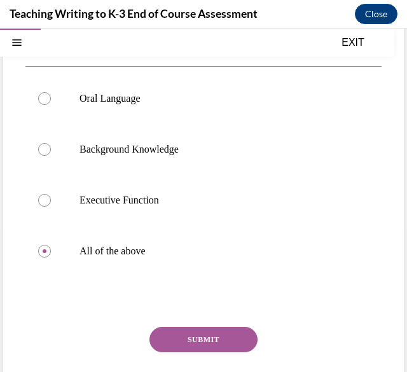
click at [231, 341] on button "SUBMIT" at bounding box center [204, 339] width 108 height 25
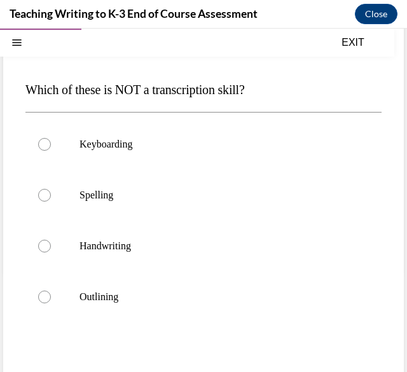
scroll to position [103, 0]
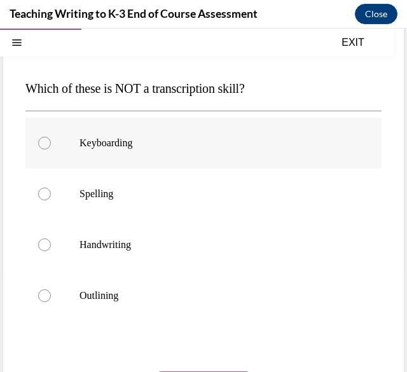
click at [109, 145] on p "Keyboarding" at bounding box center [215, 143] width 270 height 13
click at [51, 145] on input "Keyboarding" at bounding box center [44, 143] width 13 height 13
radio input "true"
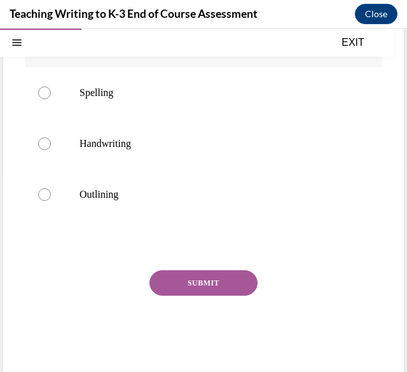
scroll to position [209, 0]
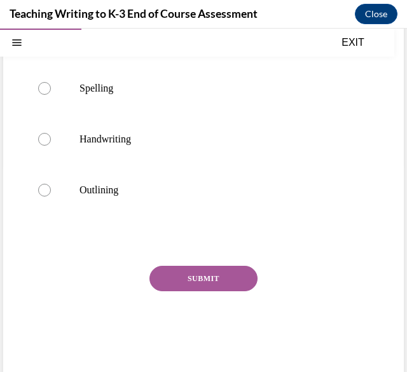
click at [219, 275] on button "SUBMIT" at bounding box center [204, 278] width 108 height 25
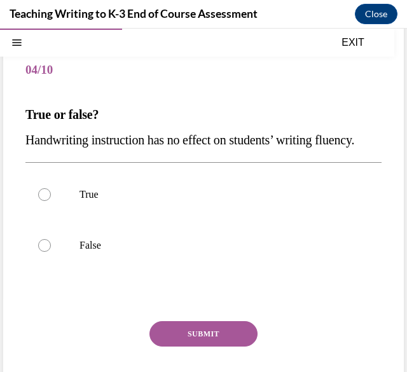
scroll to position [83, 0]
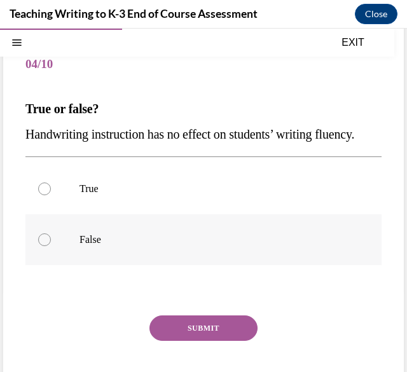
click at [83, 246] on p "False" at bounding box center [215, 240] width 270 height 13
click at [51, 246] on input "False" at bounding box center [44, 240] width 13 height 13
radio input "true"
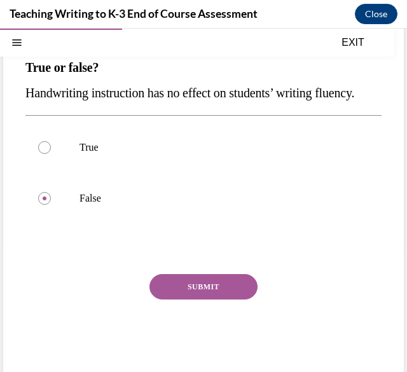
click at [229, 300] on button "SUBMIT" at bounding box center [204, 286] width 108 height 25
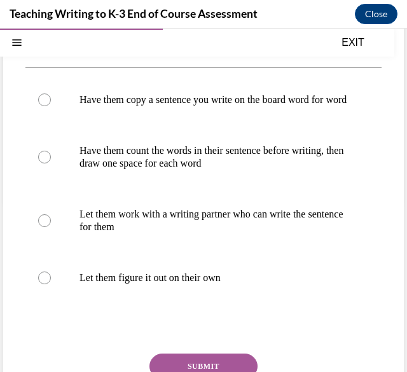
scroll to position [172, 0]
click at [230, 170] on p "Have them count the words in their sentence before writing, then draw one space…" at bounding box center [215, 156] width 270 height 25
click at [51, 164] on input "Have them count the words in their sentence before writing, then draw one space…" at bounding box center [44, 157] width 13 height 13
radio input "true"
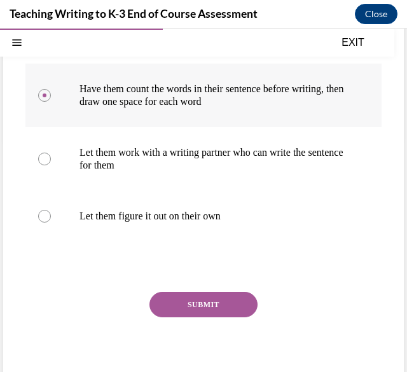
scroll to position [235, 0]
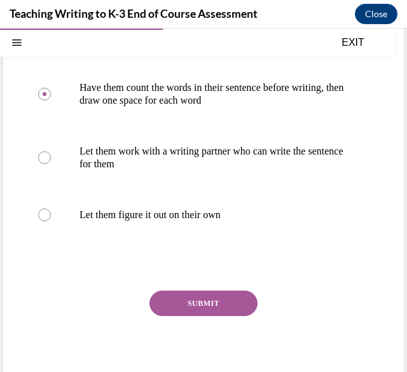
click at [215, 316] on button "SUBMIT" at bounding box center [204, 303] width 108 height 25
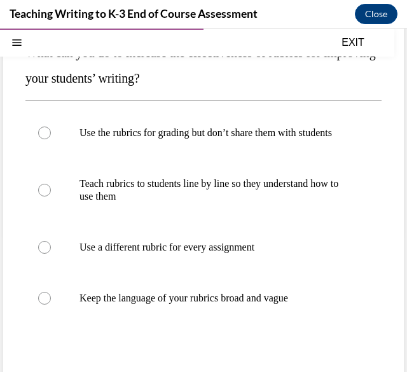
scroll to position [139, 0]
click at [288, 193] on p "Teach rubrics to students line by line so they understand how to use them" at bounding box center [215, 190] width 270 height 25
click at [51, 193] on input "Teach rubrics to students line by line so they understand how to use them" at bounding box center [44, 190] width 13 height 13
radio input "true"
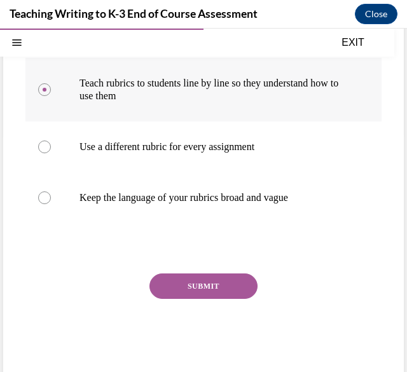
scroll to position [239, 0]
click at [234, 296] on button "SUBMIT" at bounding box center [204, 286] width 108 height 25
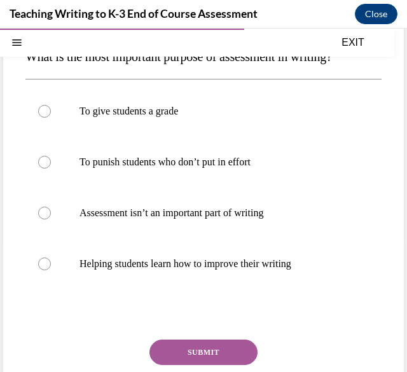
scroll to position [150, 0]
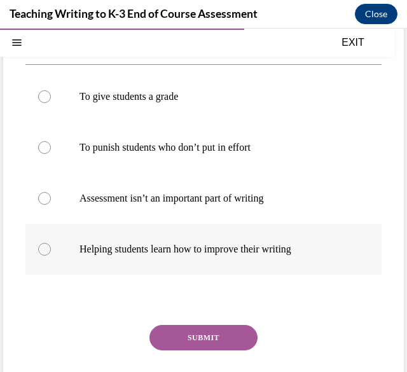
click at [287, 253] on p "Helping students learn how to improve their writing" at bounding box center [215, 249] width 270 height 13
click at [51, 253] on input "Helping students learn how to improve their writing" at bounding box center [44, 249] width 13 height 13
radio input "true"
click at [223, 342] on button "SUBMIT" at bounding box center [204, 337] width 108 height 25
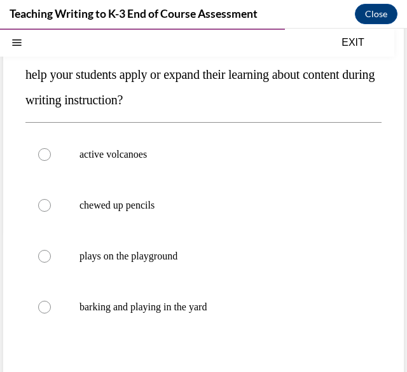
scroll to position [145, 0]
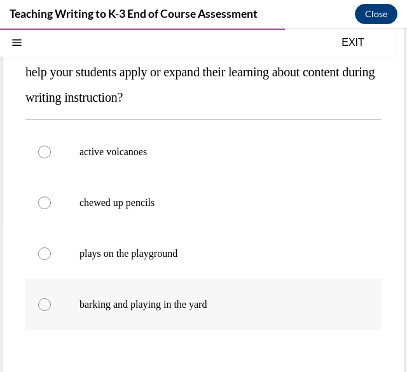
click at [204, 307] on p "barking and playing in the yard" at bounding box center [215, 304] width 270 height 13
click at [51, 307] on input "barking and playing in the yard" at bounding box center [44, 304] width 13 height 13
radio input "true"
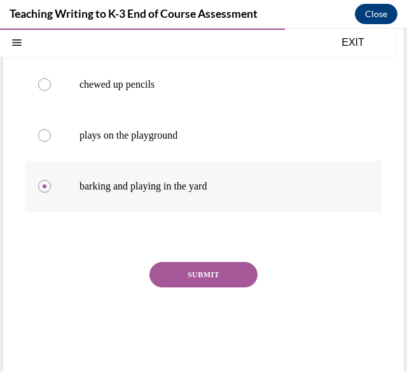
scroll to position [265, 0]
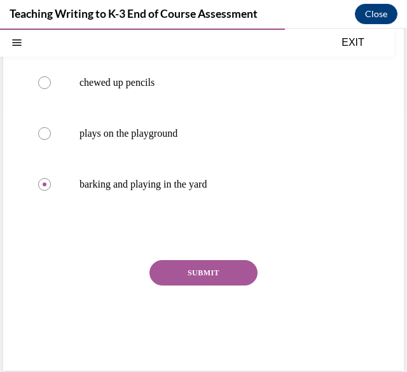
click at [230, 271] on button "SUBMIT" at bounding box center [204, 272] width 108 height 25
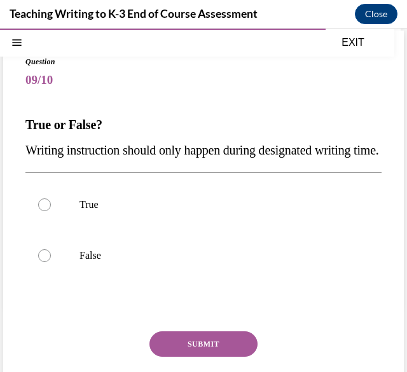
scroll to position [70, 0]
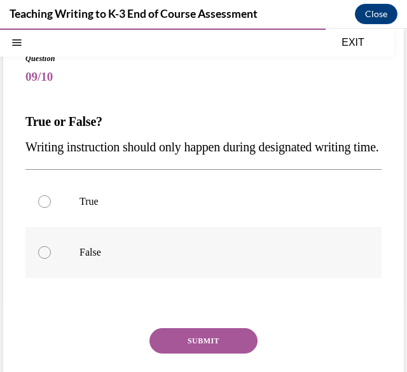
click at [48, 259] on div at bounding box center [44, 252] width 13 height 13
click at [48, 259] on input "False" at bounding box center [44, 252] width 13 height 13
radio input "true"
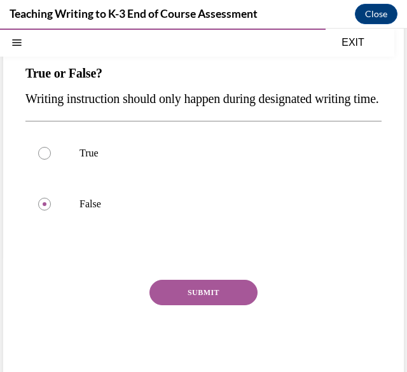
click at [213, 305] on button "SUBMIT" at bounding box center [204, 292] width 108 height 25
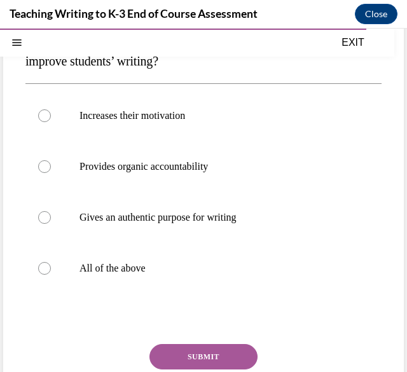
scroll to position [157, 0]
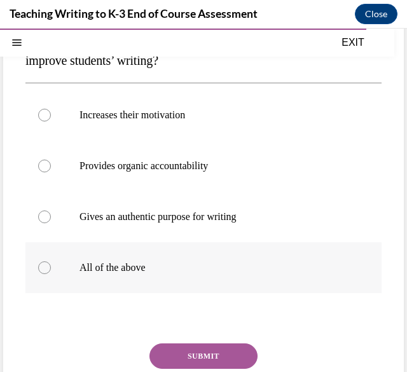
click at [144, 272] on p "All of the above" at bounding box center [215, 268] width 270 height 13
click at [51, 272] on input "All of the above" at bounding box center [44, 268] width 13 height 13
radio input "true"
click at [231, 355] on button "SUBMIT" at bounding box center [204, 356] width 108 height 25
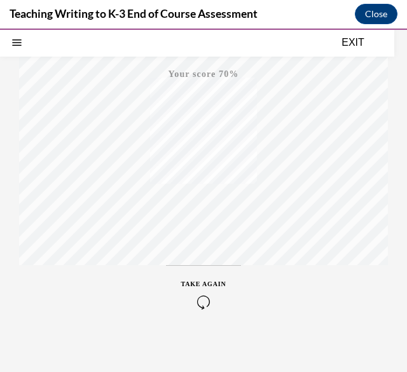
scroll to position [257, 0]
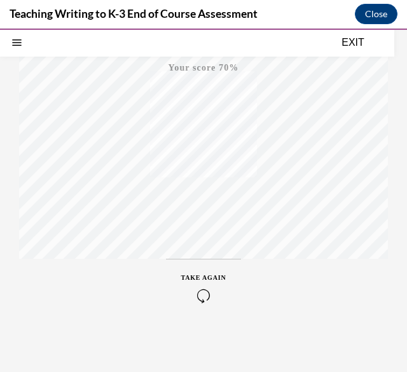
click at [199, 284] on div "TAKE AGAIN" at bounding box center [203, 288] width 45 height 30
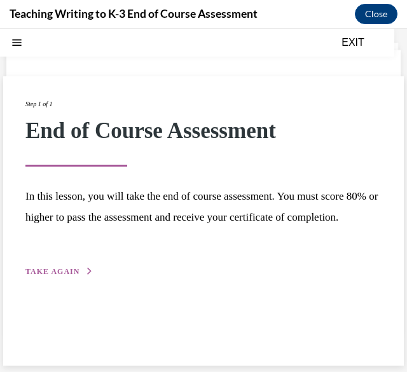
scroll to position [40, 0]
click at [66, 276] on span "TAKE AGAIN" at bounding box center [52, 271] width 54 height 9
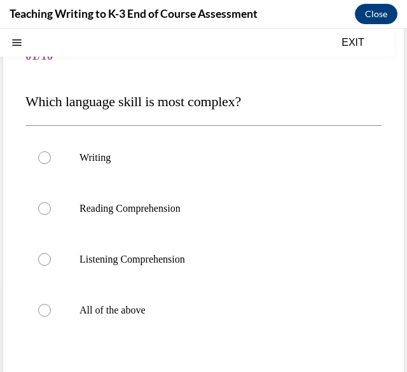
scroll to position [95, 0]
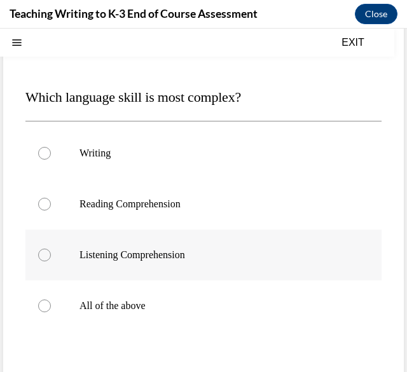
click at [177, 258] on p "Listening Comprehension" at bounding box center [215, 255] width 270 height 13
click at [51, 258] on input "Listening Comprehension" at bounding box center [44, 255] width 13 height 13
radio input "true"
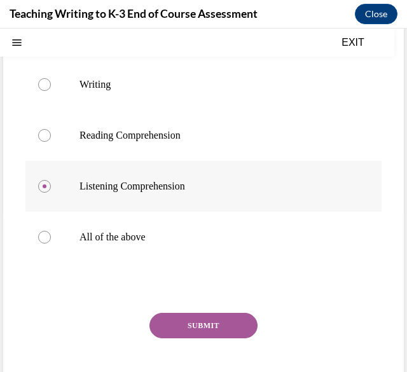
scroll to position [167, 0]
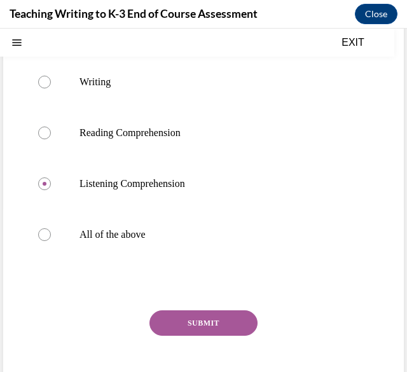
click at [231, 330] on button "SUBMIT" at bounding box center [204, 323] width 108 height 25
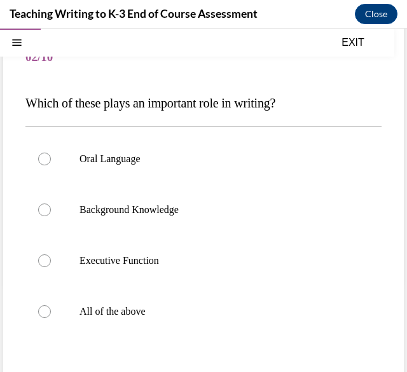
scroll to position [90, 0]
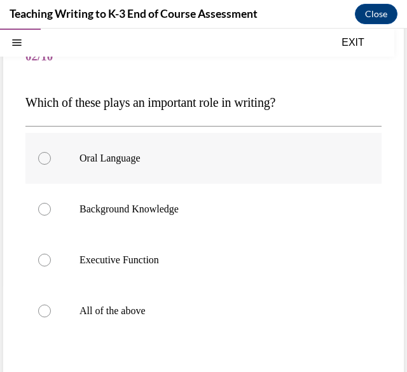
click at [130, 166] on label "Oral Language" at bounding box center [203, 158] width 356 height 51
click at [51, 165] on input "Oral Language" at bounding box center [44, 158] width 13 height 13
radio input "true"
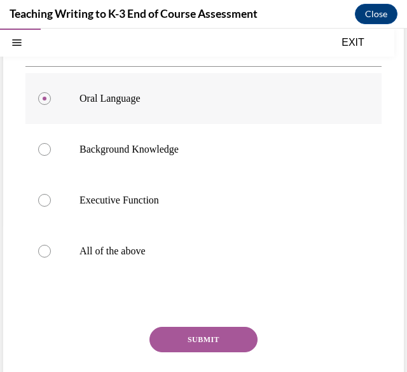
scroll to position [151, 0]
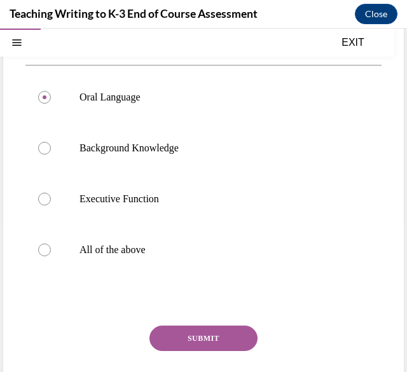
click at [231, 342] on button "SUBMIT" at bounding box center [204, 338] width 108 height 25
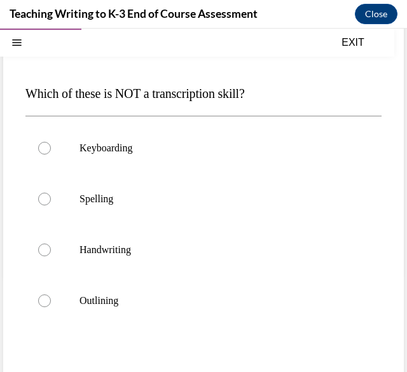
scroll to position [101, 0]
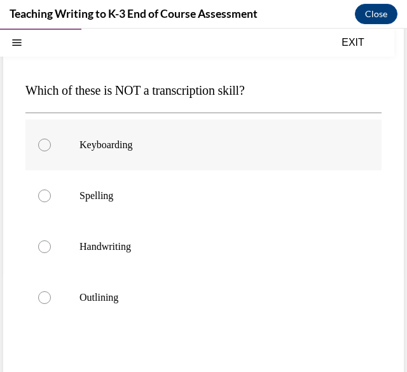
click at [110, 145] on p "Keyboarding" at bounding box center [215, 145] width 270 height 13
click at [51, 145] on input "Keyboarding" at bounding box center [44, 145] width 13 height 13
radio input "true"
click at [107, 300] on p "Outlining" at bounding box center [215, 297] width 270 height 13
click at [51, 300] on input "Outlining" at bounding box center [44, 297] width 13 height 13
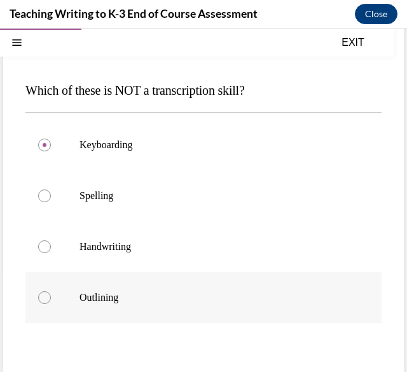
radio input "true"
click at [127, 250] on p "Handwriting" at bounding box center [215, 247] width 270 height 13
click at [51, 250] on input "Handwriting" at bounding box center [44, 247] width 13 height 13
radio input "true"
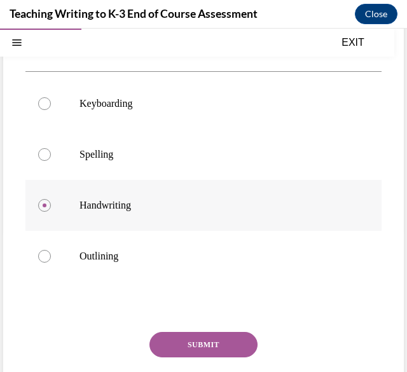
scroll to position [177, 0]
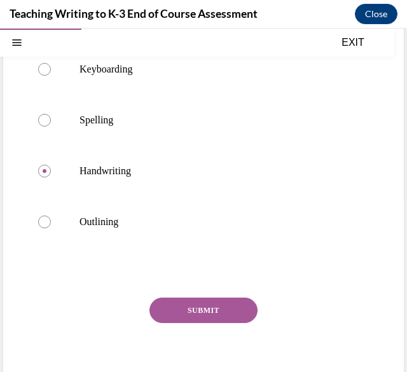
click at [234, 314] on button "SUBMIT" at bounding box center [204, 310] width 108 height 25
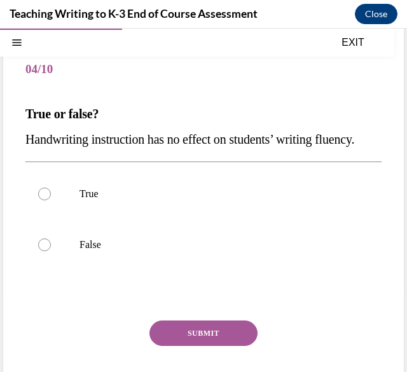
scroll to position [78, 0]
click at [80, 251] on p "False" at bounding box center [215, 245] width 270 height 13
click at [51, 251] on input "False" at bounding box center [44, 245] width 13 height 13
radio input "true"
click at [204, 346] on button "SUBMIT" at bounding box center [204, 333] width 108 height 25
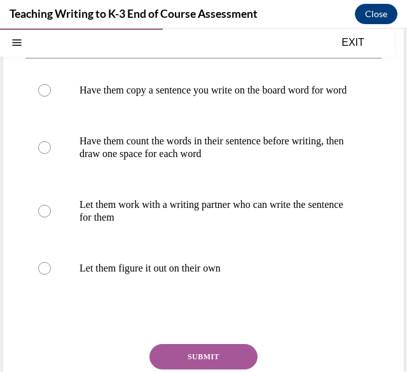
scroll to position [182, 0]
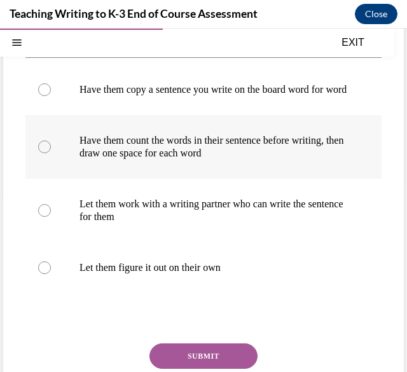
click at [280, 160] on p "Have them count the words in their sentence before writing, then draw one space…" at bounding box center [215, 146] width 270 height 25
click at [51, 153] on input "Have them count the words in their sentence before writing, then draw one space…" at bounding box center [44, 147] width 13 height 13
radio input "true"
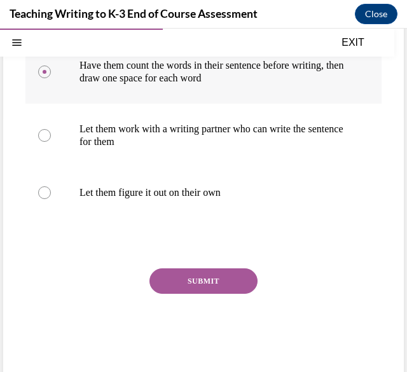
scroll to position [260, 0]
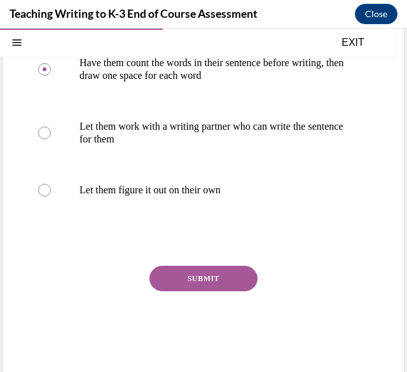
click at [239, 291] on button "SUBMIT" at bounding box center [204, 278] width 108 height 25
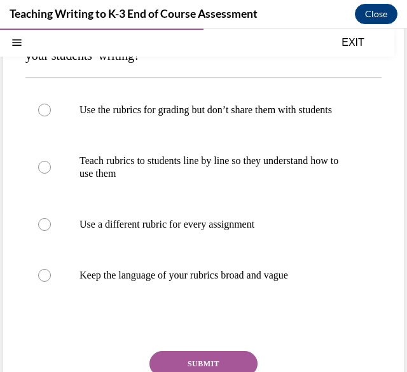
scroll to position [162, 0]
click at [253, 171] on p "Teach rubrics to students line by line so they understand how to use them" at bounding box center [215, 167] width 270 height 25
click at [51, 171] on input "Teach rubrics to students line by line so they understand how to use them" at bounding box center [44, 167] width 13 height 13
radio input "true"
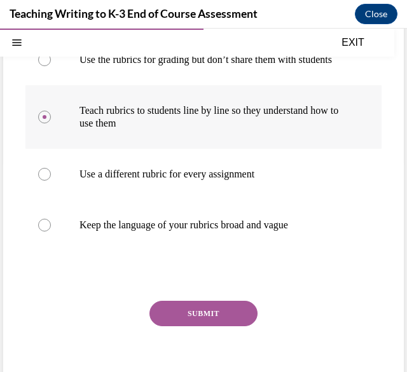
scroll to position [214, 0]
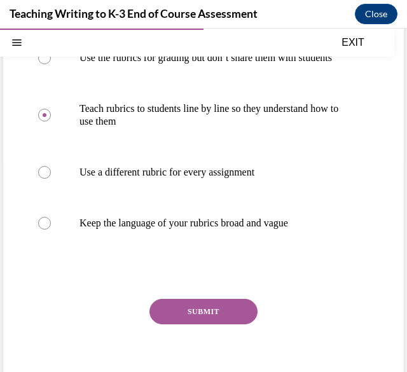
click at [237, 314] on button "SUBMIT" at bounding box center [204, 311] width 108 height 25
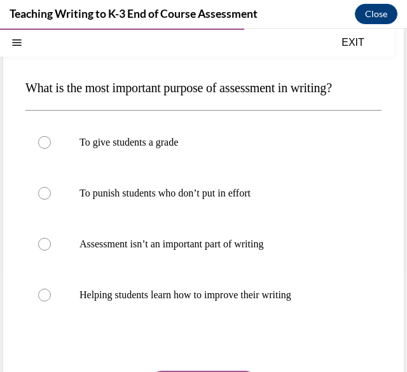
scroll to position [105, 0]
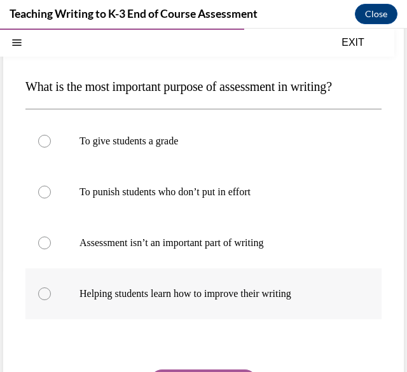
click at [277, 295] on p "Helping students learn how to improve their writing" at bounding box center [215, 294] width 270 height 13
click at [51, 295] on input "Helping students learn how to improve their writing" at bounding box center [44, 294] width 13 height 13
radio input "true"
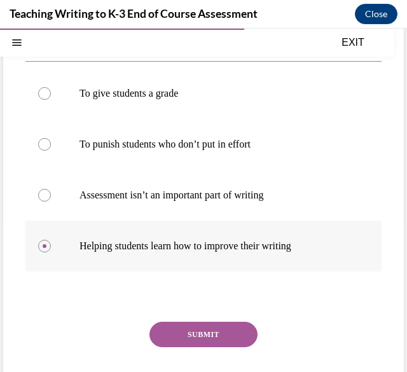
scroll to position [158, 0]
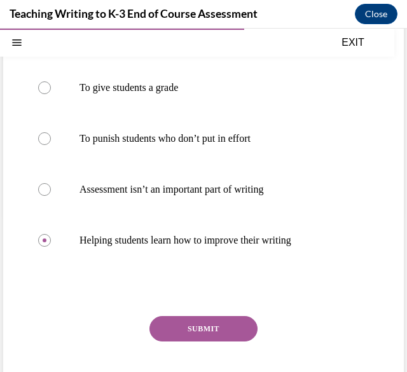
click at [232, 326] on button "SUBMIT" at bounding box center [204, 328] width 108 height 25
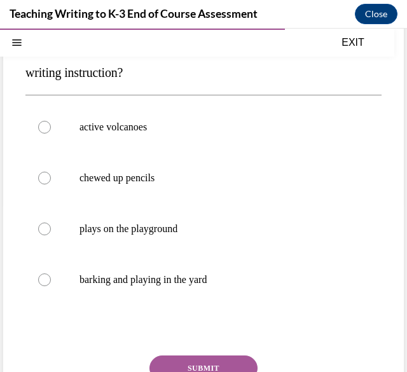
scroll to position [171, 0]
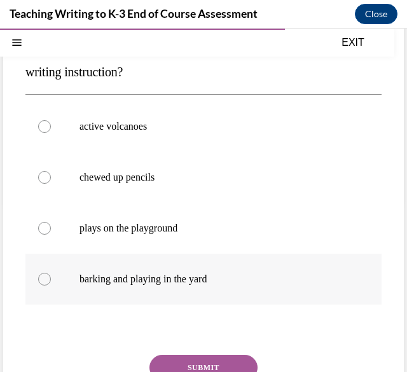
click at [188, 283] on p "barking and playing in the yard" at bounding box center [215, 279] width 270 height 13
click at [51, 283] on input "barking and playing in the yard" at bounding box center [44, 279] width 13 height 13
radio input "true"
click at [235, 365] on button "SUBMIT" at bounding box center [204, 367] width 108 height 25
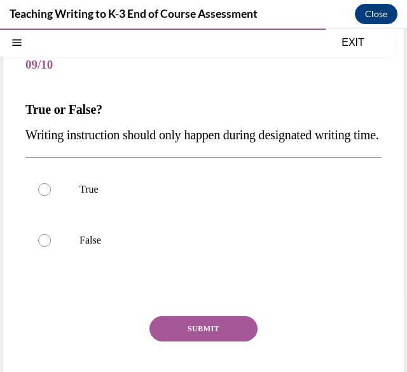
scroll to position [84, 0]
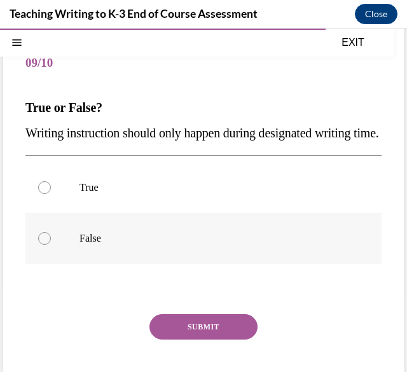
click at [93, 245] on p "False" at bounding box center [215, 238] width 270 height 13
click at [51, 245] on input "False" at bounding box center [44, 238] width 13 height 13
radio input "true"
click at [221, 340] on button "SUBMIT" at bounding box center [204, 326] width 108 height 25
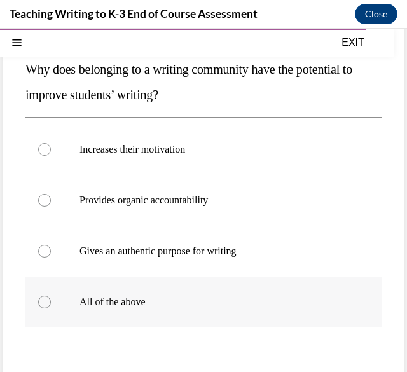
click at [127, 299] on p "All of the above" at bounding box center [215, 302] width 270 height 13
click at [51, 299] on input "All of the above" at bounding box center [44, 302] width 13 height 13
radio input "true"
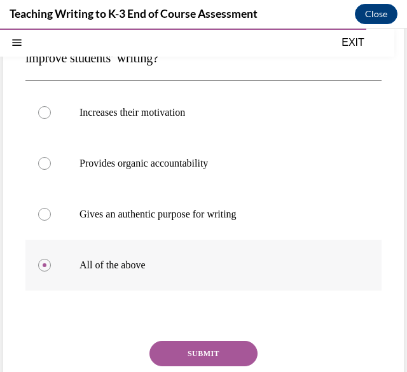
scroll to position [179, 0]
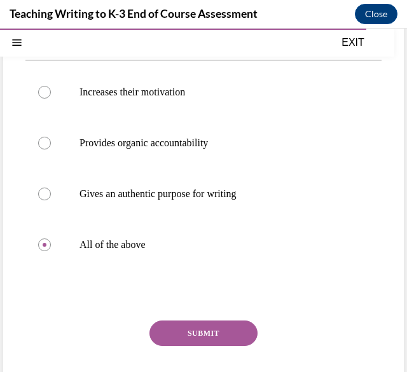
click at [228, 337] on button "SUBMIT" at bounding box center [204, 333] width 108 height 25
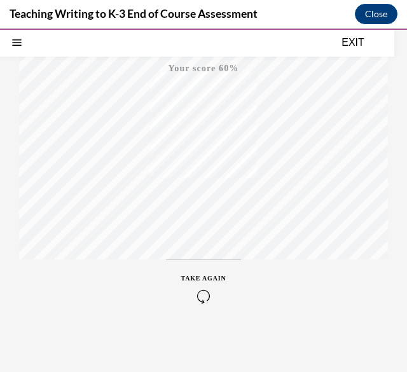
click at [204, 304] on button "TAKE AGAIN" at bounding box center [204, 288] width 76 height 57
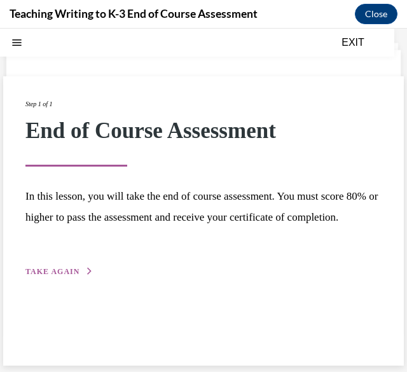
click at [73, 276] on span "TAKE AGAIN" at bounding box center [52, 271] width 54 height 9
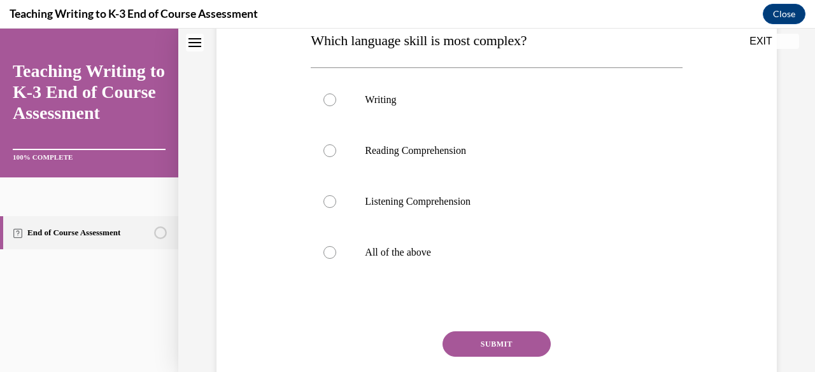
scroll to position [217, 0]
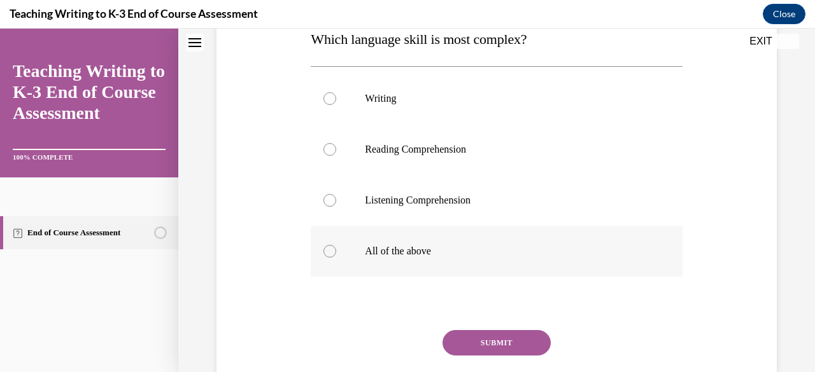
click at [407, 255] on p "All of the above" at bounding box center [507, 251] width 285 height 13
click at [336, 255] on input "All of the above" at bounding box center [329, 251] width 13 height 13
radio input "true"
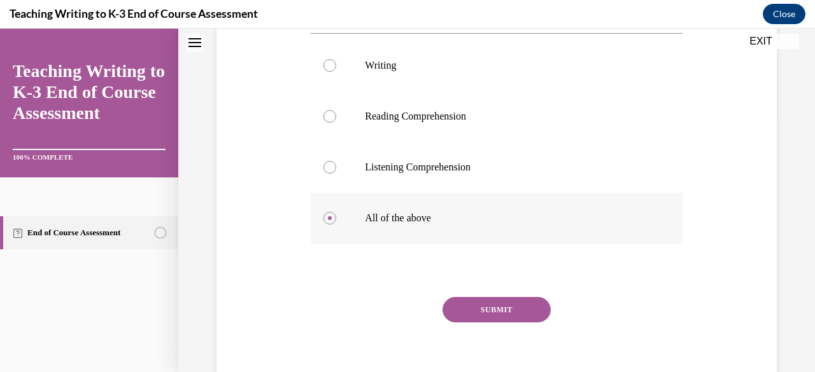
scroll to position [274, 0]
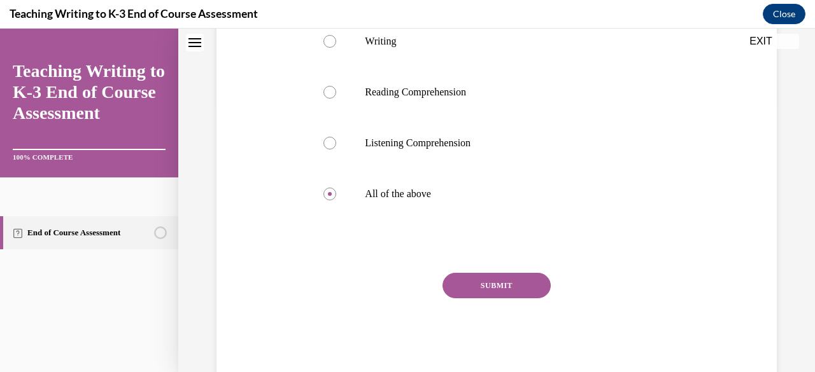
click at [407, 295] on button "SUBMIT" at bounding box center [496, 285] width 108 height 25
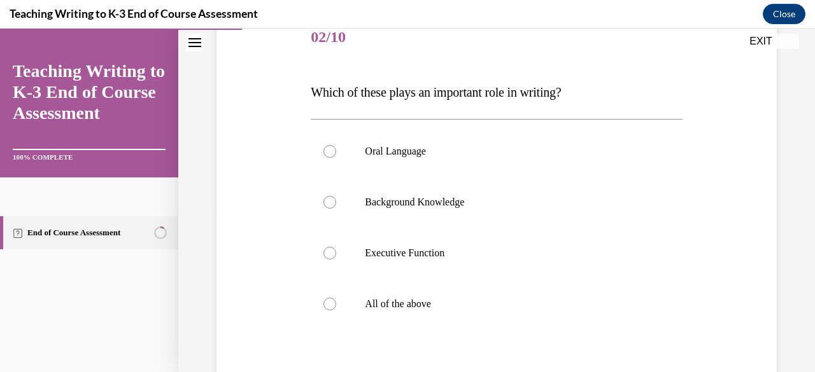
scroll to position [172, 0]
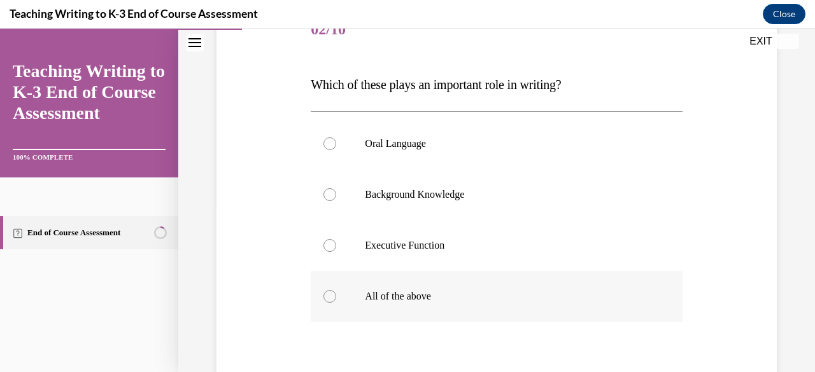
click at [333, 296] on div at bounding box center [329, 296] width 13 height 13
click at [333, 296] on input "All of the above" at bounding box center [329, 296] width 13 height 13
radio input "true"
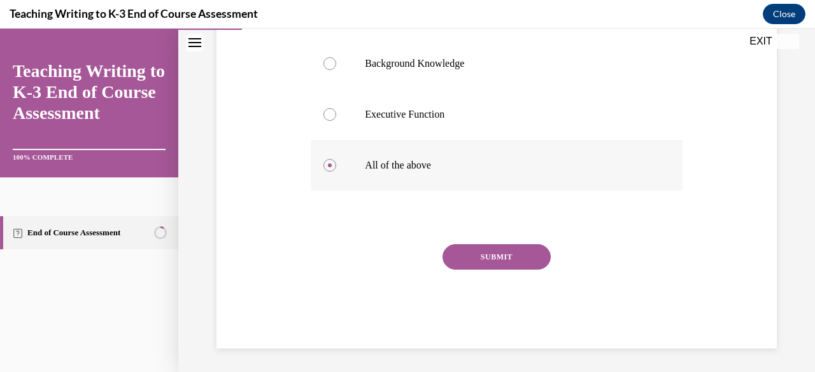
scroll to position [304, 0]
click at [407, 267] on button "SUBMIT" at bounding box center [496, 255] width 108 height 25
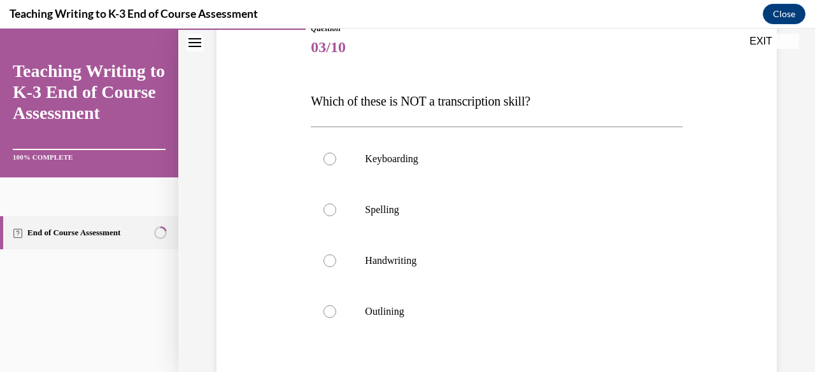
scroll to position [155, 0]
click at [326, 312] on div at bounding box center [329, 311] width 13 height 13
click at [326, 312] on input "Outlining" at bounding box center [329, 311] width 13 height 13
radio input "true"
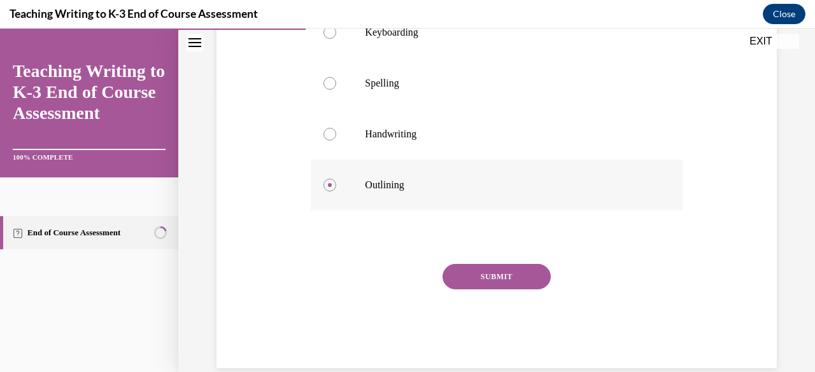
scroll to position [281, 0]
click at [407, 279] on button "SUBMIT" at bounding box center [496, 275] width 108 height 25
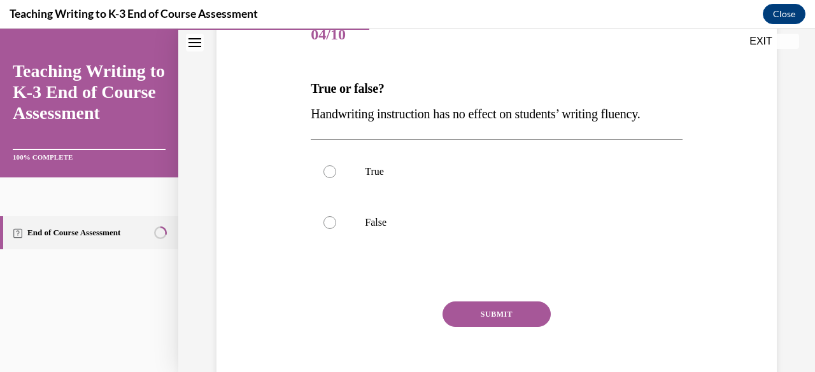
scroll to position [169, 0]
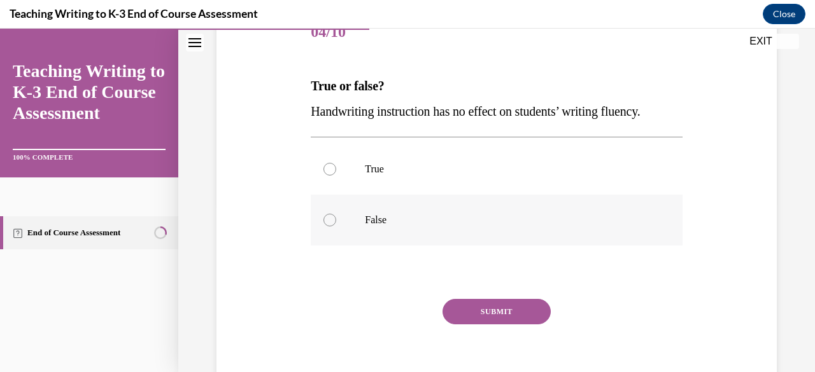
click at [333, 221] on div at bounding box center [329, 220] width 13 height 13
click at [333, 221] on input "False" at bounding box center [329, 220] width 13 height 13
radio input "true"
click at [407, 316] on button "SUBMIT" at bounding box center [496, 311] width 108 height 25
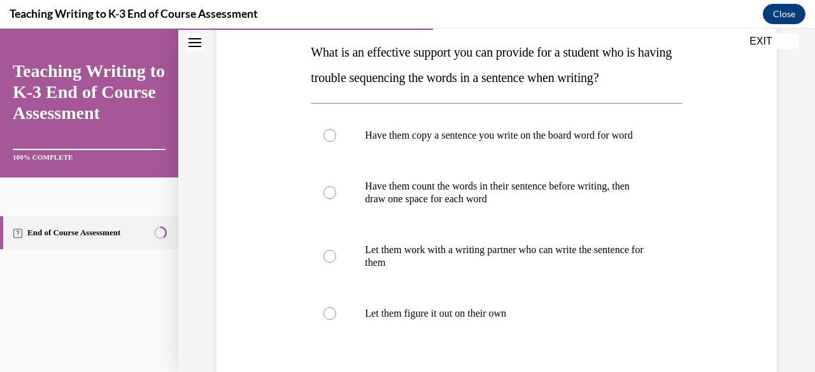
scroll to position [202, 0]
click at [407, 200] on p "Have them count the words in their sentence before writing, then draw one space…" at bounding box center [507, 193] width 285 height 25
click at [336, 200] on input "Have them count the words in their sentence before writing, then draw one space…" at bounding box center [329, 193] width 13 height 13
radio input "true"
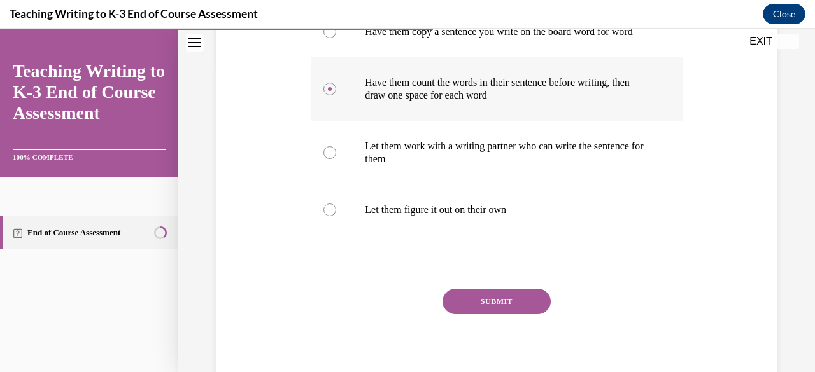
scroll to position [319, 0]
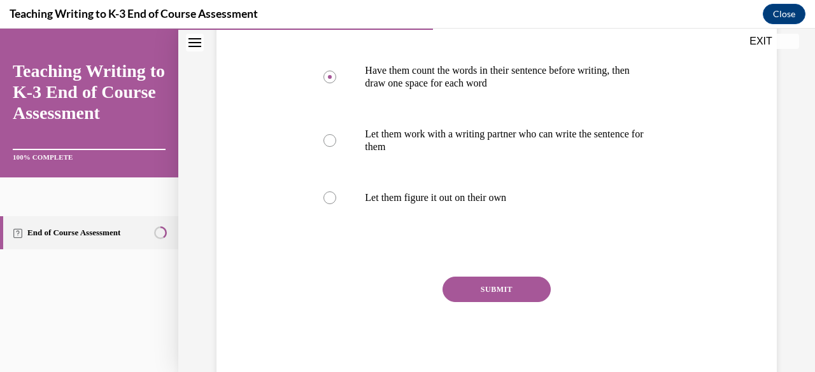
click at [407, 302] on button "SUBMIT" at bounding box center [496, 289] width 108 height 25
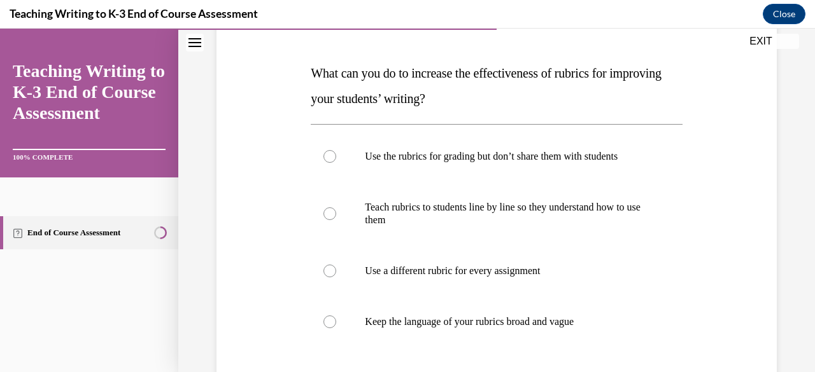
scroll to position [184, 0]
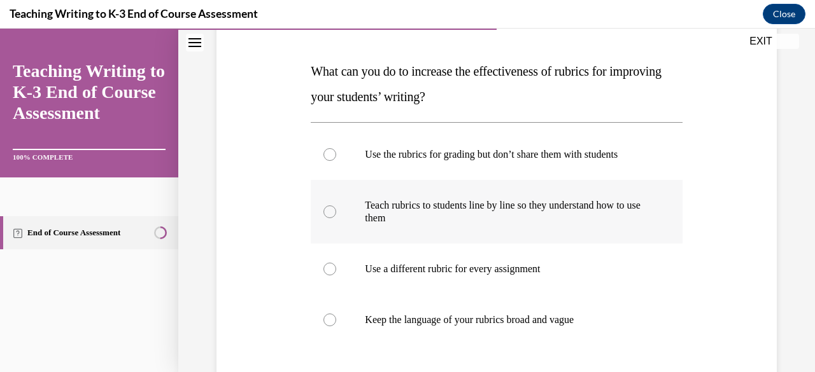
click at [407, 204] on p "Teach rubrics to students line by line so they understand how to use them" at bounding box center [507, 211] width 285 height 25
click at [336, 206] on input "Teach rubrics to students line by line so they understand how to use them" at bounding box center [329, 212] width 13 height 13
radio input "true"
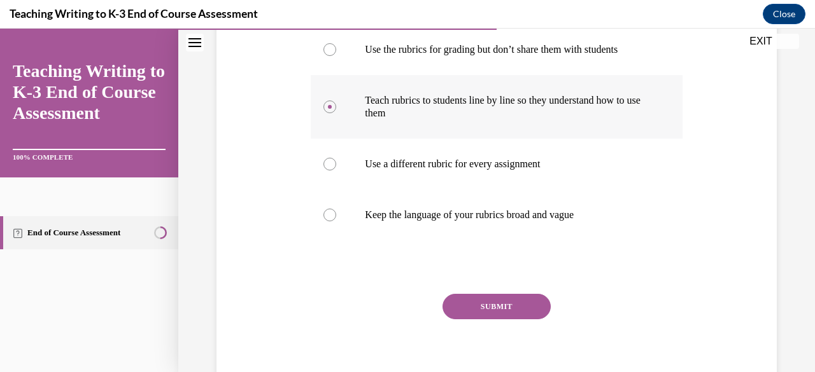
scroll to position [290, 0]
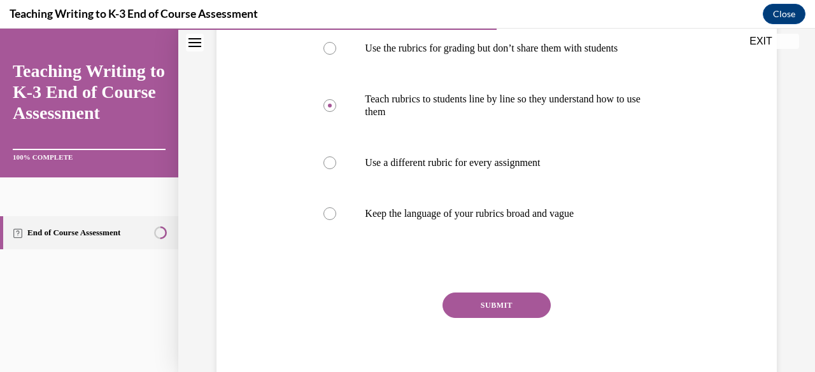
click at [407, 314] on button "SUBMIT" at bounding box center [496, 305] width 108 height 25
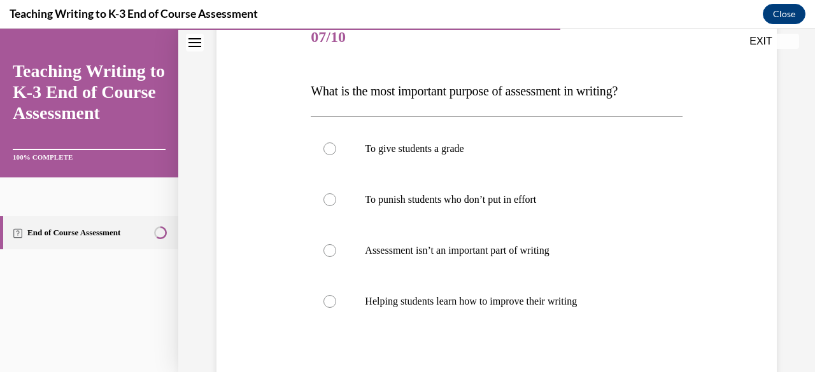
scroll to position [162, 0]
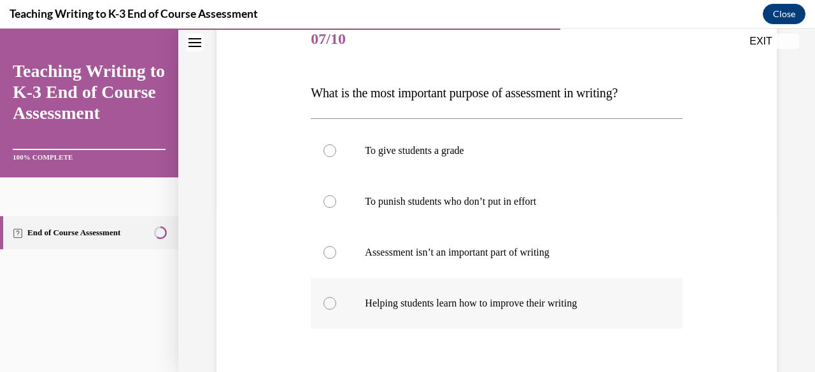
click at [407, 309] on p "Helping students learn how to improve their writing" at bounding box center [507, 303] width 285 height 13
click at [336, 309] on input "Helping students learn how to improve their writing" at bounding box center [329, 303] width 13 height 13
radio input "true"
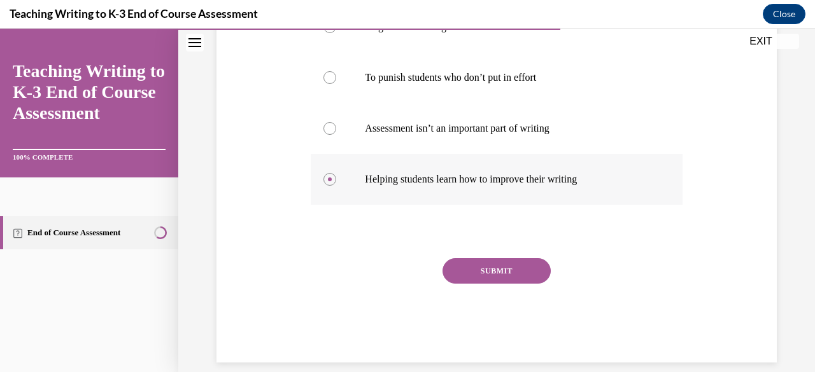
scroll to position [300, 0]
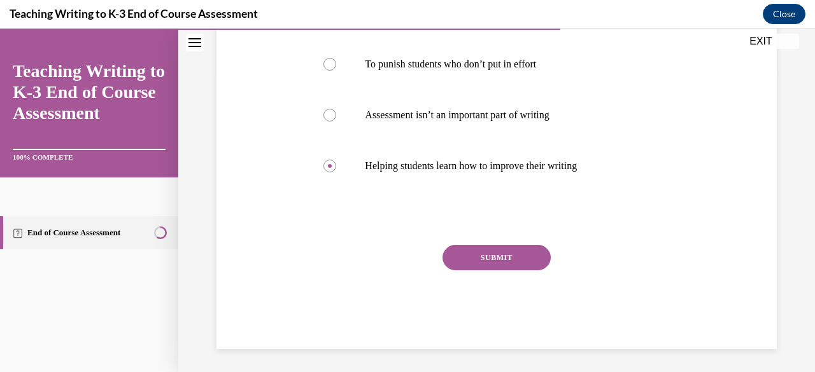
click at [407, 260] on button "SUBMIT" at bounding box center [496, 257] width 108 height 25
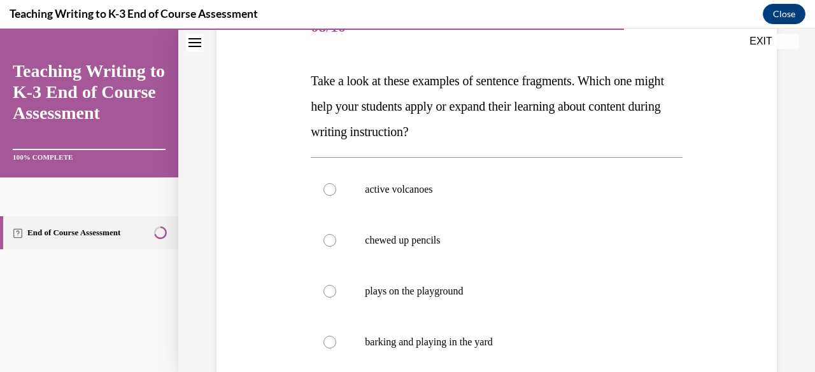
scroll to position [182, 0]
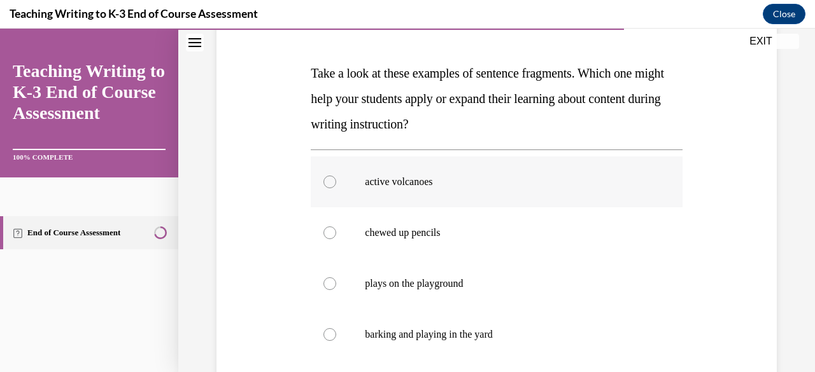
click at [340, 189] on label "active volcanoes" at bounding box center [496, 182] width 371 height 51
click at [336, 188] on input "active volcanoes" at bounding box center [329, 182] width 13 height 13
radio input "true"
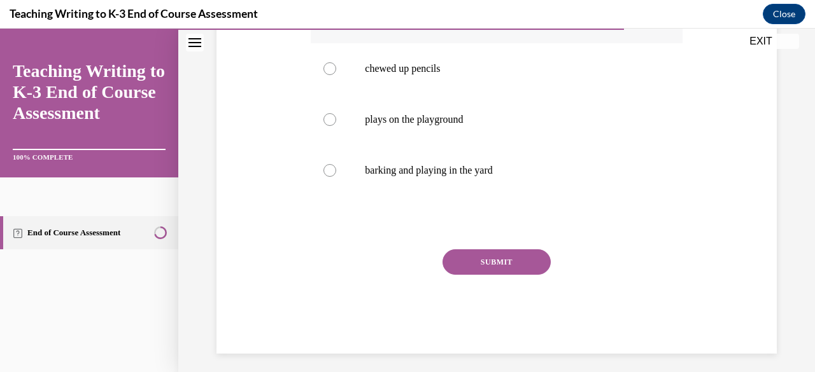
scroll to position [351, 0]
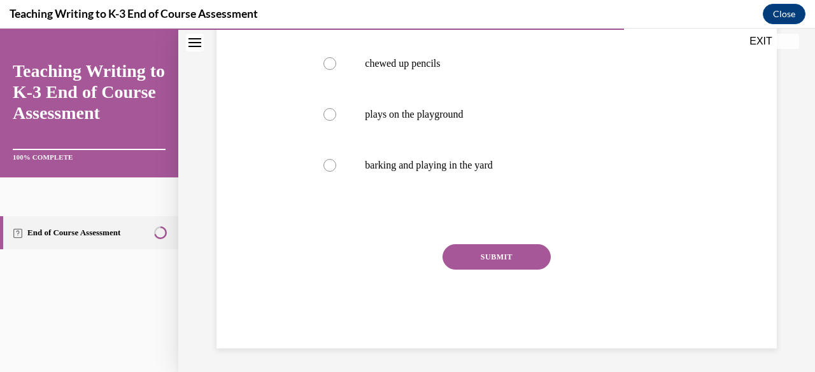
click at [407, 265] on button "SUBMIT" at bounding box center [496, 256] width 108 height 25
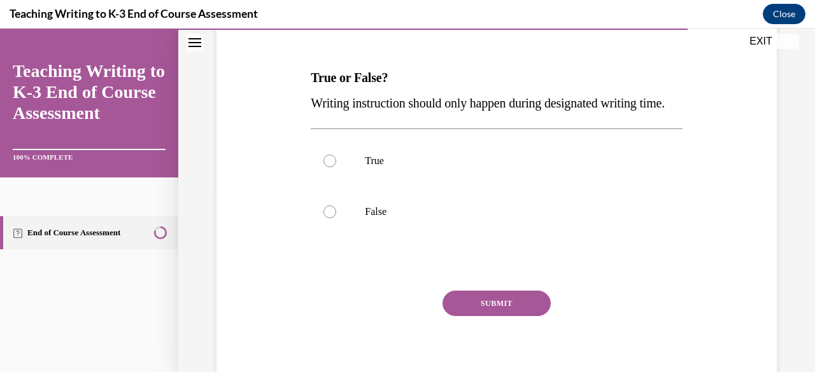
scroll to position [178, 0]
click at [329, 237] on label "False" at bounding box center [496, 211] width 371 height 51
click at [329, 218] on input "False" at bounding box center [329, 212] width 13 height 13
radio input "true"
click at [407, 316] on button "SUBMIT" at bounding box center [496, 303] width 108 height 25
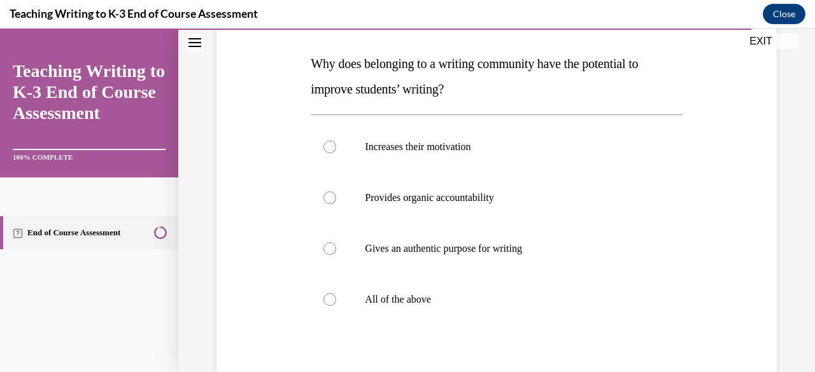
scroll to position [210, 0]
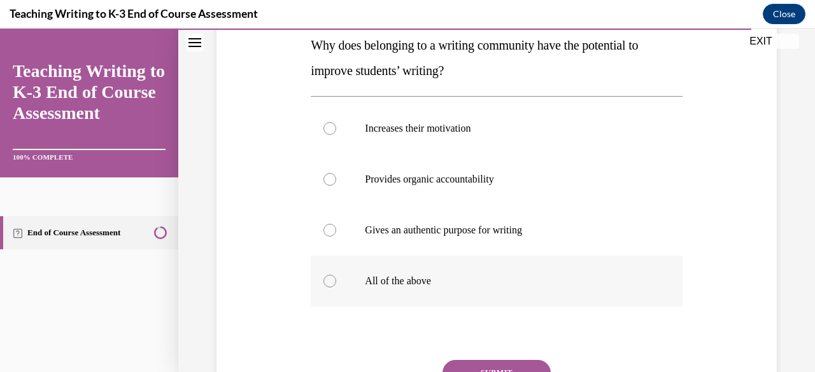
click at [332, 289] on label "All of the above" at bounding box center [496, 281] width 371 height 51
click at [332, 288] on input "All of the above" at bounding box center [329, 281] width 13 height 13
radio input "true"
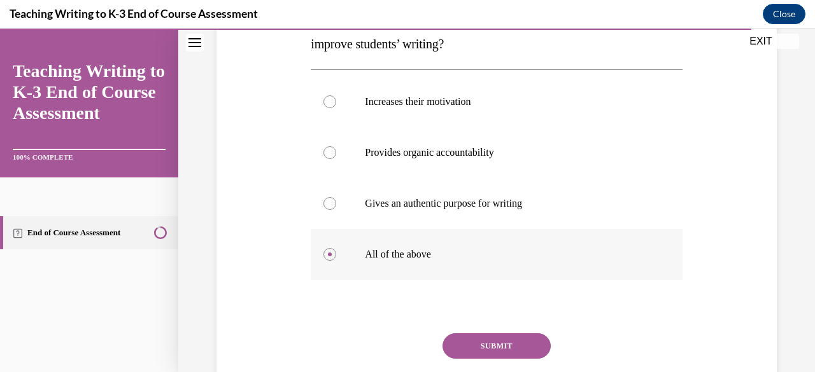
scroll to position [257, 0]
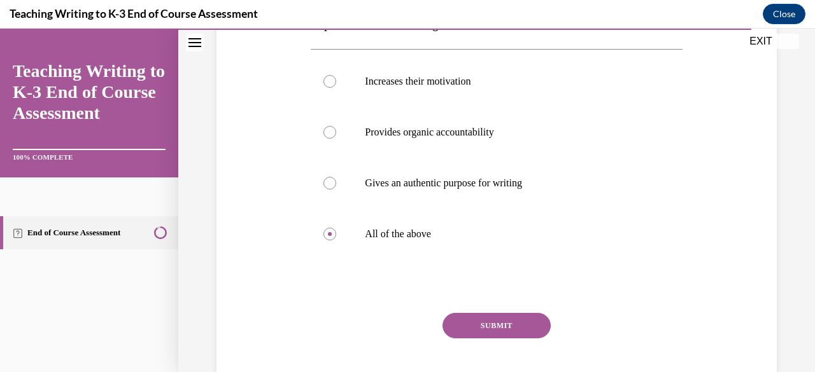
click at [407, 337] on button "SUBMIT" at bounding box center [496, 325] width 108 height 25
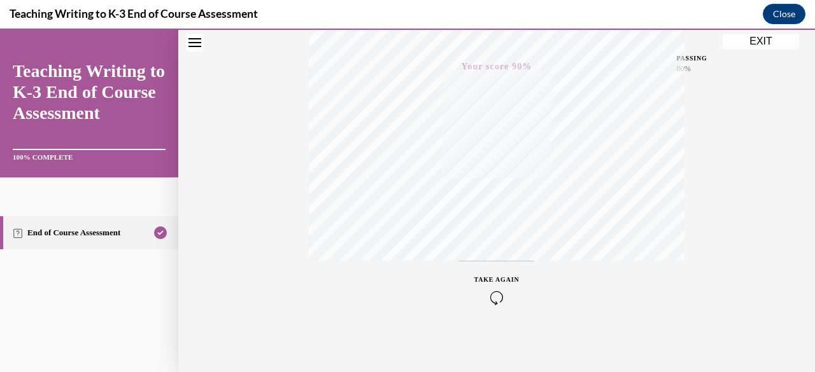
scroll to position [308, 0]
click at [407, 43] on button "EXIT" at bounding box center [760, 41] width 76 height 15
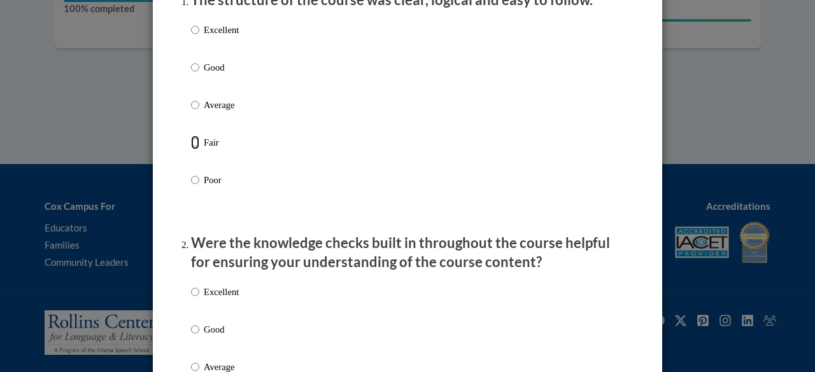
click at [192, 150] on input "Fair" at bounding box center [195, 143] width 8 height 14
radio input "true"
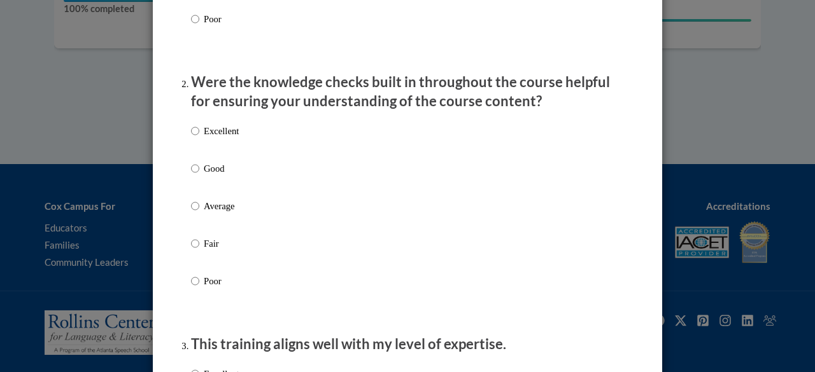
scroll to position [354, 0]
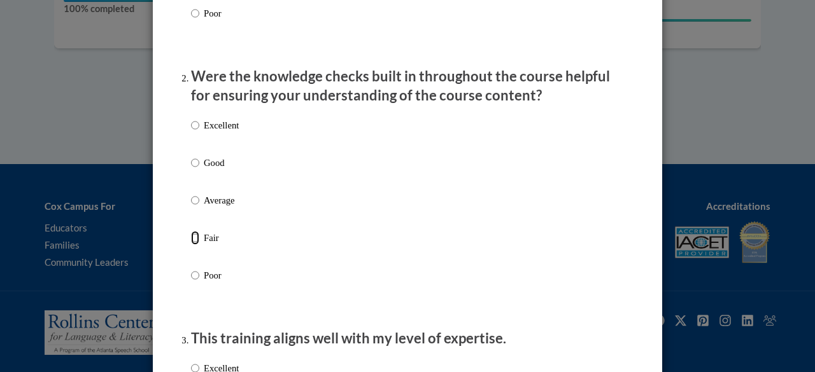
click at [195, 245] on input "Fair" at bounding box center [195, 238] width 8 height 14
radio input "true"
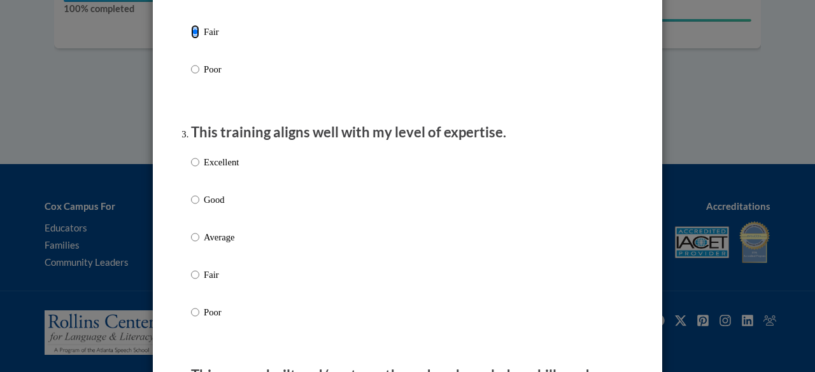
scroll to position [563, 0]
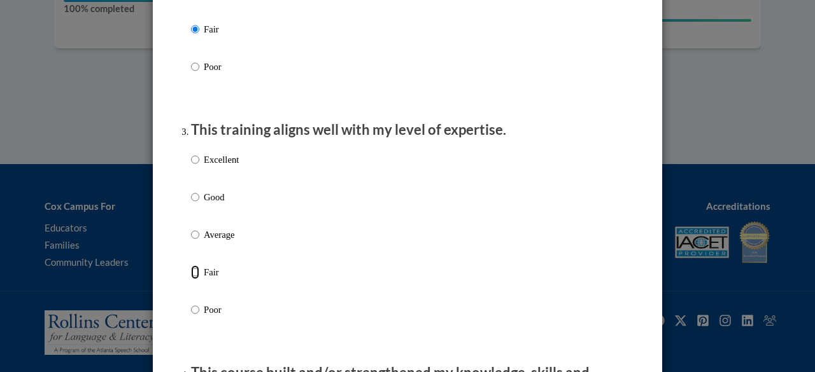
click at [193, 279] on input "Fair" at bounding box center [195, 272] width 8 height 14
radio input "true"
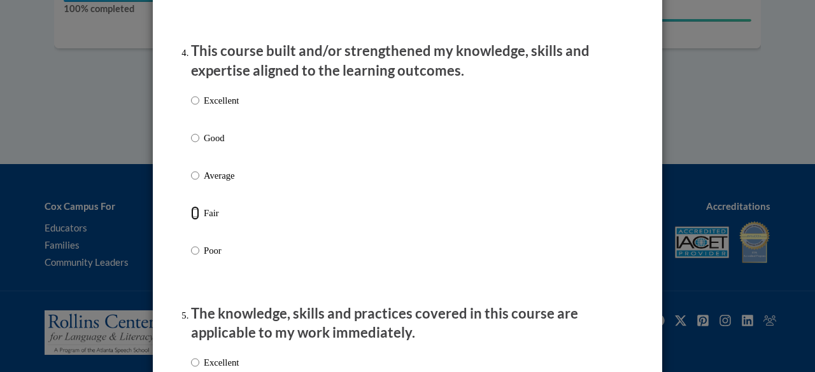
click at [194, 220] on input "Fair" at bounding box center [195, 213] width 8 height 14
radio input "true"
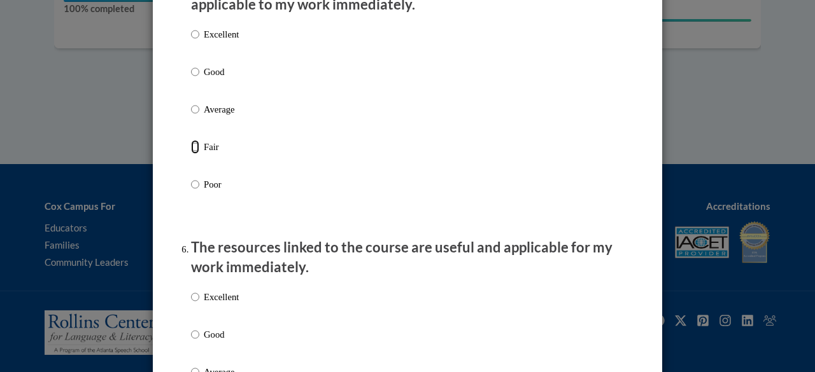
click at [195, 154] on input "Fair" at bounding box center [195, 147] width 8 height 14
radio input "true"
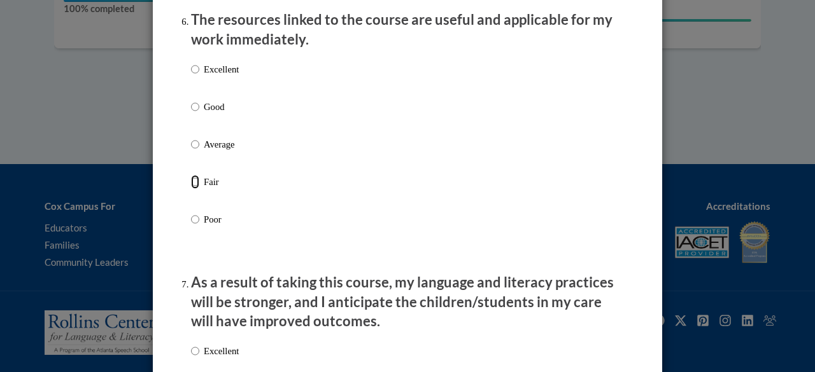
click at [195, 189] on input "Fair" at bounding box center [195, 182] width 8 height 14
radio input "true"
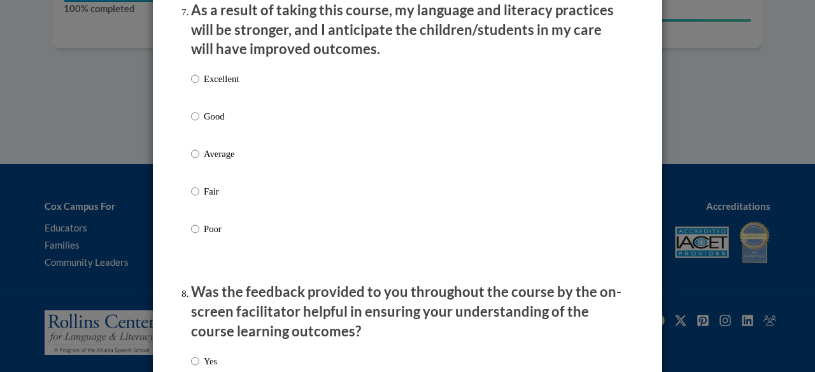
scroll to position [1714, 0]
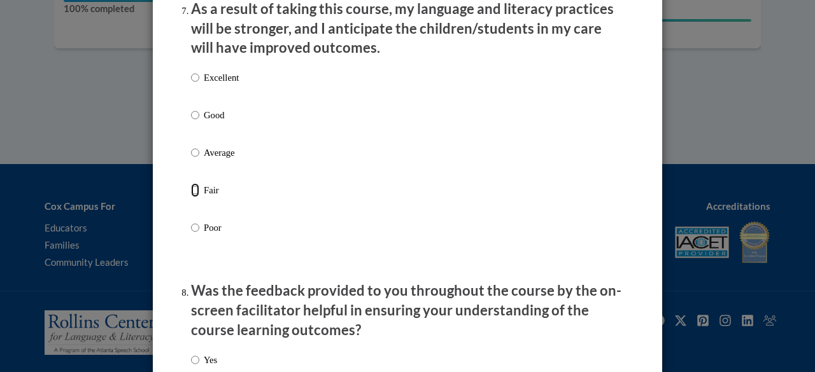
click at [192, 197] on input "Fair" at bounding box center [195, 190] width 8 height 14
radio input "true"
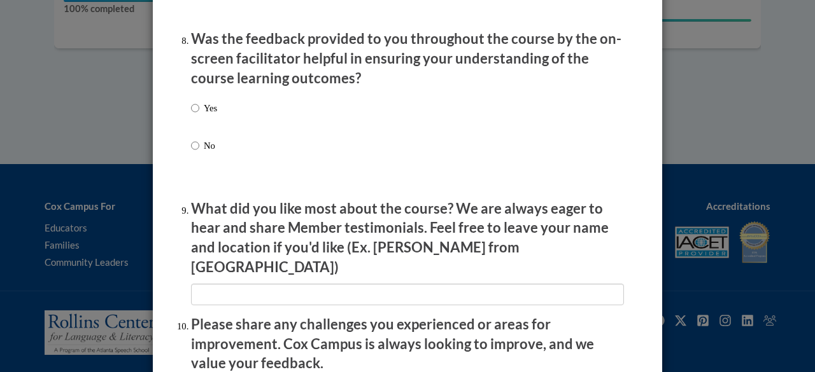
scroll to position [1971, 0]
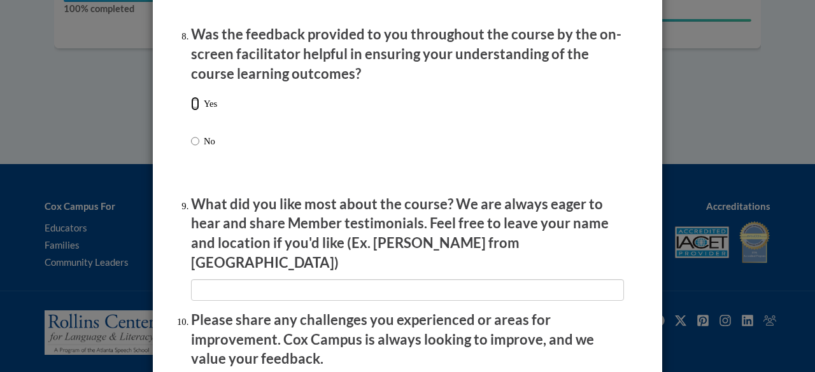
click at [199, 111] on input "Yes" at bounding box center [195, 104] width 8 height 14
radio input "true"
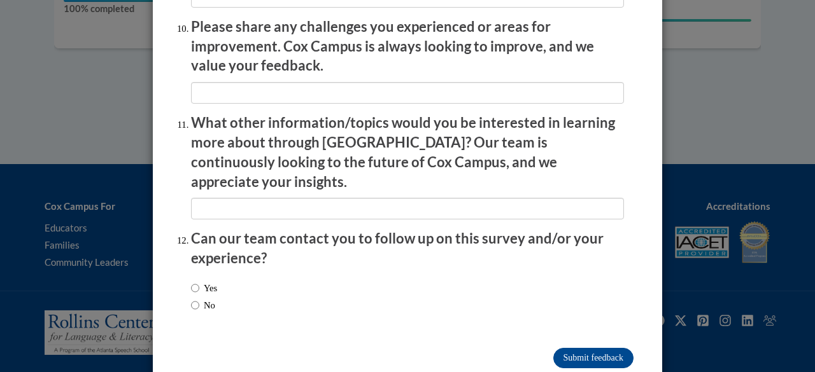
scroll to position [2274, 0]
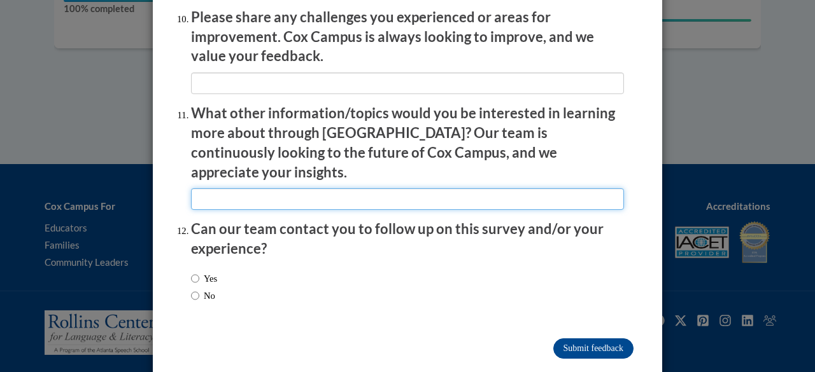
click at [407, 188] on input "textbox" at bounding box center [407, 199] width 433 height 22
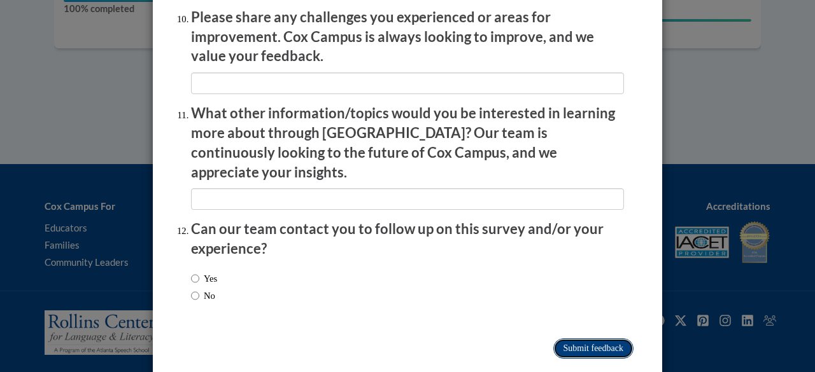
click at [407, 339] on input "Submit feedback" at bounding box center [593, 349] width 80 height 20
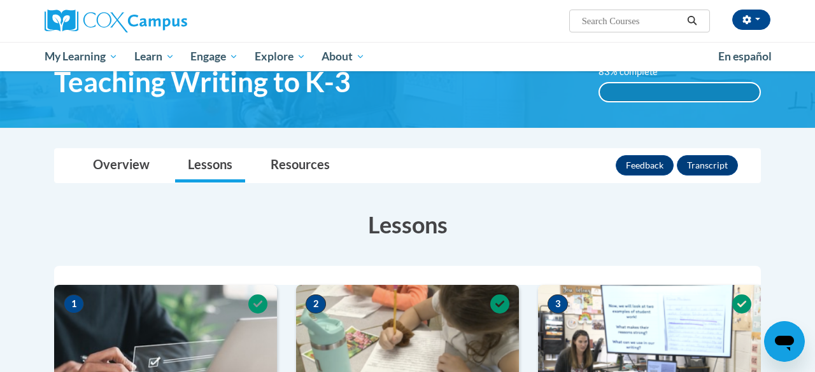
scroll to position [0, 0]
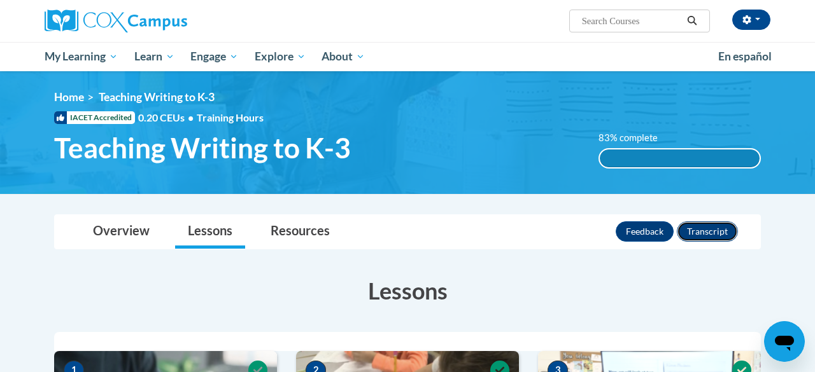
click at [407, 238] on button "Transcript" at bounding box center [706, 231] width 61 height 20
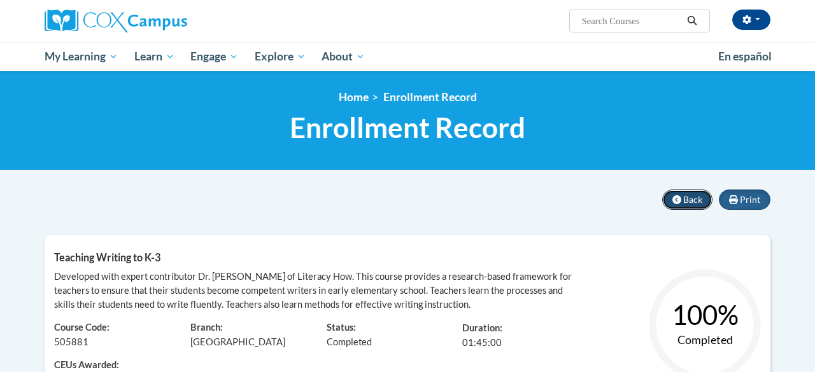
click at [685, 205] on button "Back" at bounding box center [687, 200] width 50 height 20
